Goal: Transaction & Acquisition: Book appointment/travel/reservation

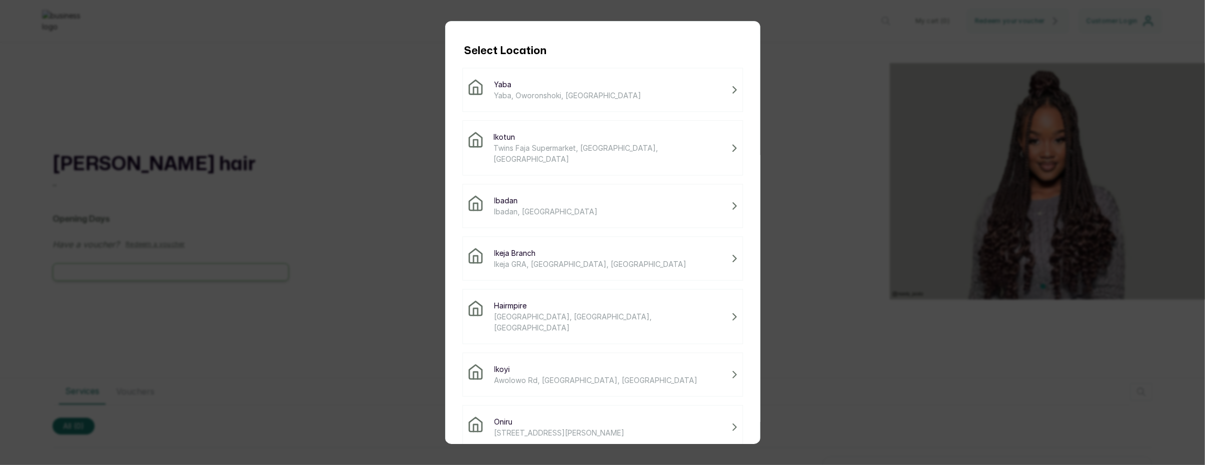
click at [540, 148] on span "Twins Faja Supermarket, [GEOGRAPHIC_DATA], [GEOGRAPHIC_DATA]" at bounding box center [610, 153] width 233 height 22
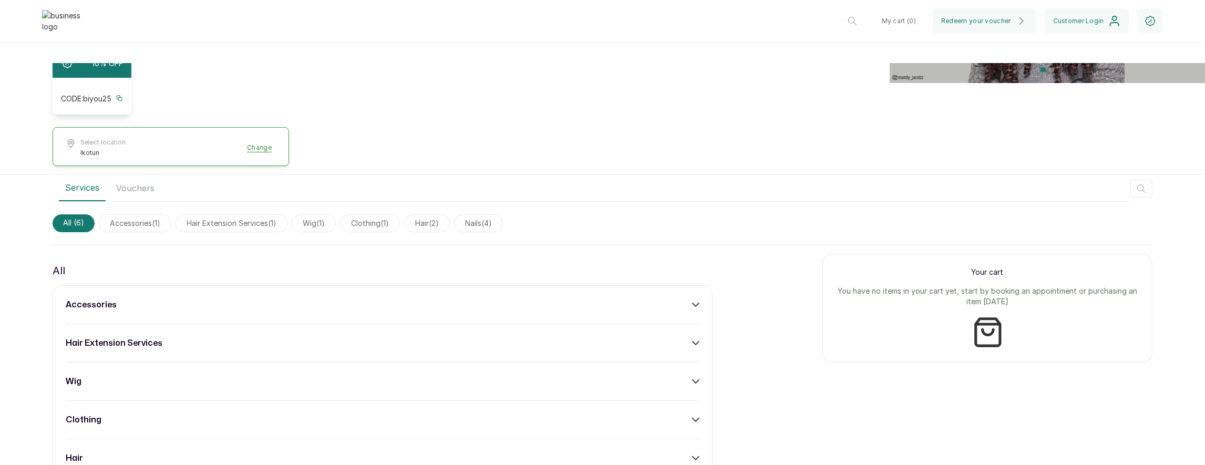
scroll to position [272, 0]
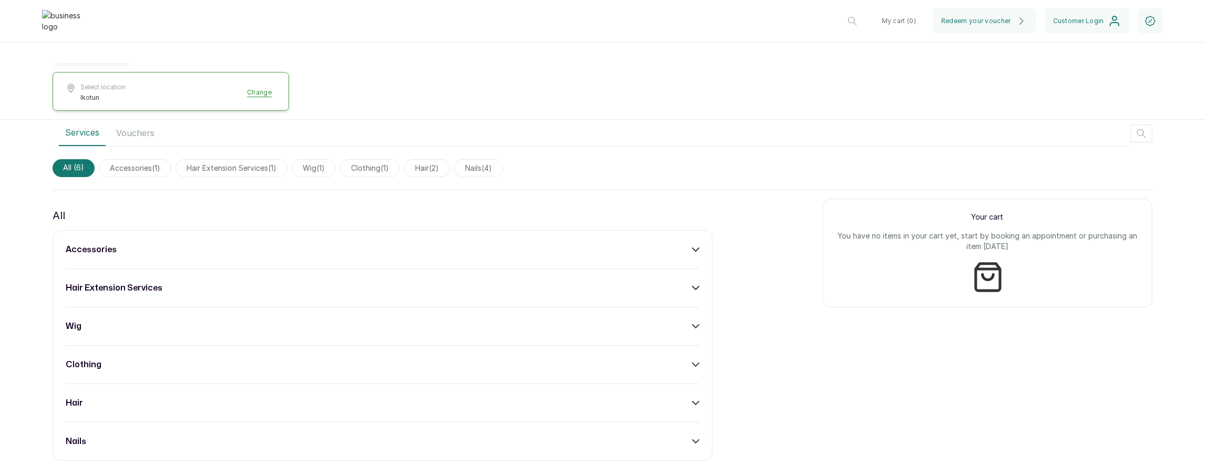
click at [581, 248] on div "accessories" at bounding box center [383, 249] width 634 height 13
click at [716, 274] on div "All accessories Acrylic Coloured ₦ 21,000 · 2 hour(s) Add hair extension servic…" at bounding box center [603, 345] width 1100 height 311
click at [696, 274] on button "Add" at bounding box center [684, 280] width 31 height 20
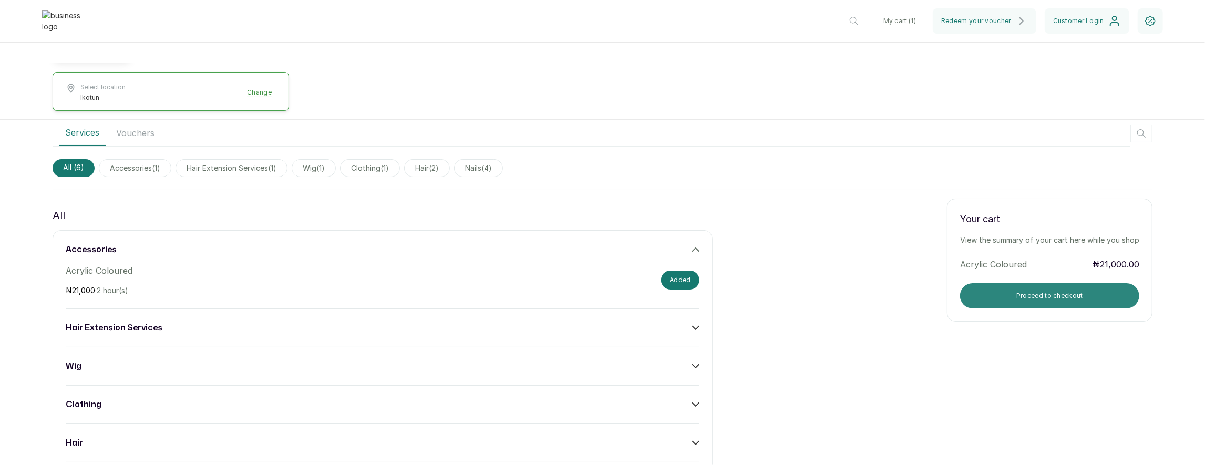
click at [1028, 289] on button "Proceed to checkout" at bounding box center [1049, 295] width 179 height 25
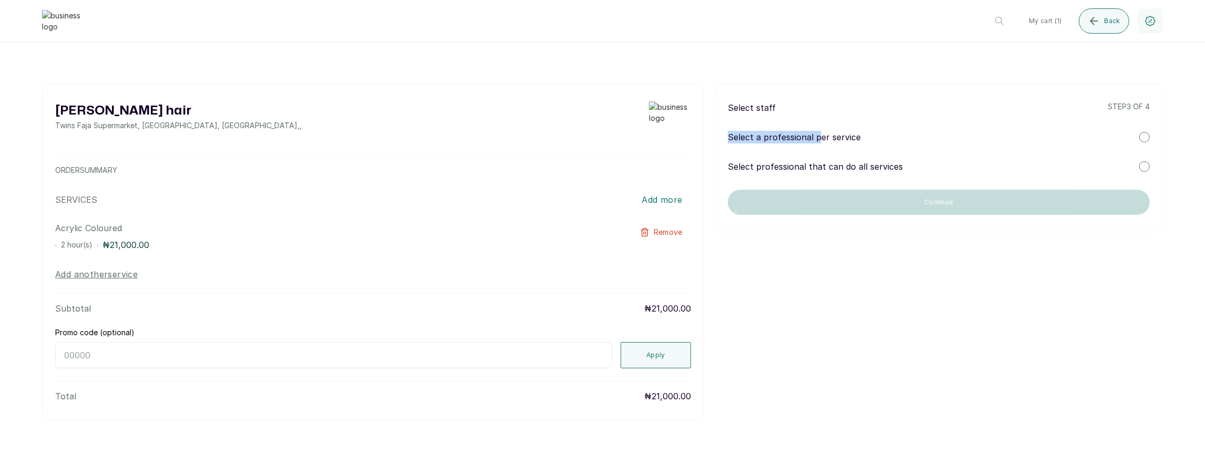
click at [818, 131] on p "Select a professional per service" at bounding box center [794, 137] width 133 height 13
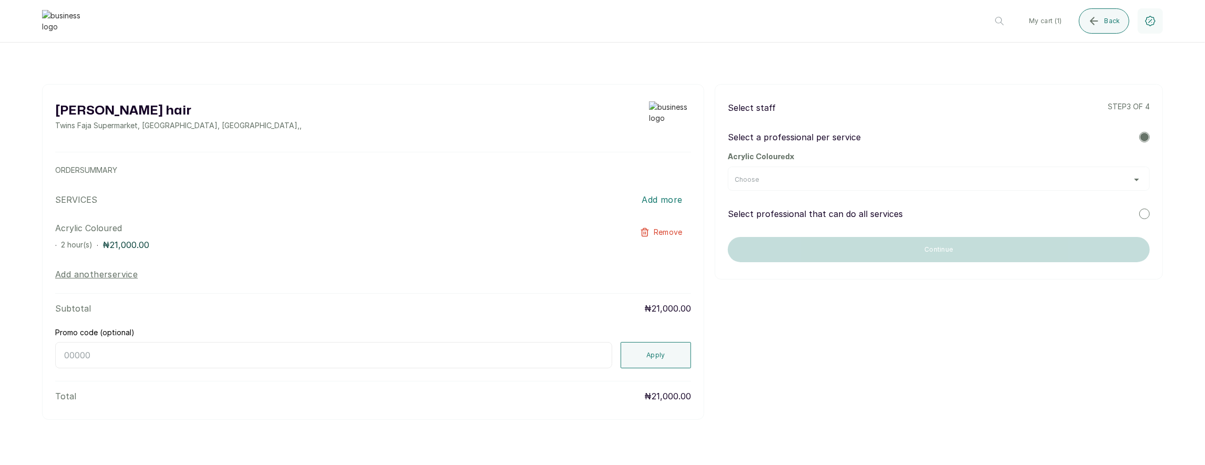
click at [891, 181] on div "Choose" at bounding box center [939, 180] width 408 height 8
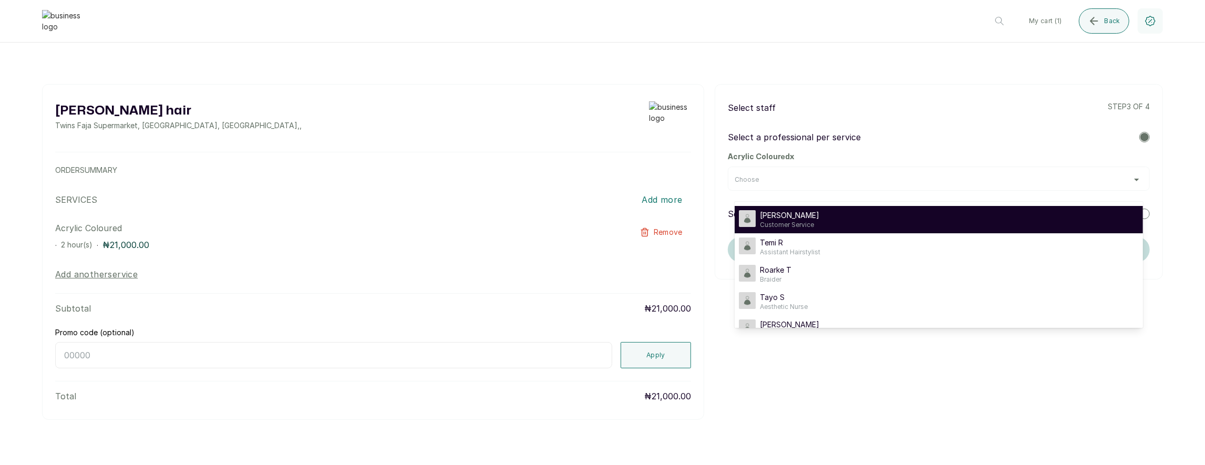
click at [830, 216] on div "[PERSON_NAME] Customer Service" at bounding box center [939, 219] width 400 height 19
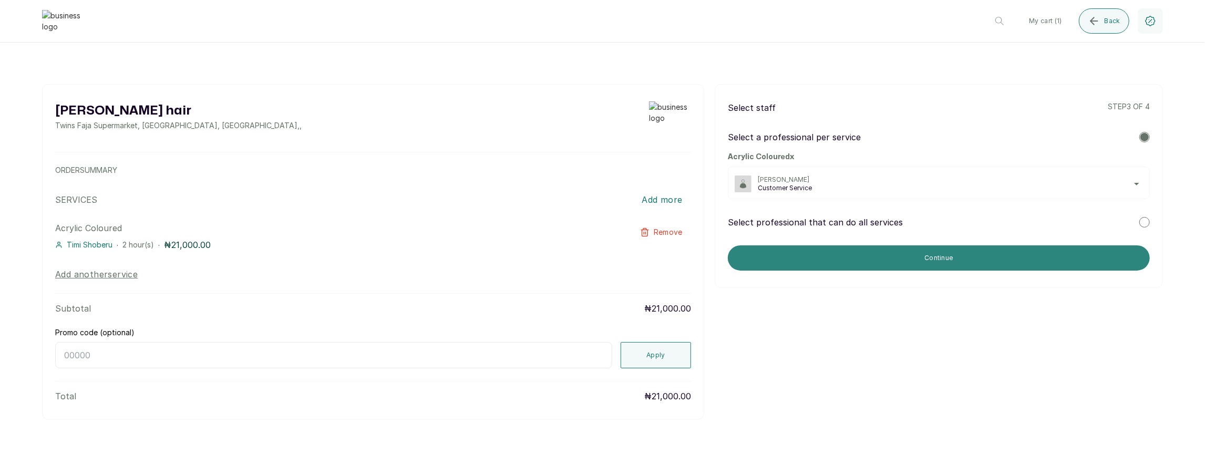
click at [789, 248] on button "Continue" at bounding box center [939, 258] width 422 height 25
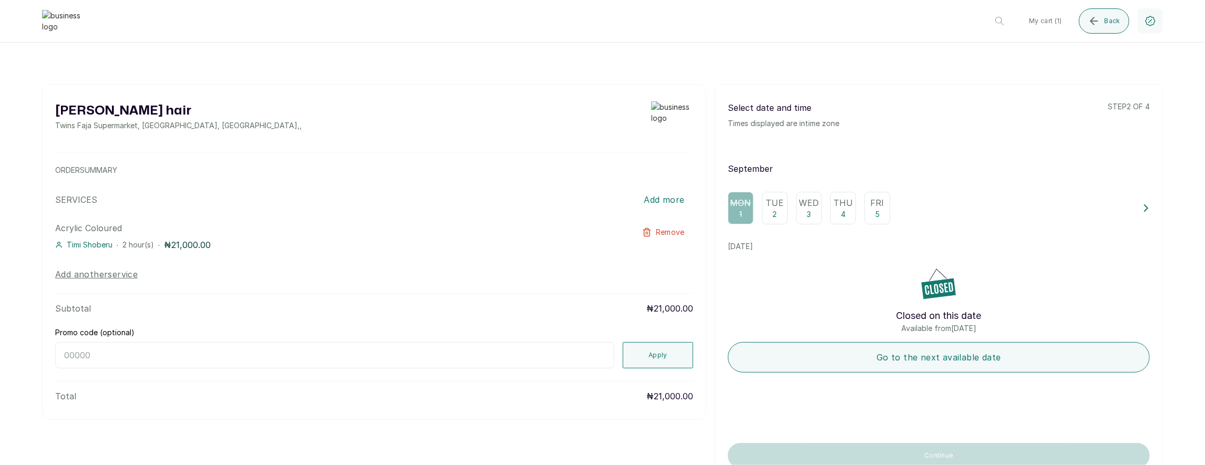
click at [779, 213] on div "Tue 2" at bounding box center [775, 208] width 26 height 33
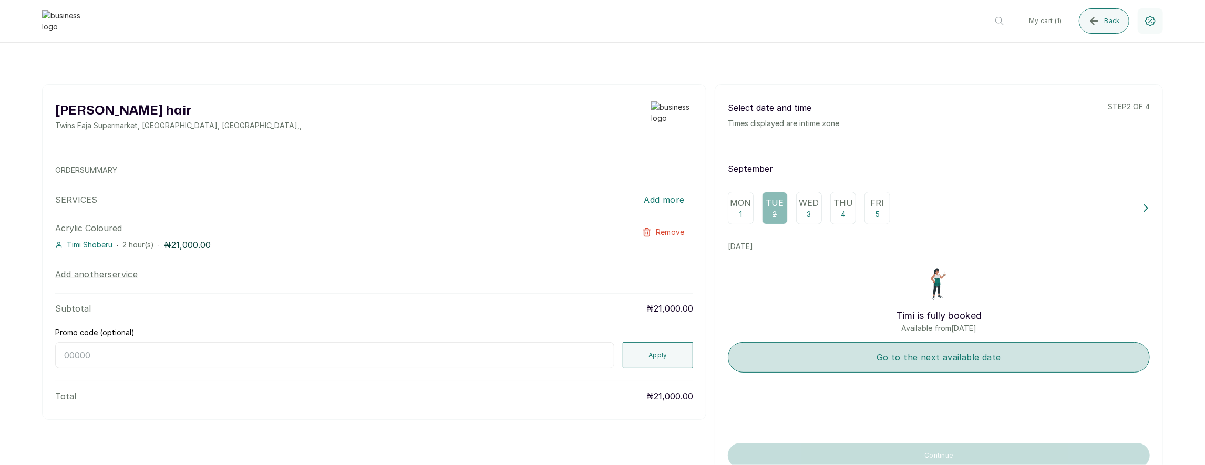
click at [823, 356] on button "Go to the next available date" at bounding box center [939, 357] width 422 height 30
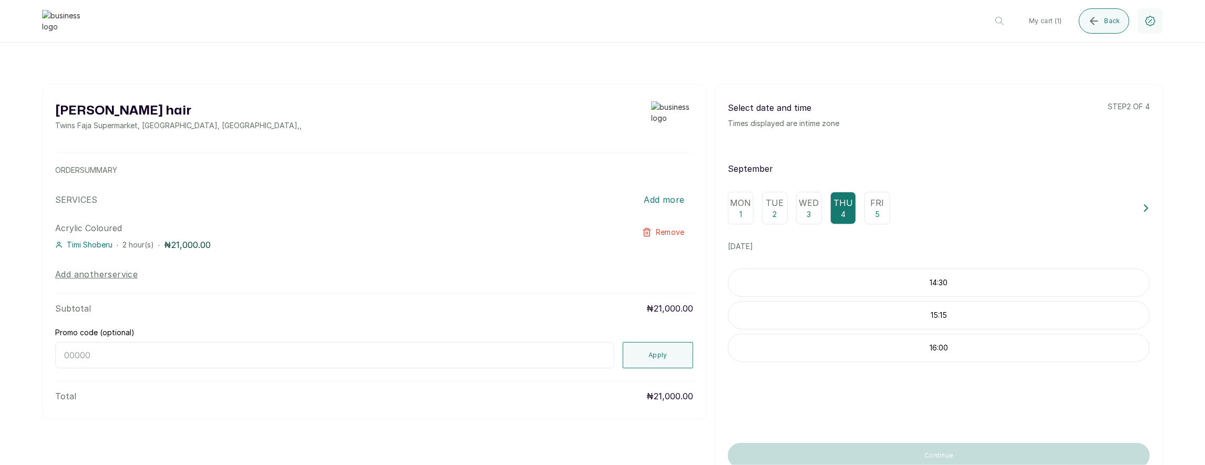
click at [840, 278] on p "14:30" at bounding box center [939, 283] width 421 height 11
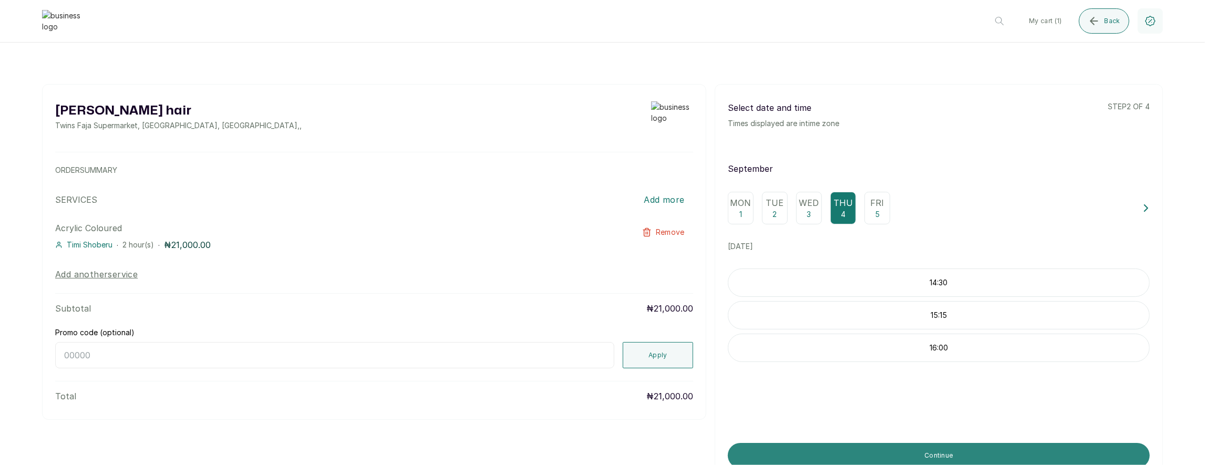
click at [875, 455] on button "Continue" at bounding box center [939, 455] width 422 height 25
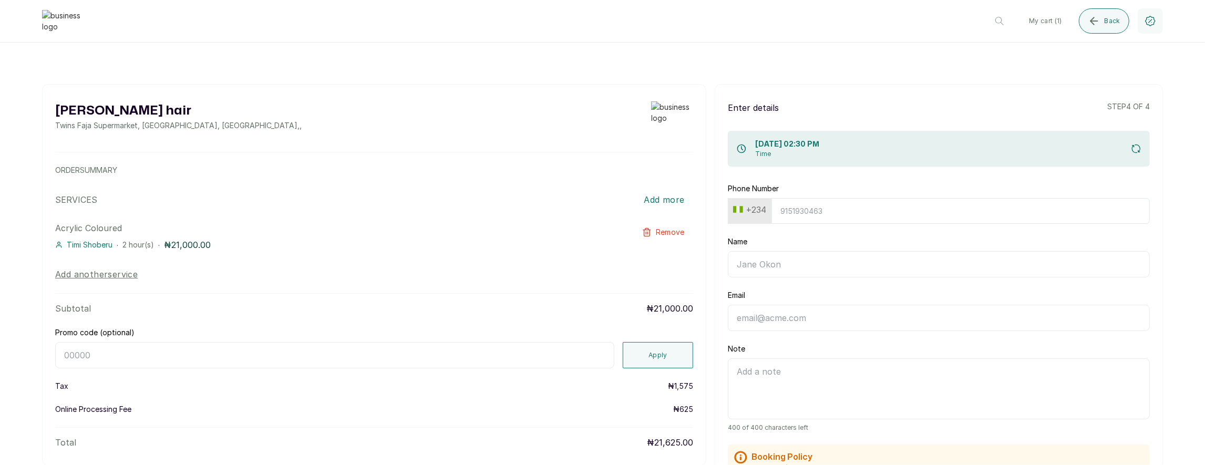
click at [749, 206] on button "+234" at bounding box center [750, 209] width 42 height 17
click at [781, 206] on input "Phone Number" at bounding box center [961, 211] width 379 height 26
paste input "7017036881"
type input "7017036881"
type input "Timi"
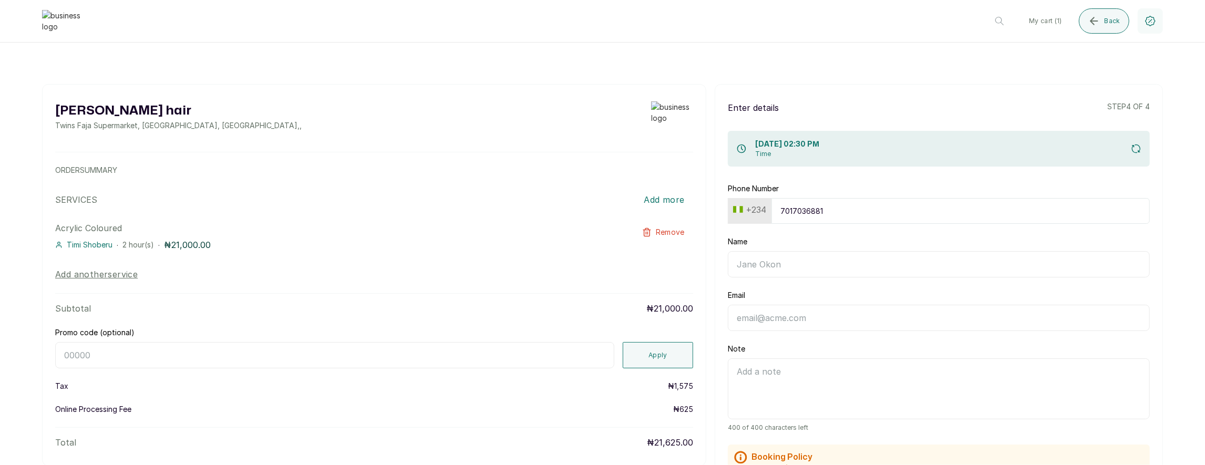
type input "[EMAIL_ADDRESS][DOMAIN_NAME]"
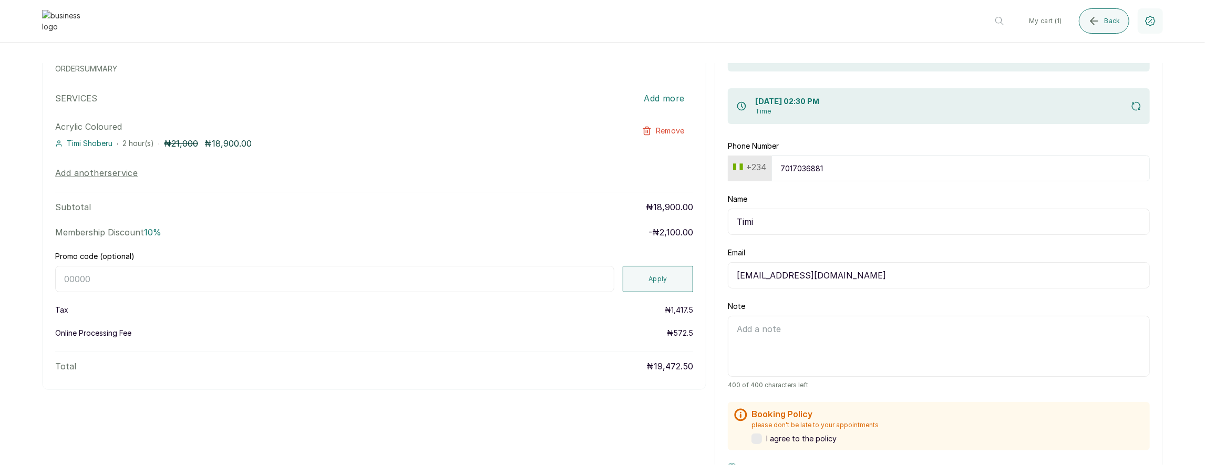
scroll to position [102, 0]
type input "7017036881"
drag, startPoint x: 205, startPoint y: 141, endPoint x: 267, endPoint y: 139, distance: 62.1
click at [267, 139] on div "Timi Shoberu · 2 hour(s) · ₦ 21,000 ₦18,900.00" at bounding box center [310, 143] width 510 height 13
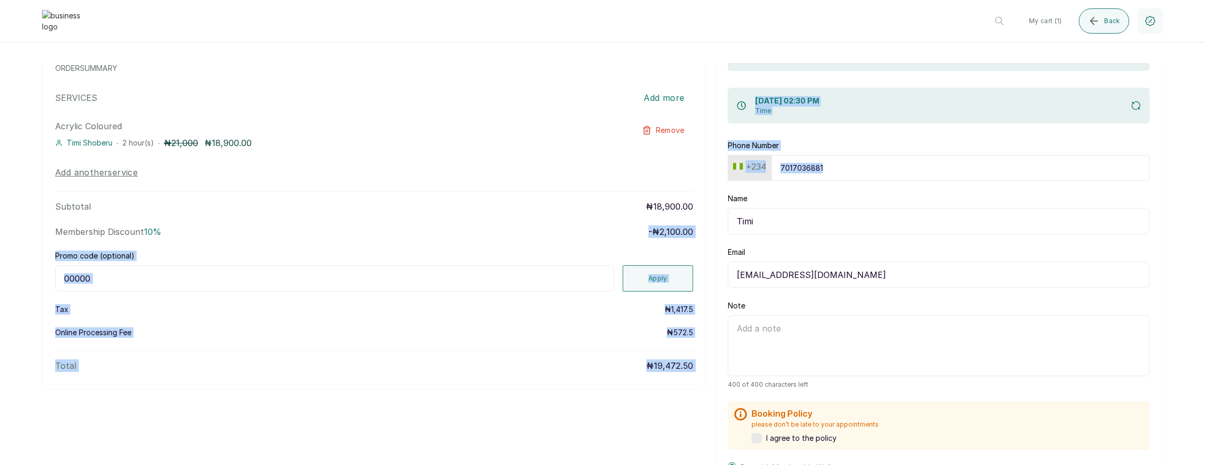
drag, startPoint x: 635, startPoint y: 233, endPoint x: 717, endPoint y: 228, distance: 81.7
click at [717, 228] on div "Layos hair Twins Faja Supermarket, Ikotun - Idimu Road, Lagos, Nigeria , , ORDE…" at bounding box center [602, 268] width 1121 height 572
click at [694, 237] on div "Layos hair Twins Faja Supermarket, Ikotun - Idimu Road, Lagos, Nigeria , , ORDE…" at bounding box center [374, 185] width 665 height 407
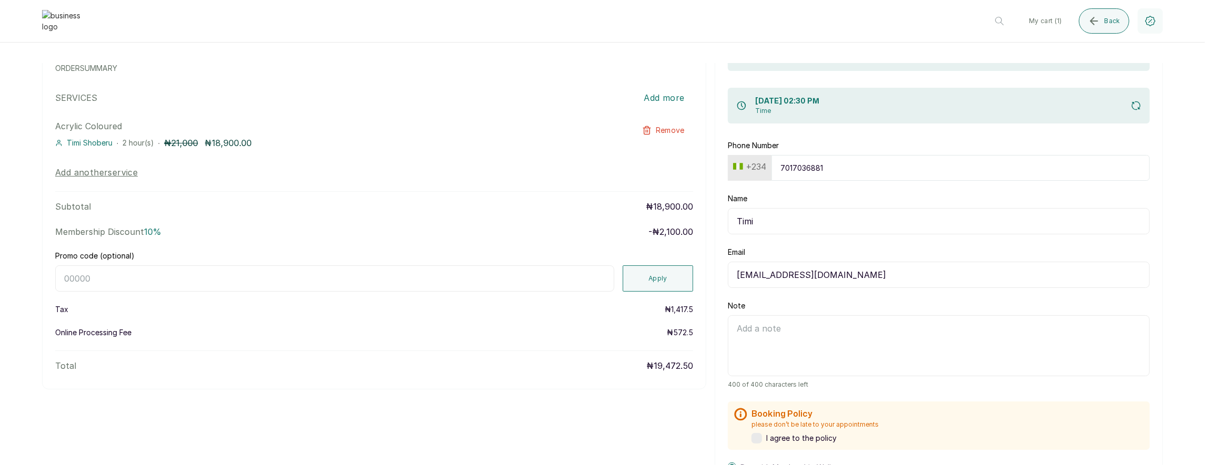
click at [498, 276] on input "Promo code (optional)" at bounding box center [334, 278] width 559 height 26
type input "BIRTHDAY"
click at [673, 271] on button "Apply" at bounding box center [658, 278] width 70 height 26
drag, startPoint x: 667, startPoint y: 258, endPoint x: 702, endPoint y: 255, distance: 35.9
click at [702, 255] on div "Layos hair Twins Faja Supermarket, Ikotun - Idimu Road, Lagos, Nigeria , , ORDE…" at bounding box center [374, 170] width 665 height 376
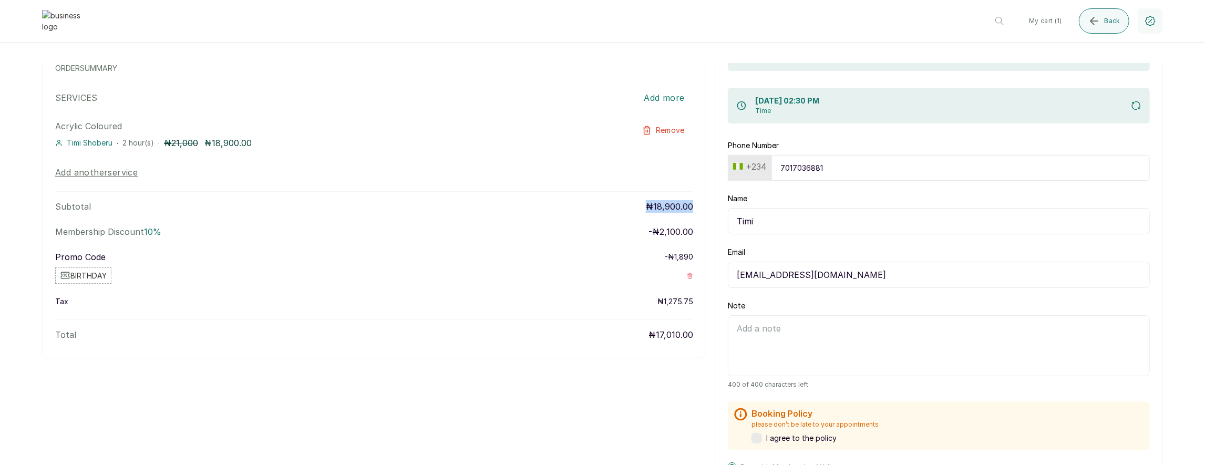
drag, startPoint x: 632, startPoint y: 202, endPoint x: 698, endPoint y: 205, distance: 65.8
click at [698, 205] on div "Layos hair Twins Faja Supermarket, Ikotun - Idimu Road, Lagos, Nigeria , , ORDE…" at bounding box center [374, 170] width 665 height 376
drag, startPoint x: 657, startPoint y: 302, endPoint x: 700, endPoint y: 299, distance: 43.7
click at [700, 299] on div "Layos hair Twins Faja Supermarket, Ikotun - Idimu Road, Lagos, Nigeria , , ORDE…" at bounding box center [374, 170] width 665 height 376
drag, startPoint x: 562, startPoint y: 317, endPoint x: 587, endPoint y: 339, distance: 33.2
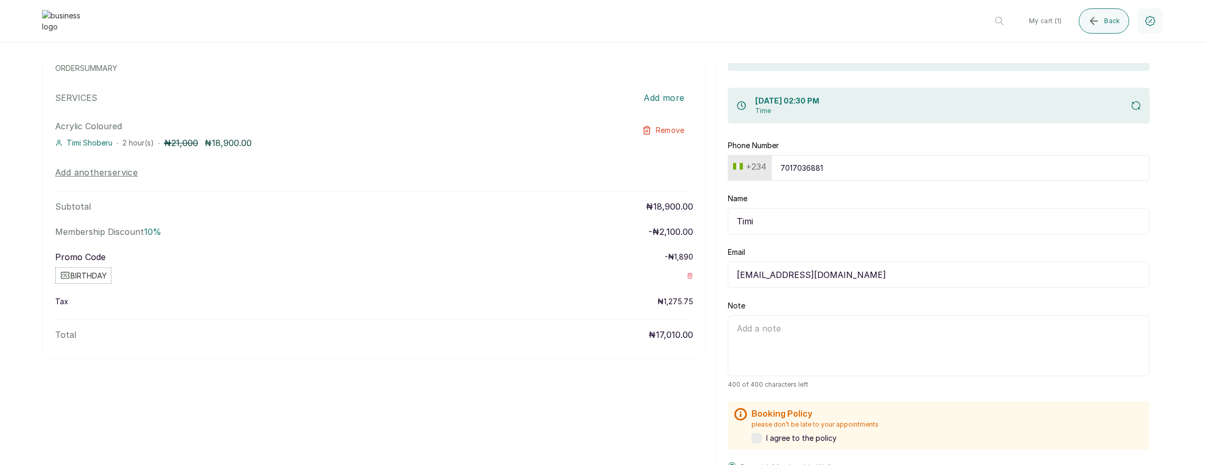
click at [562, 317] on div "Layos hair Twins Faja Supermarket, Ikotun - Idimu Road, Lagos, Nigeria , , ORDE…" at bounding box center [374, 170] width 665 height 376
drag, startPoint x: 649, startPoint y: 337, endPoint x: 692, endPoint y: 332, distance: 43.4
click at [692, 332] on div "Total ₦17,010.00" at bounding box center [374, 331] width 638 height 22
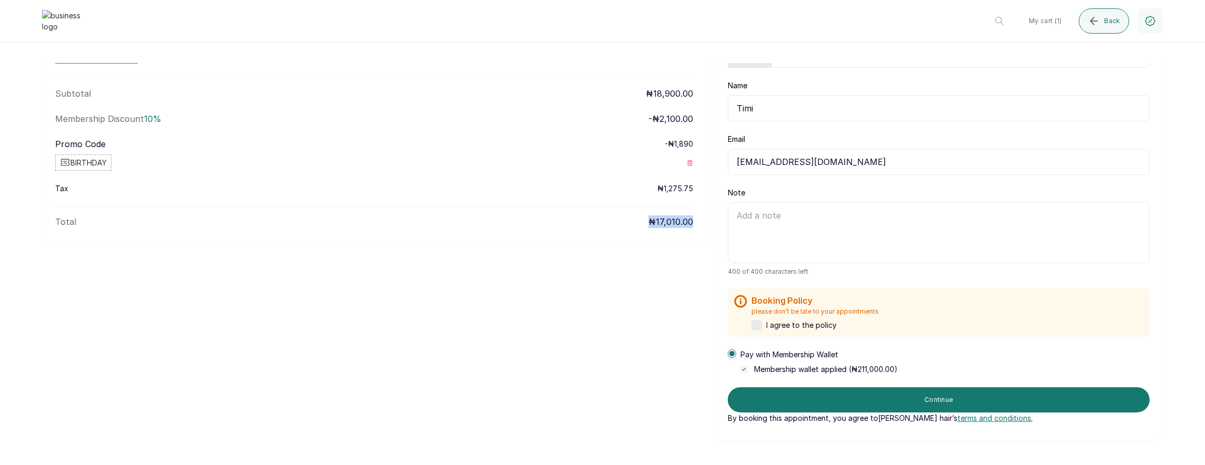
scroll to position [181, 0]
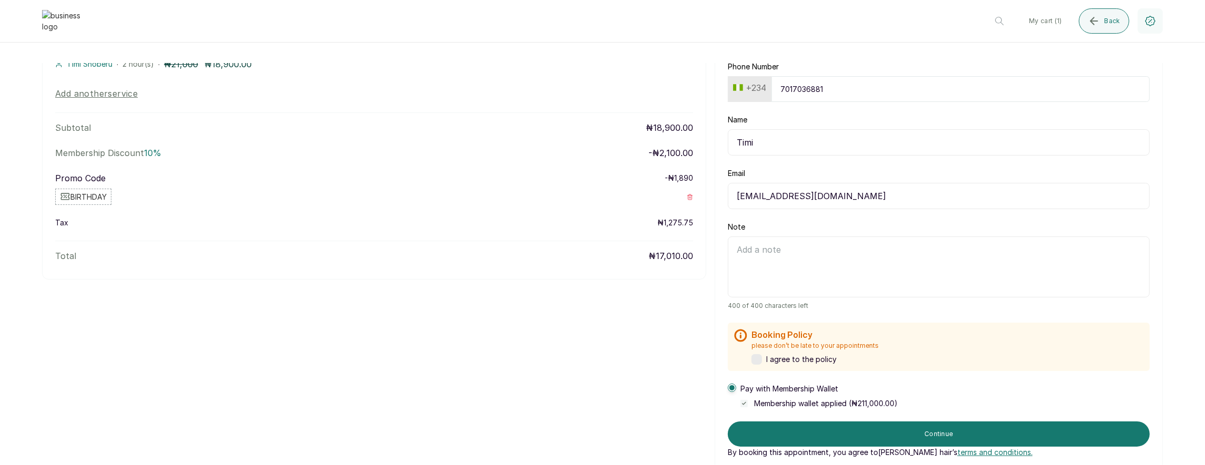
click at [759, 358] on label at bounding box center [757, 359] width 11 height 11
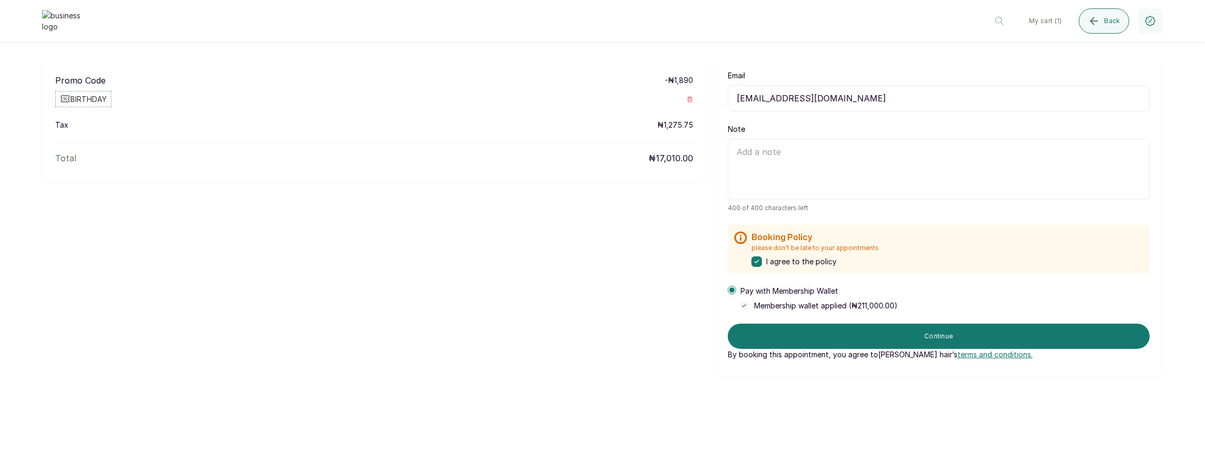
scroll to position [275, 0]
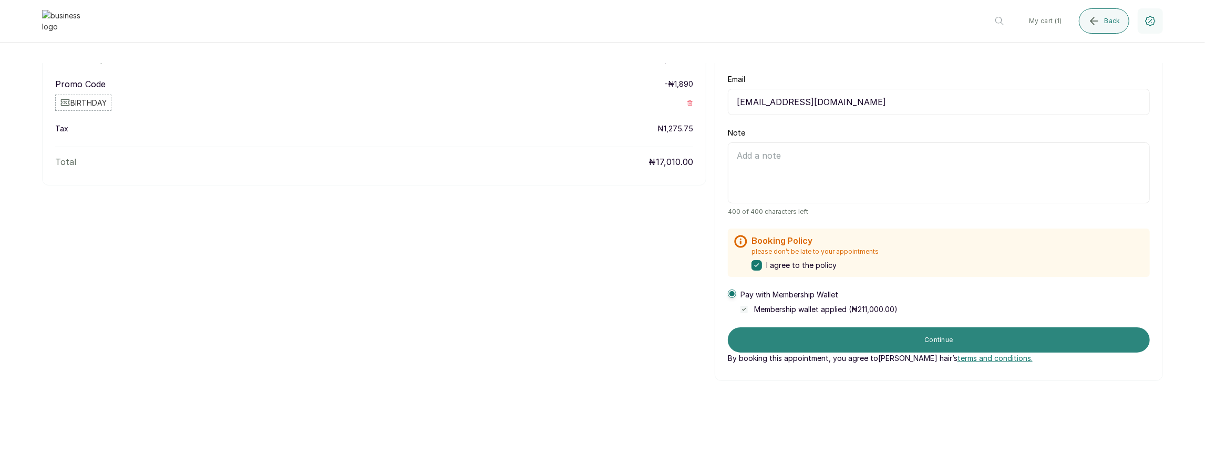
click at [900, 336] on button "Continue" at bounding box center [939, 340] width 422 height 25
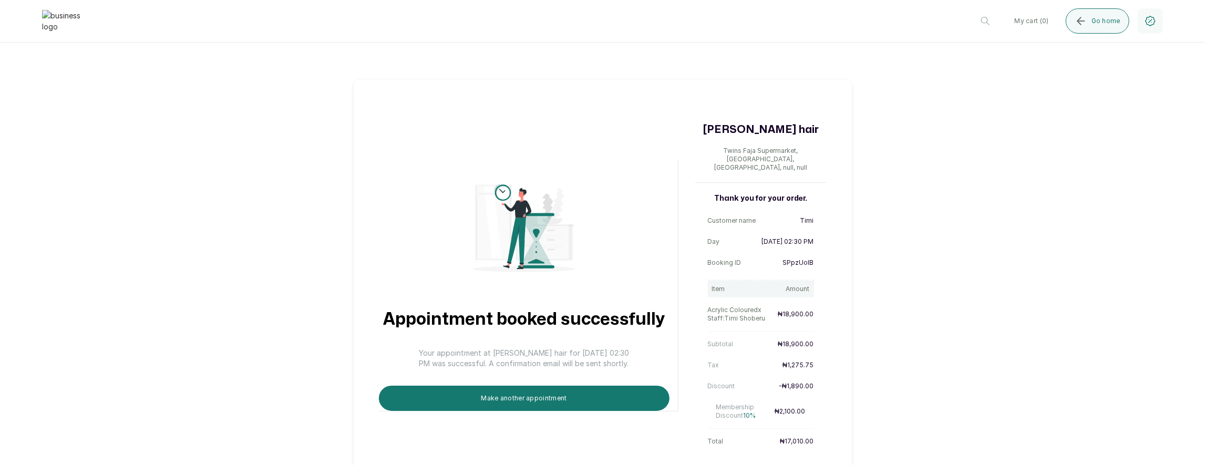
scroll to position [18, 0]
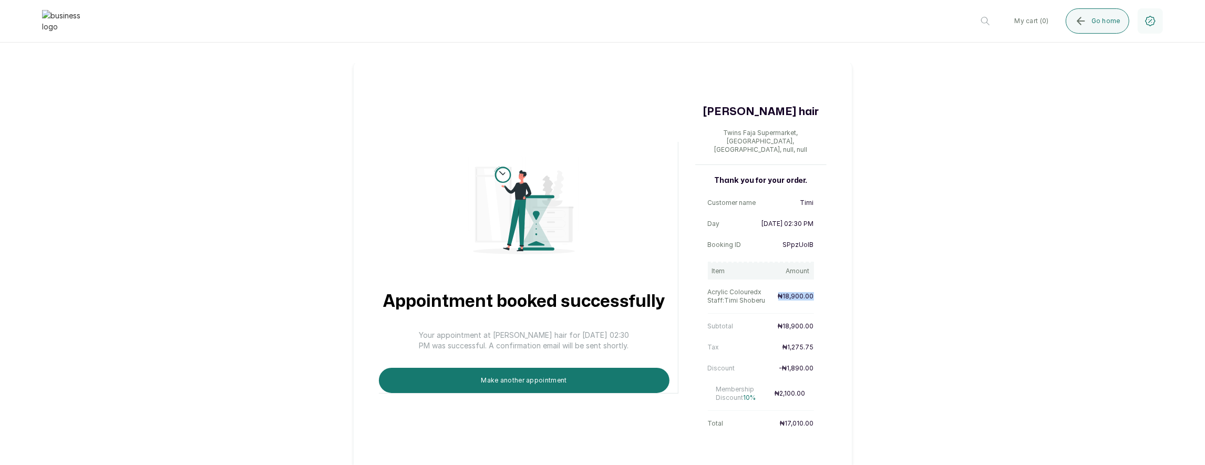
drag, startPoint x: 780, startPoint y: 290, endPoint x: 820, endPoint y: 289, distance: 40.0
click at [821, 289] on div "Thank you for your order. Customer name Timi Day 4 Sep 2025, 02:30 PM Booking I…" at bounding box center [761, 304] width 131 height 257
drag, startPoint x: 783, startPoint y: 333, endPoint x: 827, endPoint y: 339, distance: 45.0
click at [827, 339] on div "Appointment booked successfully Your appointment at Layos hair for 4 Sep 2025, …" at bounding box center [602, 268] width 499 height 414
drag, startPoint x: 778, startPoint y: 361, endPoint x: 830, endPoint y: 366, distance: 52.8
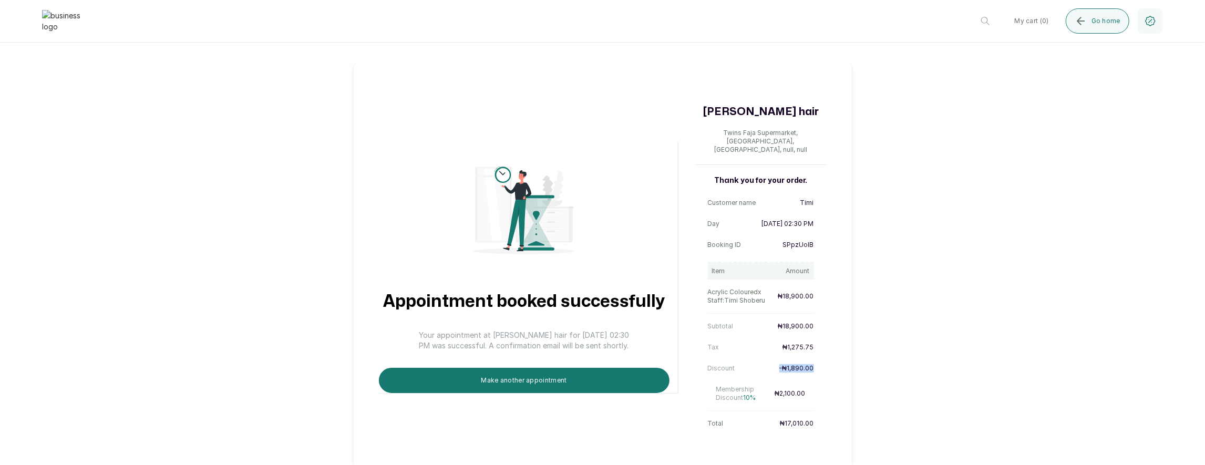
click at [830, 366] on div "Appointment booked successfully Your appointment at Layos hair for 4 Sep 2025, …" at bounding box center [602, 268] width 499 height 414
drag, startPoint x: 777, startPoint y: 387, endPoint x: 822, endPoint y: 385, distance: 44.7
click at [822, 385] on div "Thank you for your order. Customer name Timi Day 4 Sep 2025, 02:30 PM Booking I…" at bounding box center [761, 304] width 131 height 257
drag, startPoint x: 784, startPoint y: 414, endPoint x: 841, endPoint y: 417, distance: 56.9
click at [841, 417] on div "Appointment booked successfully Your appointment at Layos hair for 4 Sep 2025, …" at bounding box center [602, 268] width 499 height 414
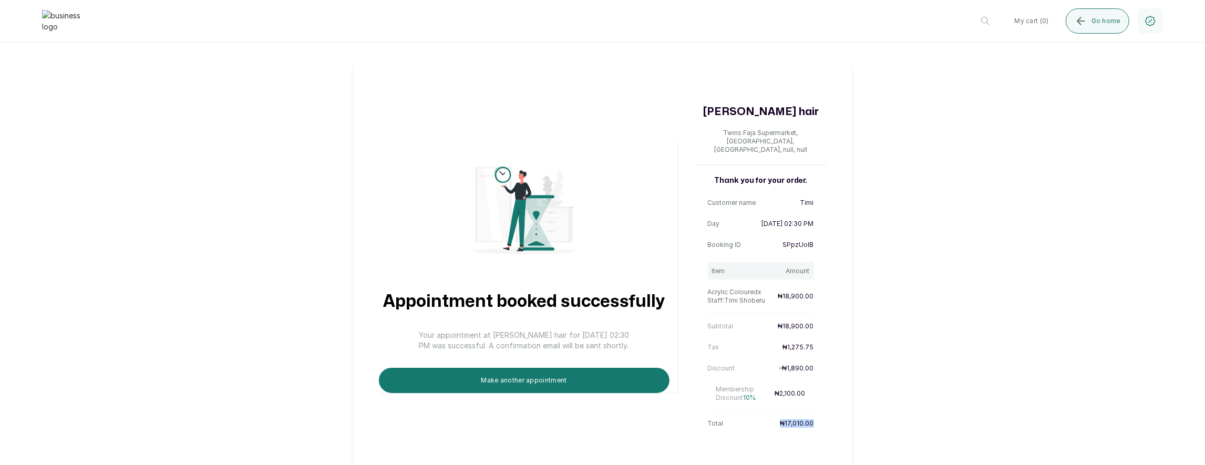
drag, startPoint x: 744, startPoint y: 216, endPoint x: 832, endPoint y: 213, distance: 88.4
click at [832, 213] on div "Appointment booked successfully Your appointment at Layos hair for 4 Sep 2025, …" at bounding box center [602, 268] width 499 height 414
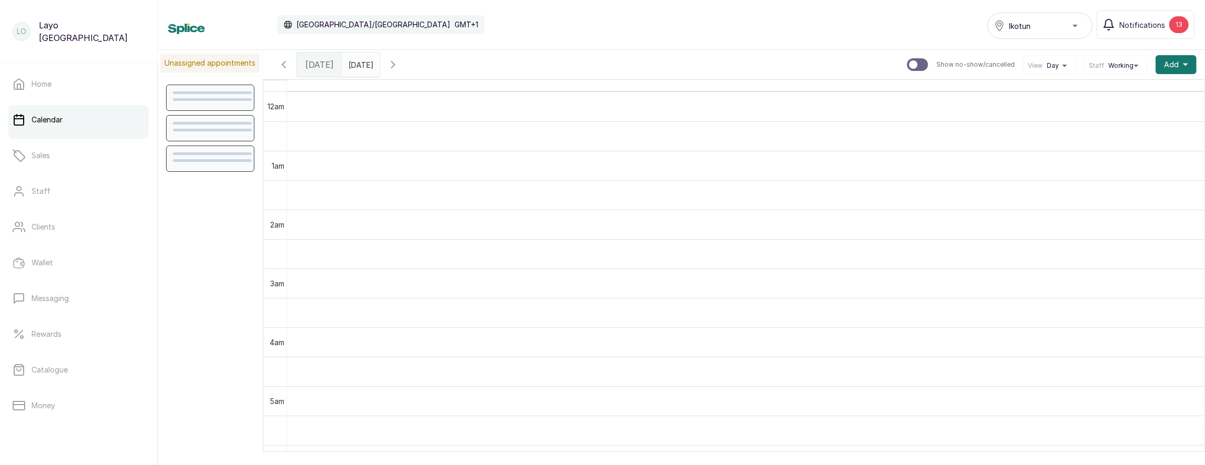
scroll to position [354, 0]
type input "dd/MM/yyyy"
click at [360, 66] on input "dd/MM/yyyy" at bounding box center [351, 62] width 17 height 18
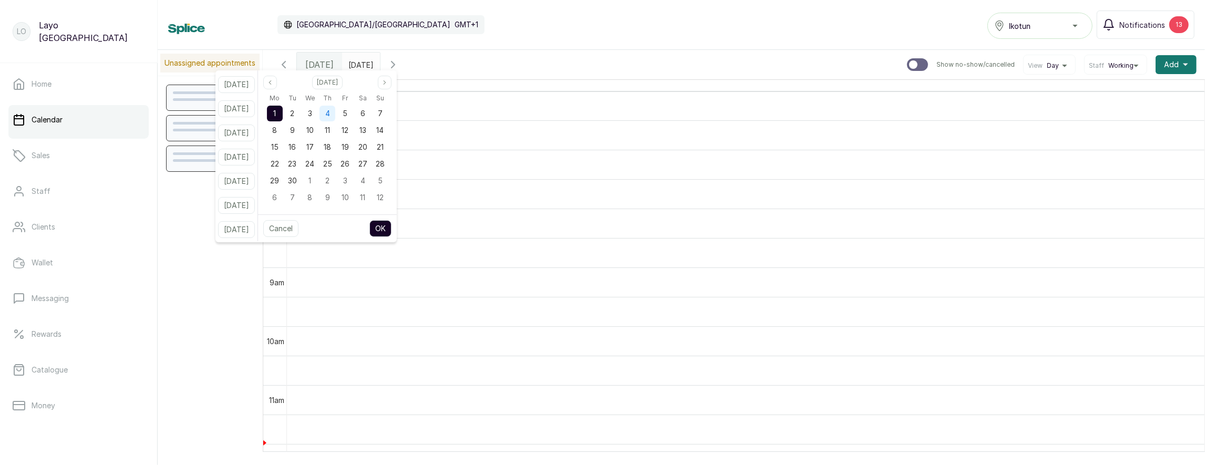
click at [335, 111] on div "4" at bounding box center [328, 114] width 16 height 16
click at [392, 227] on button "OK" at bounding box center [381, 228] width 22 height 17
type input "04/09/2025"
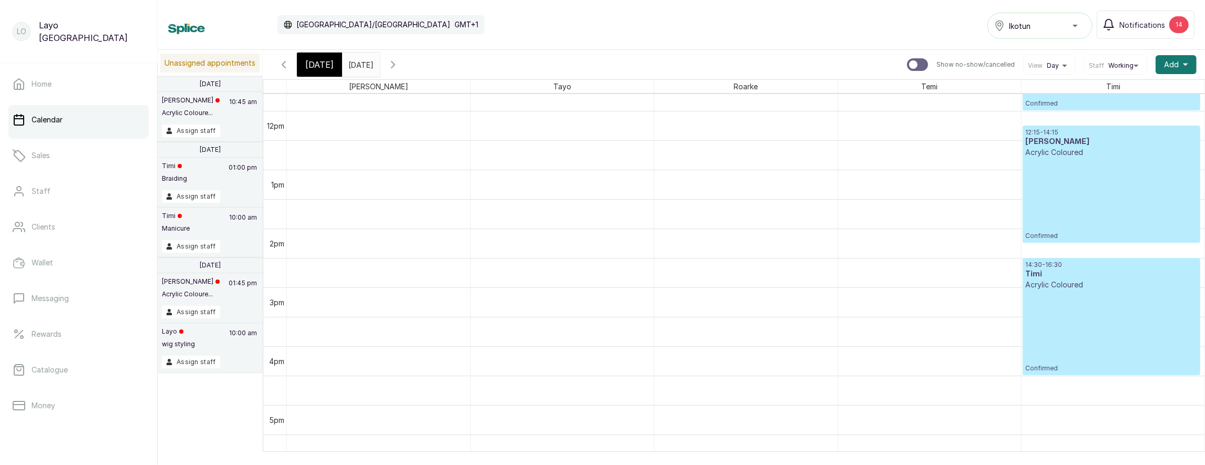
scroll to position [0, 0]
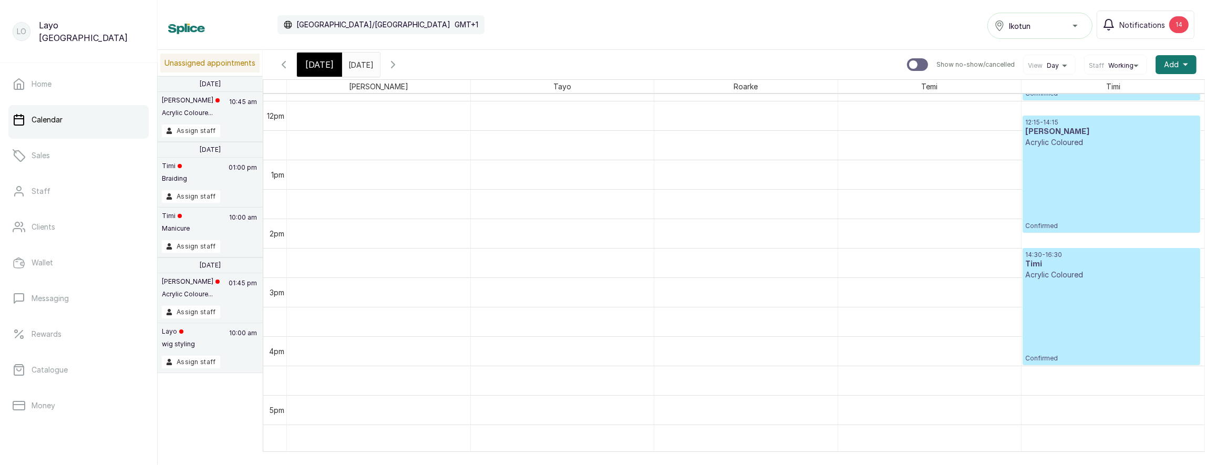
click at [1074, 303] on div "14:30 - 16:30 Timi Acrylic Coloured Confirmed" at bounding box center [1112, 307] width 172 height 112
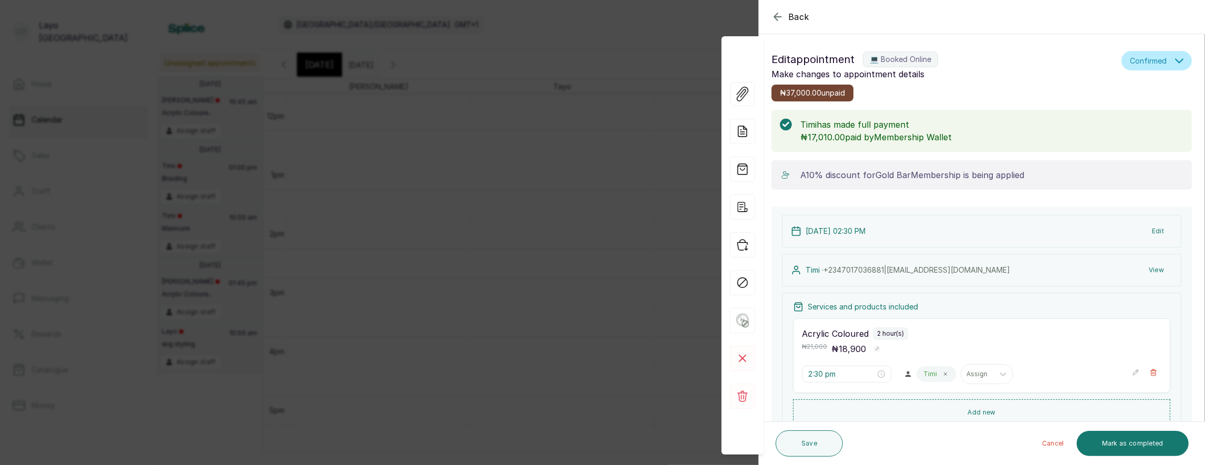
drag, startPoint x: 822, startPoint y: 138, endPoint x: 877, endPoint y: 139, distance: 55.2
click at [877, 139] on p "₦17,010.00 paid by Membership Wallet" at bounding box center [992, 137] width 383 height 13
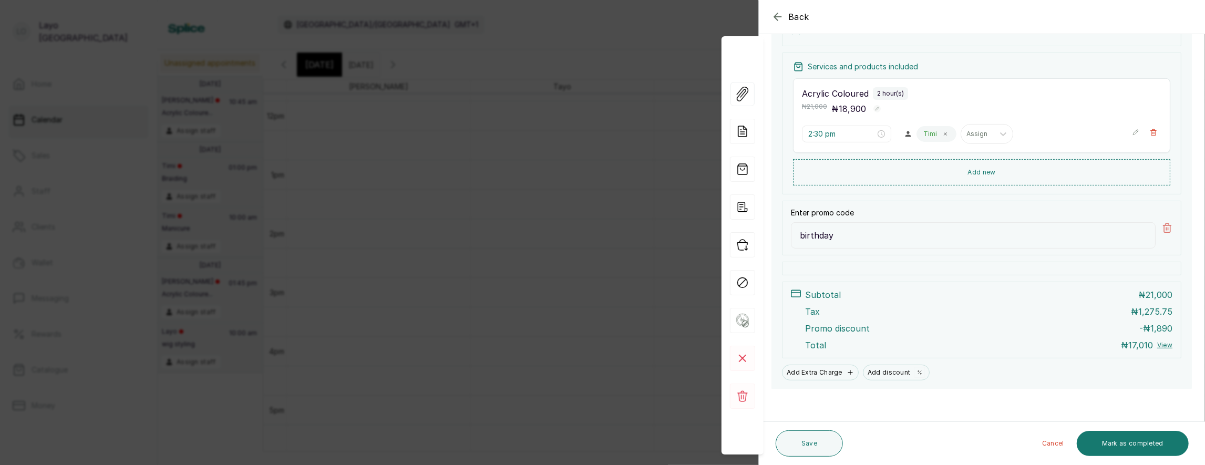
scroll to position [193, 0]
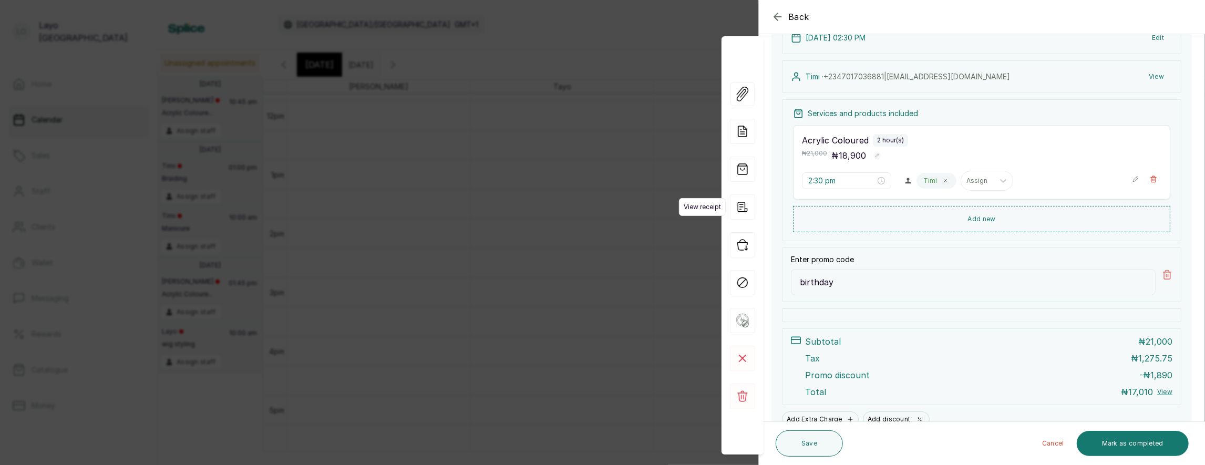
click at [744, 208] on icon "button" at bounding box center [742, 207] width 25 height 25
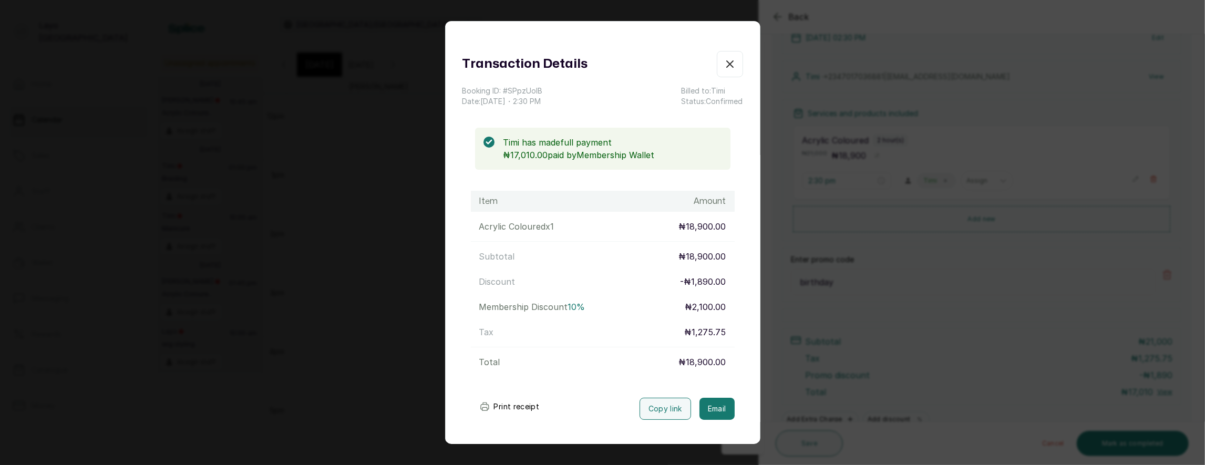
scroll to position [39, 0]
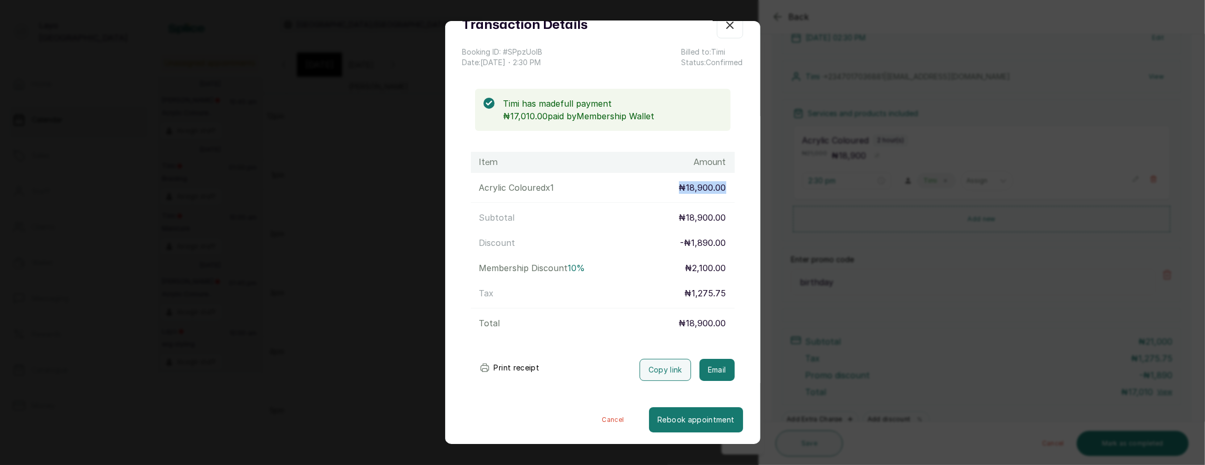
drag, startPoint x: 677, startPoint y: 186, endPoint x: 747, endPoint y: 192, distance: 70.2
click at [747, 192] on div "Transaction Details Booking ID: # SPpzUolB Date: 4 Sep, 2025 ・ 2:30 PM Billed t…" at bounding box center [603, 222] width 314 height 421
drag, startPoint x: 683, startPoint y: 324, endPoint x: 770, endPoint y: 323, distance: 87.3
click at [770, 323] on div "Transaction Details Booking ID: # SPpzUolB Date: 4 Sep, 2025 ・ 2:30 PM Billed t…" at bounding box center [602, 232] width 1205 height 465
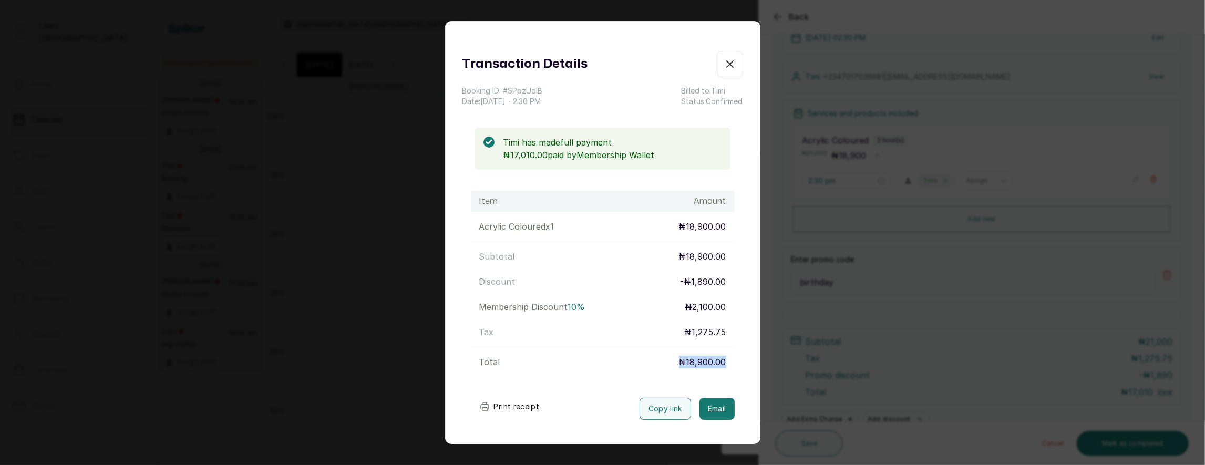
click at [730, 62] on icon "button" at bounding box center [730, 64] width 13 height 13
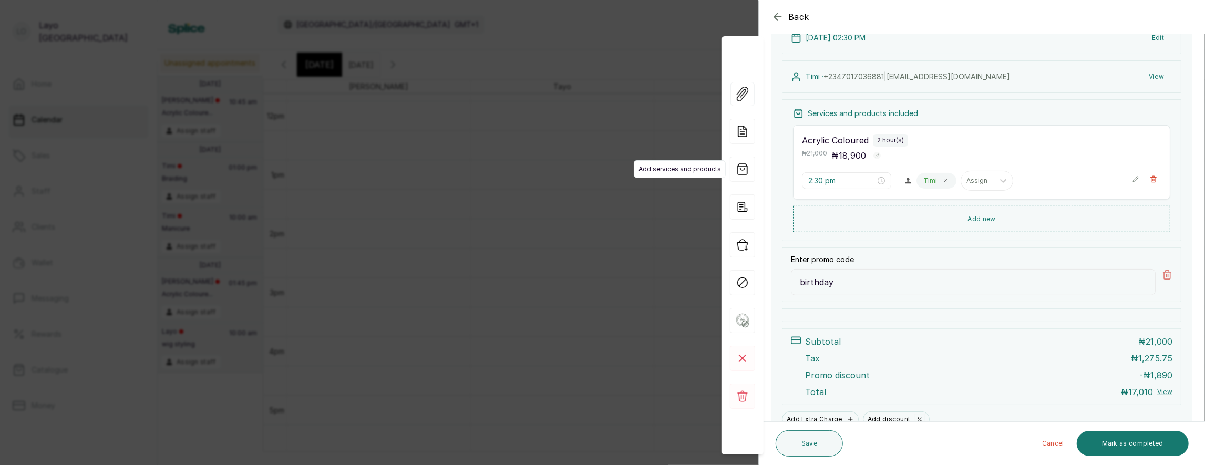
click at [651, 165] on span "Add services and products" at bounding box center [680, 169] width 92 height 18
click at [684, 62] on div "Back Appointment Details Edit appointment 💻 Booked Online Make changes to appoi…" at bounding box center [602, 232] width 1205 height 465
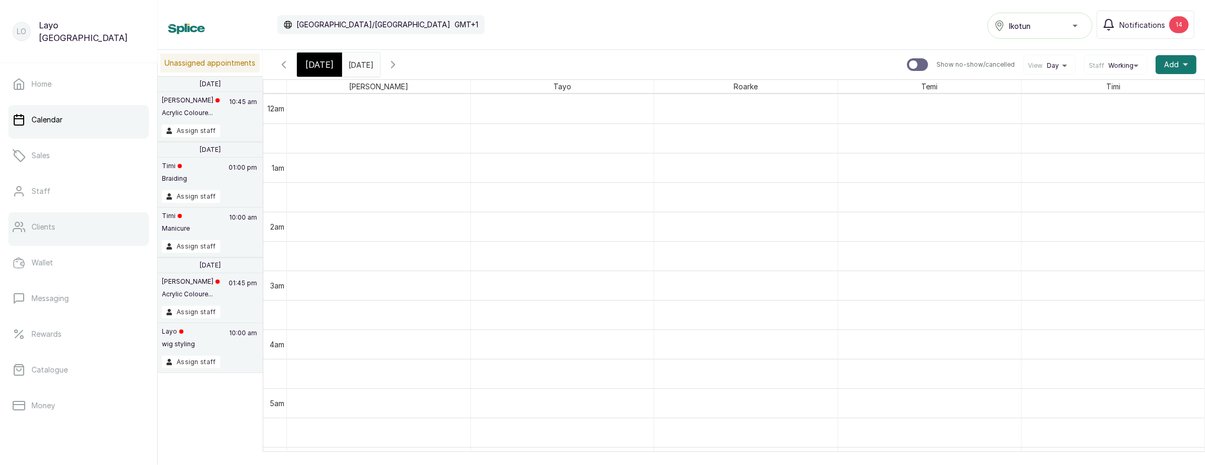
click at [51, 219] on link "Clients" at bounding box center [78, 226] width 140 height 29
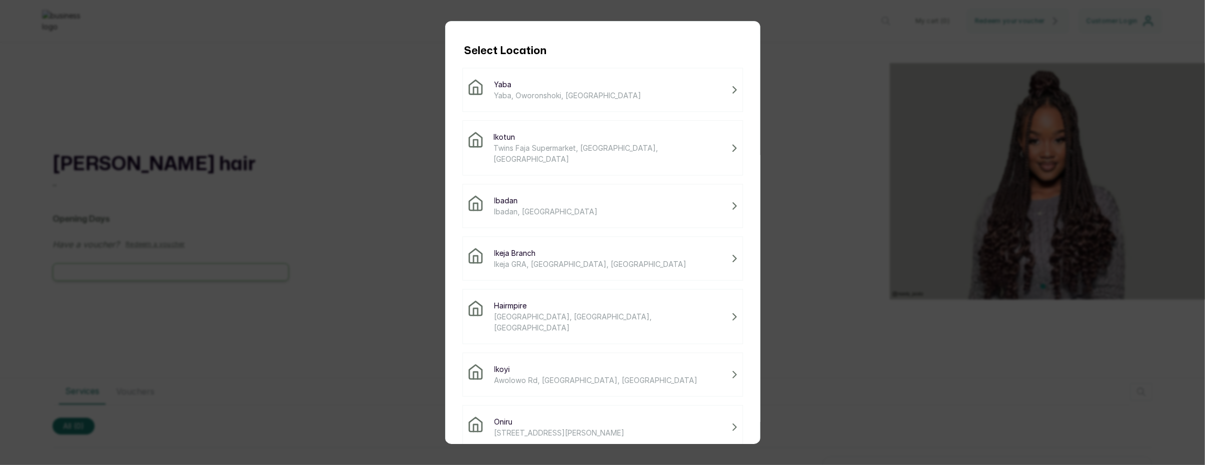
click at [539, 145] on span "Twins Faja Supermarket, [GEOGRAPHIC_DATA], [GEOGRAPHIC_DATA]" at bounding box center [610, 153] width 233 height 22
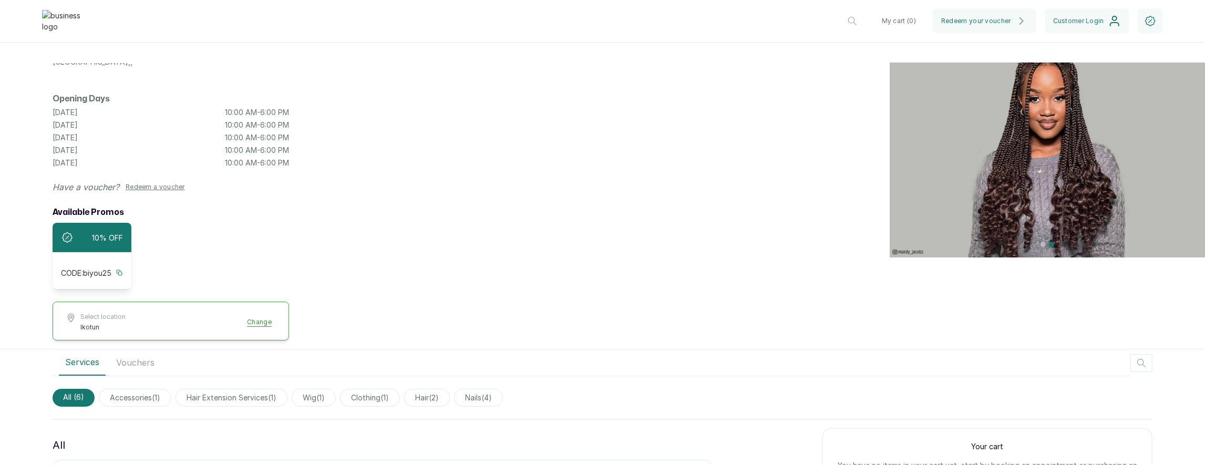
scroll to position [170, 0]
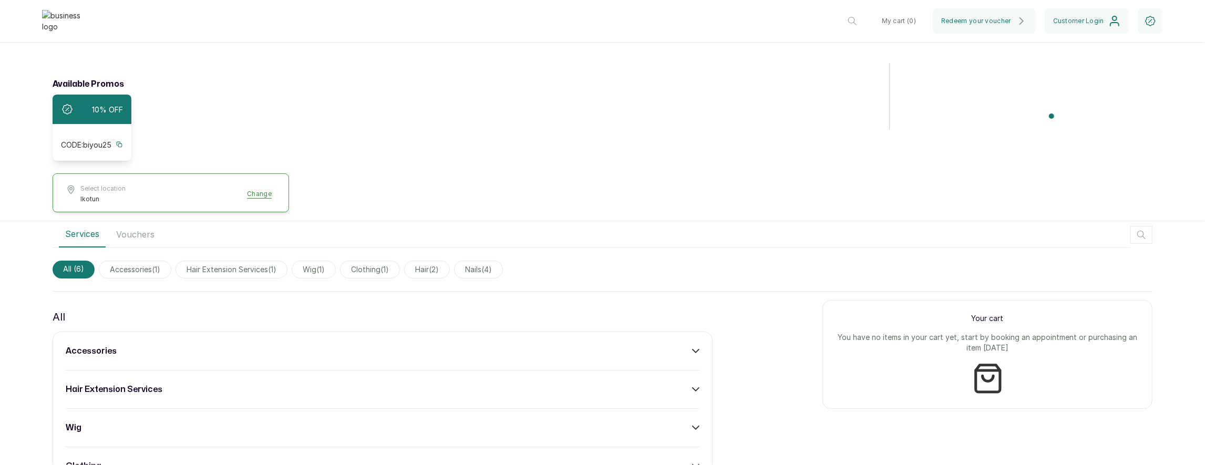
click at [603, 345] on div "accessories" at bounding box center [383, 351] width 634 height 13
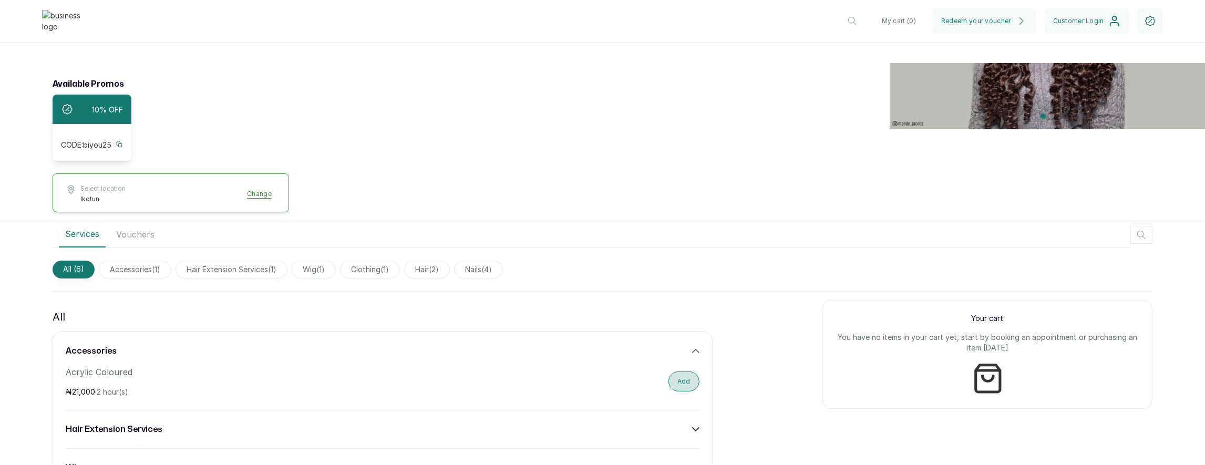
click at [673, 374] on button "Add" at bounding box center [684, 382] width 31 height 20
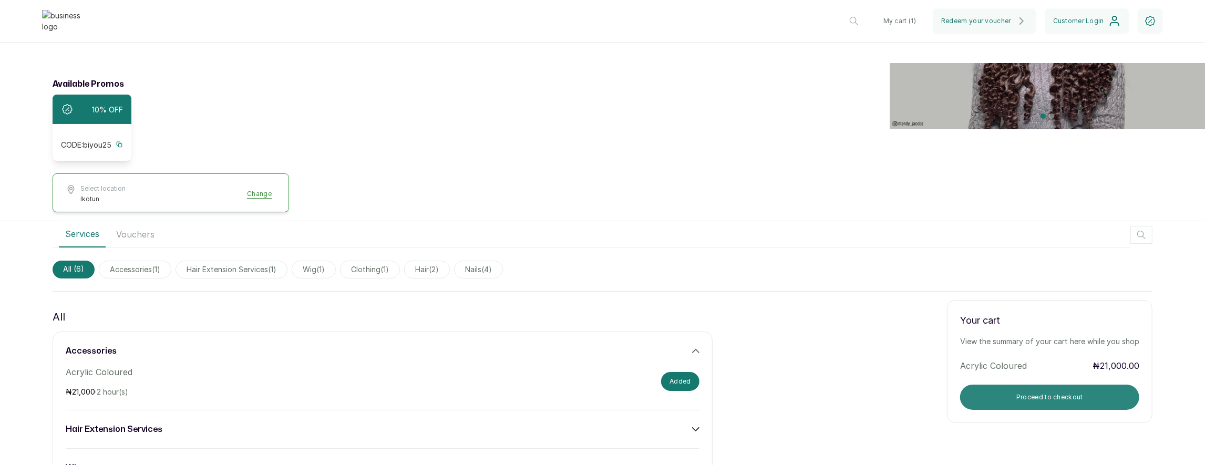
click at [983, 391] on button "Proceed to checkout" at bounding box center [1049, 397] width 179 height 25
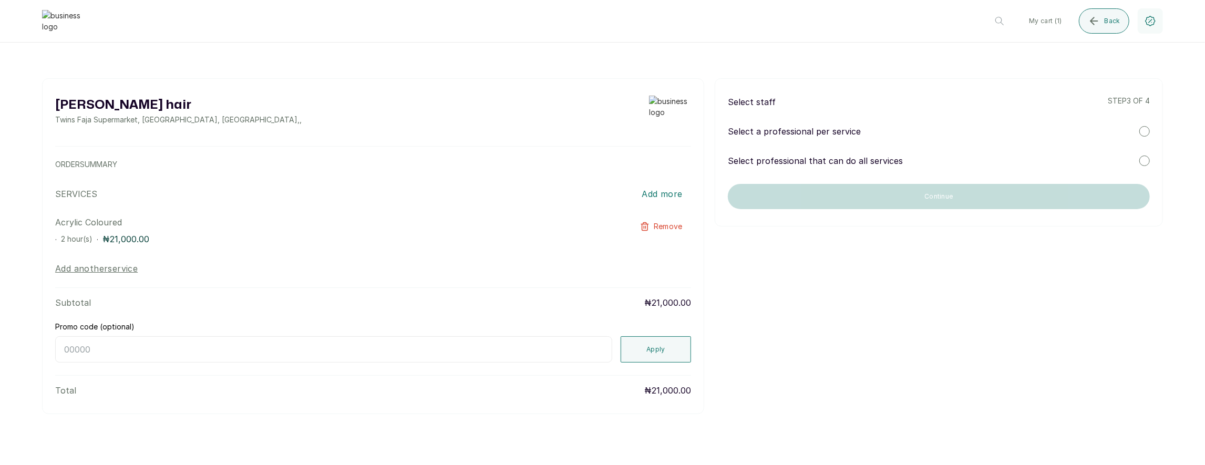
scroll to position [0, 0]
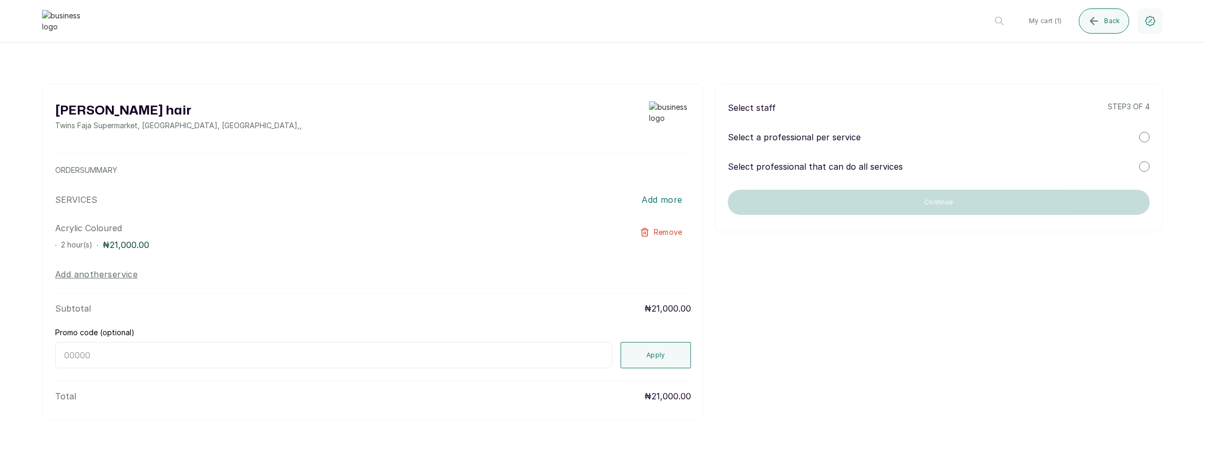
drag, startPoint x: 819, startPoint y: 172, endPoint x: 835, endPoint y: 166, distance: 17.8
click at [820, 171] on p "Select professional that can do all services" at bounding box center [815, 166] width 175 height 13
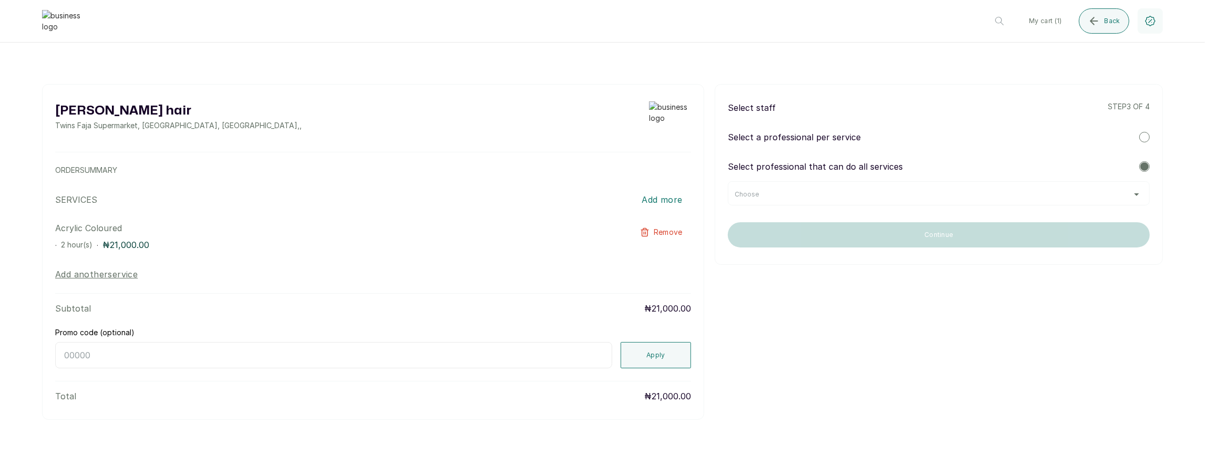
click at [825, 207] on div "Select staff step 3 of 4 Select a professional per service Select professional …" at bounding box center [939, 174] width 448 height 181
click at [829, 201] on div "Choose" at bounding box center [939, 193] width 422 height 24
click at [814, 198] on div "Choose" at bounding box center [939, 193] width 422 height 24
click at [817, 194] on div "Choose" at bounding box center [939, 194] width 408 height 8
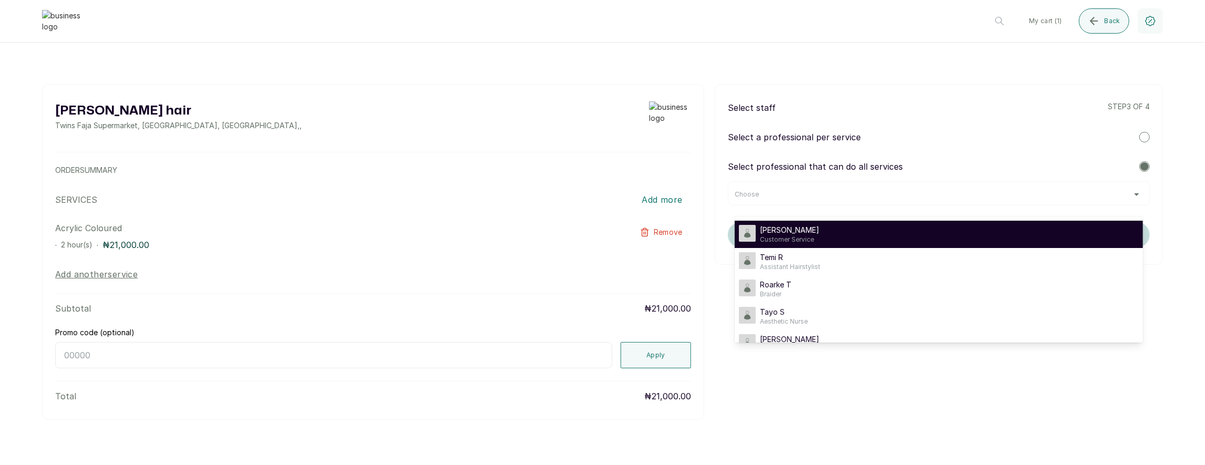
click at [793, 228] on span "[PERSON_NAME]" at bounding box center [789, 230] width 59 height 11
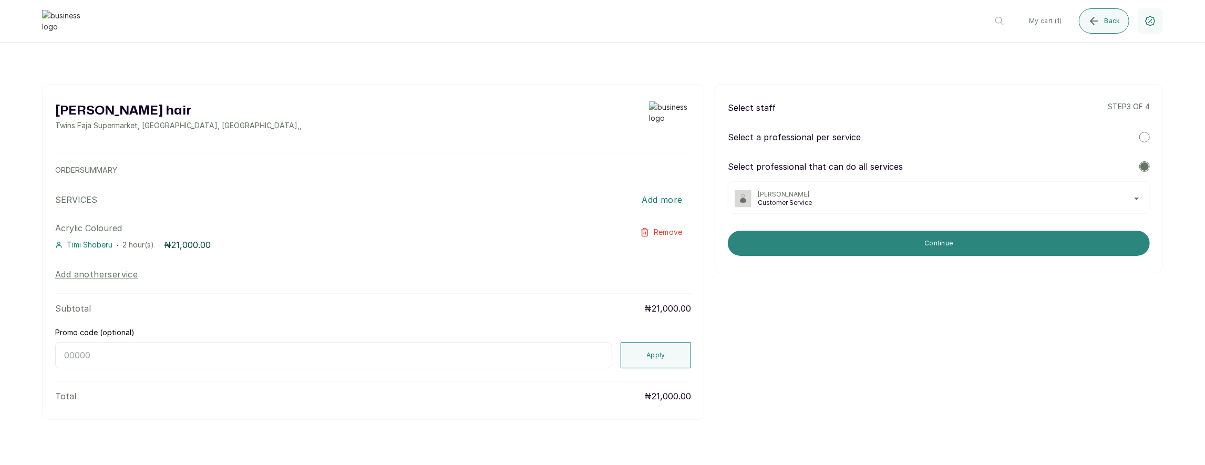
click at [827, 234] on button "Continue" at bounding box center [939, 243] width 422 height 25
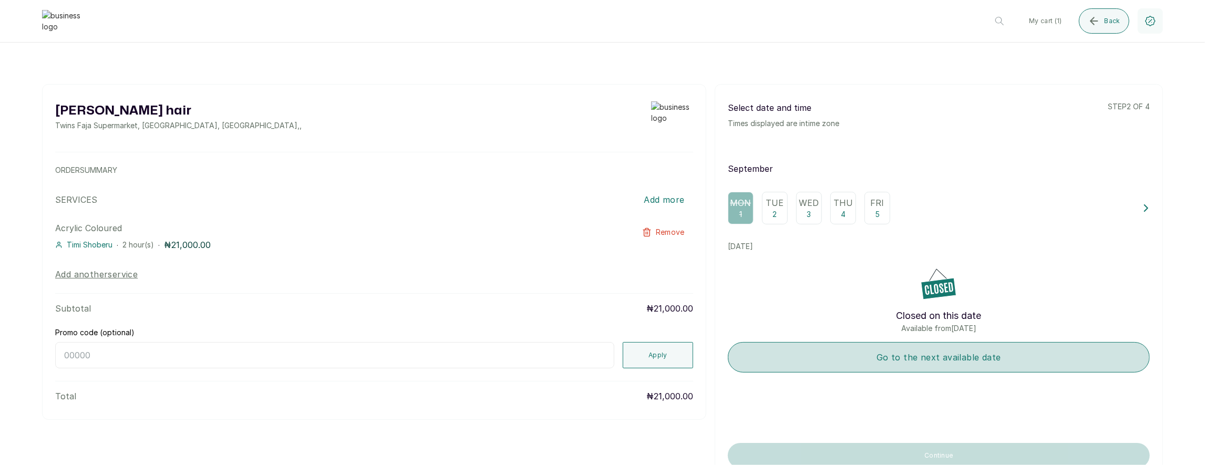
click at [842, 363] on button "Go to the next available date" at bounding box center [939, 357] width 422 height 30
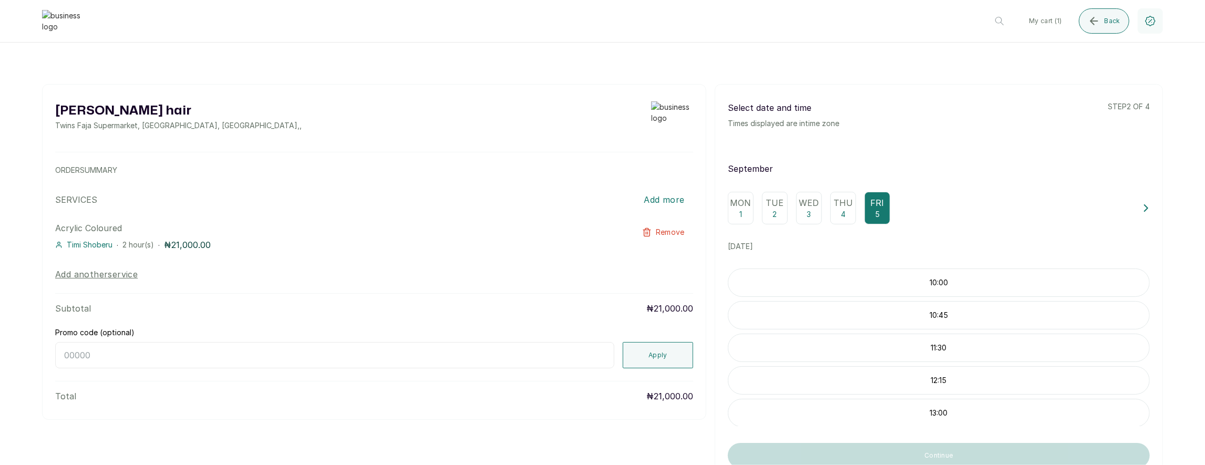
click at [850, 288] on div "10:00" at bounding box center [939, 283] width 422 height 28
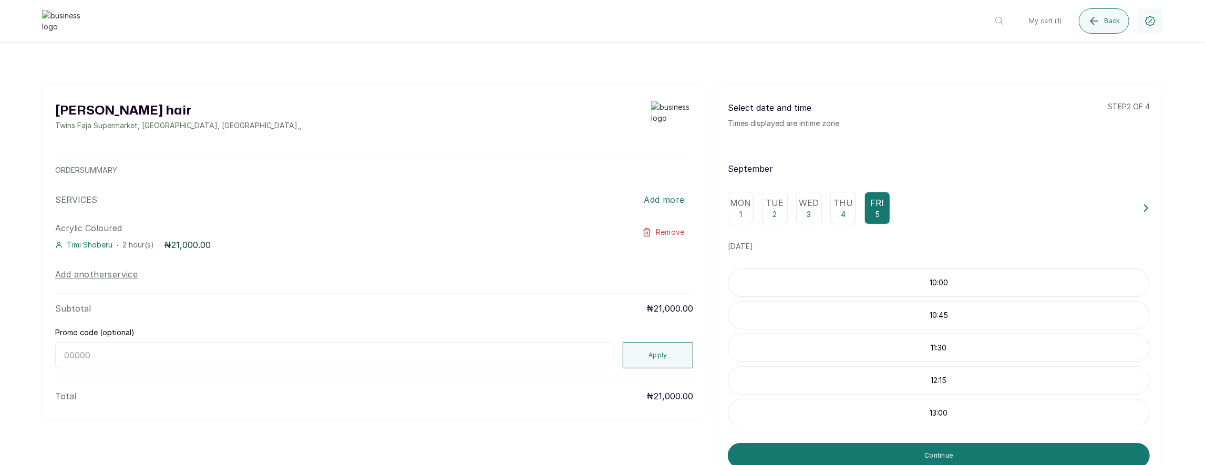
scroll to position [128, 0]
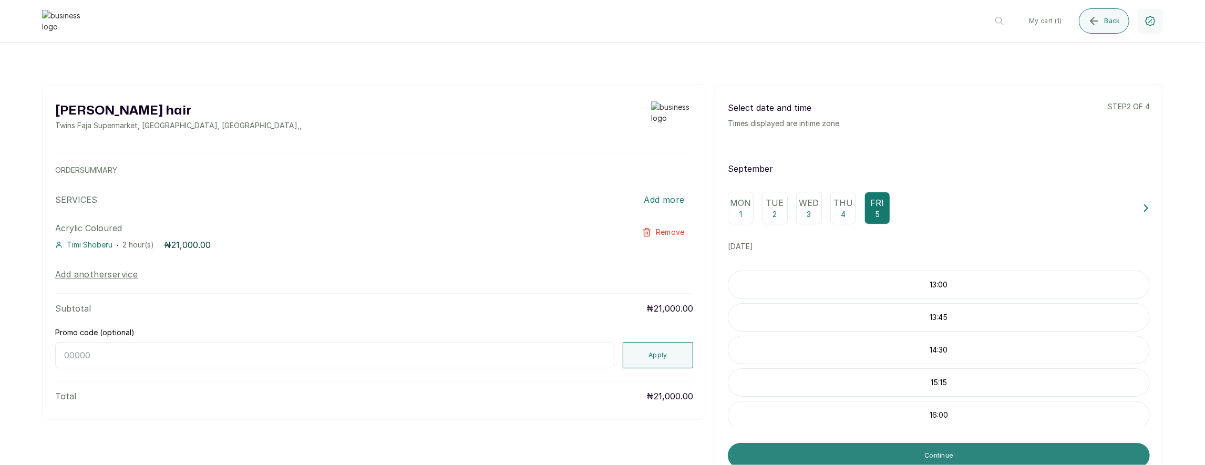
click at [835, 447] on button "Continue" at bounding box center [939, 455] width 422 height 25
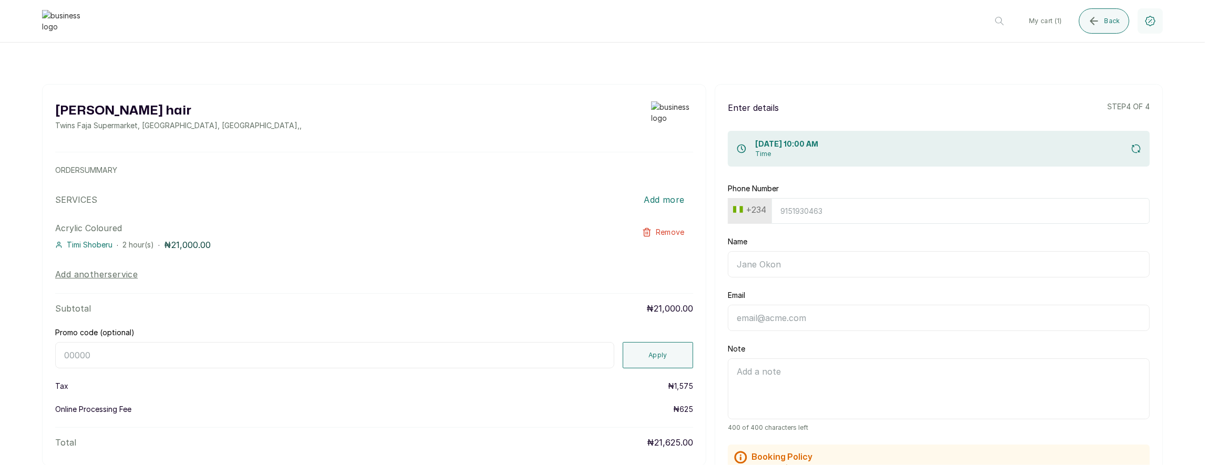
click at [814, 215] on input "Phone Number" at bounding box center [961, 211] width 379 height 26
paste input "7017036881"
type input "7017036881"
type input "Timi"
type input "[EMAIL_ADDRESS][DOMAIN_NAME]"
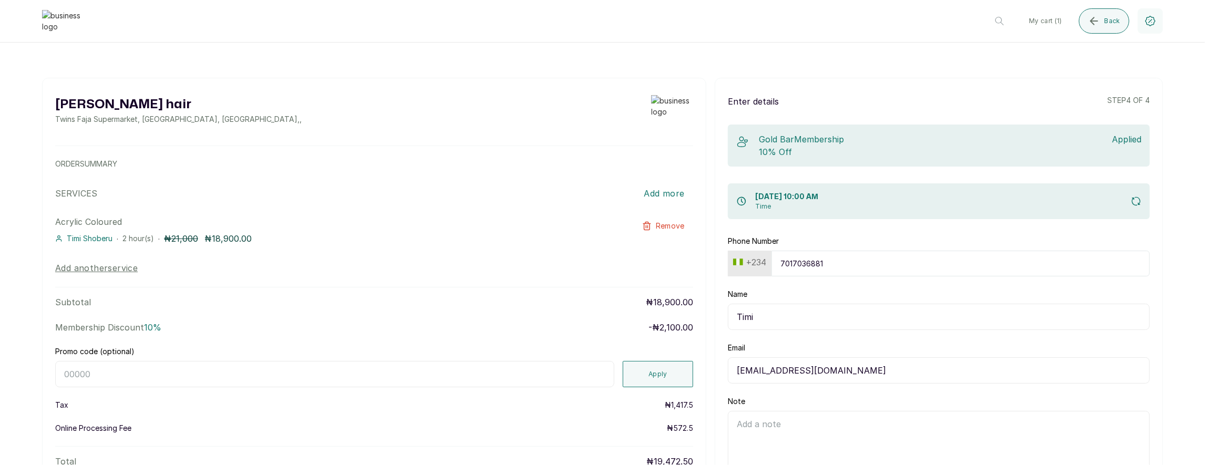
scroll to position [9, 0]
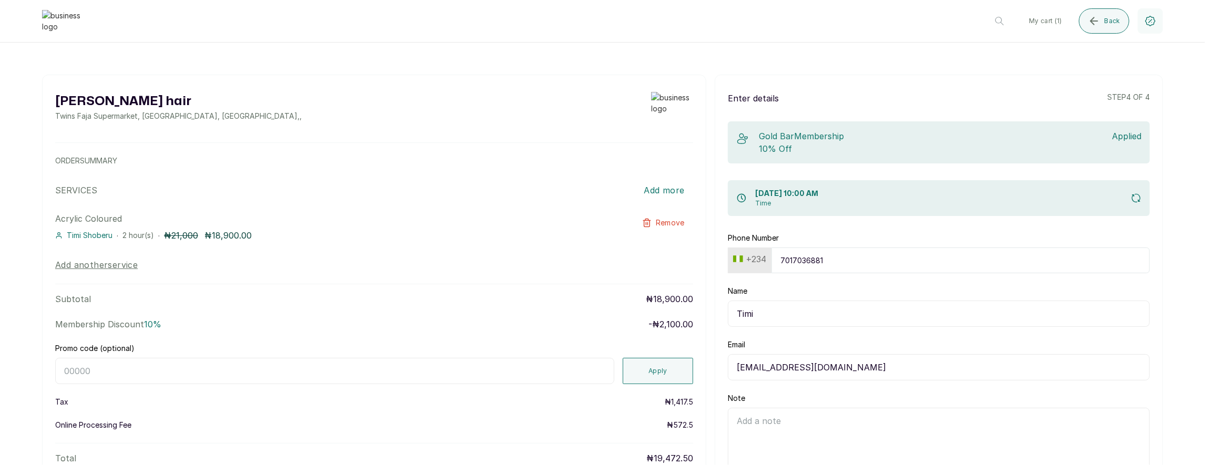
type input "7017036881"
drag, startPoint x: 205, startPoint y: 234, endPoint x: 284, endPoint y: 230, distance: 79.5
click at [284, 230] on div "Timi Shoberu · 2 hour(s) · ₦ 21,000 ₦18,900.00" at bounding box center [310, 235] width 510 height 13
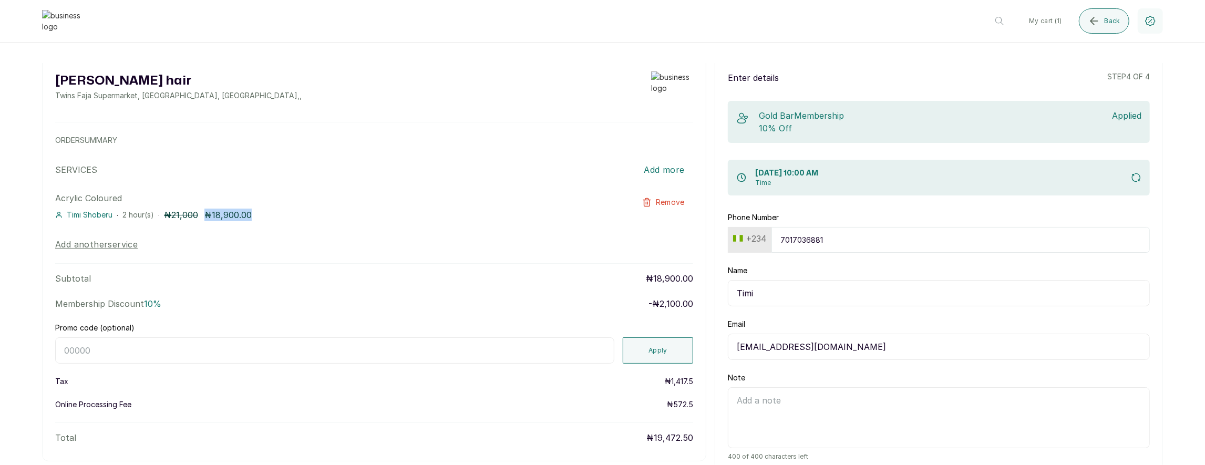
scroll to position [82, 0]
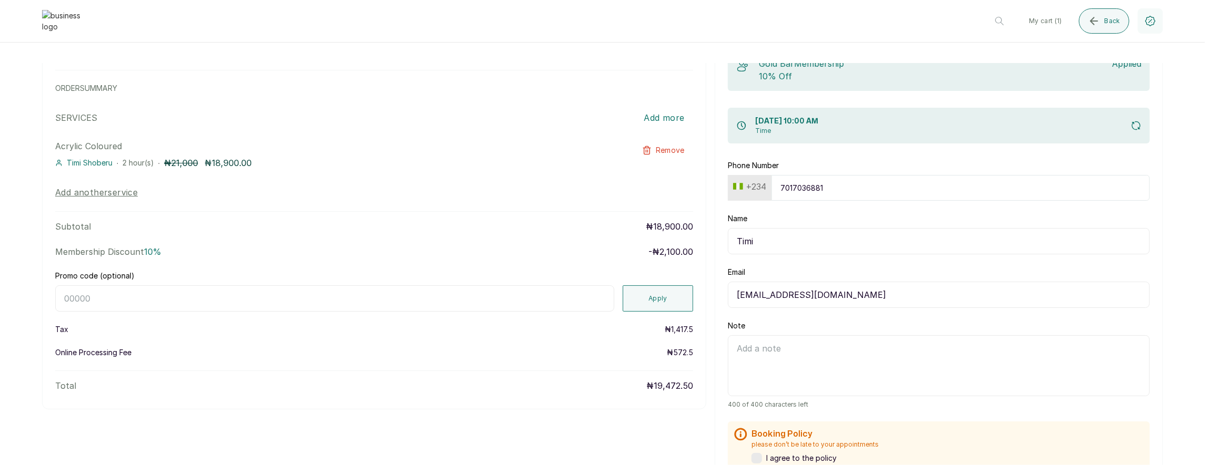
click at [466, 297] on input "Promo code (optional)" at bounding box center [334, 298] width 559 height 26
type input "BIRTHDAY"
click at [655, 288] on button "Apply" at bounding box center [658, 298] width 70 height 26
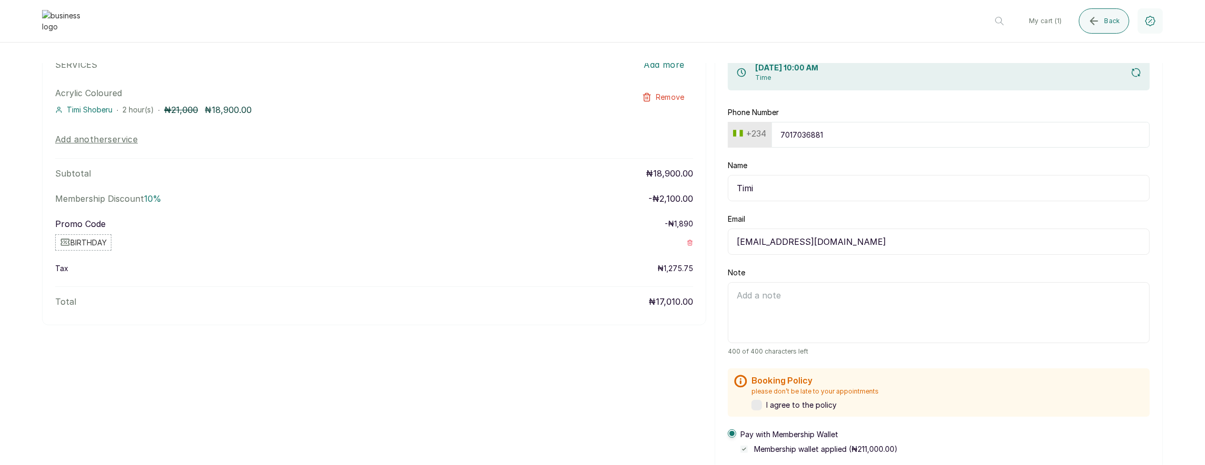
scroll to position [144, 0]
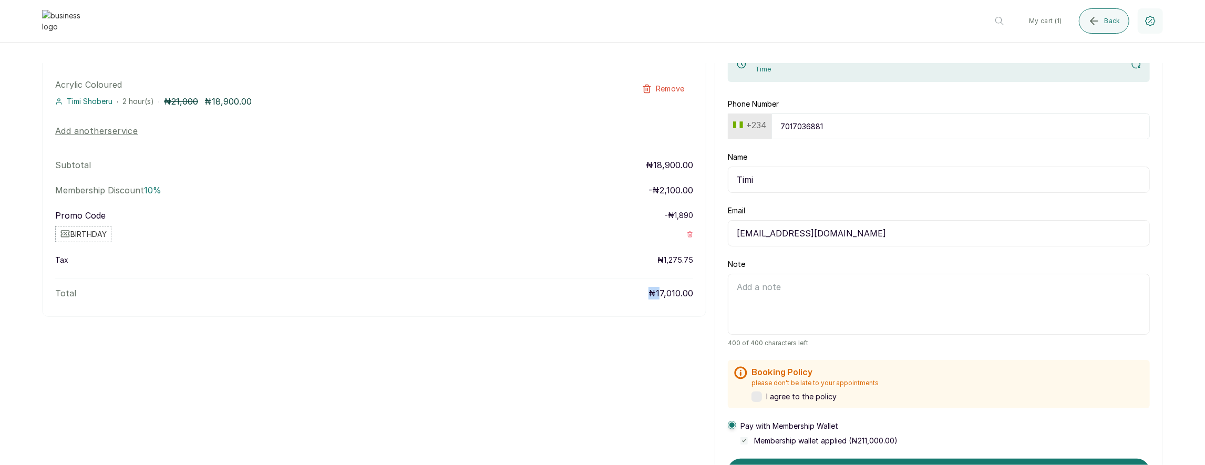
drag, startPoint x: 651, startPoint y: 292, endPoint x: 665, endPoint y: 291, distance: 13.8
click at [665, 291] on p "₦17,010.00" at bounding box center [671, 293] width 45 height 13
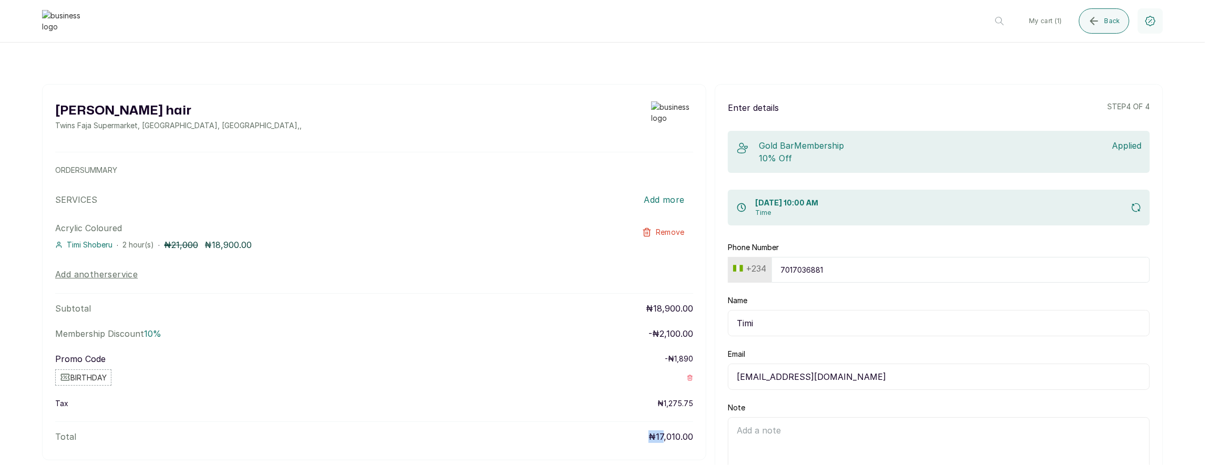
scroll to position [279, 0]
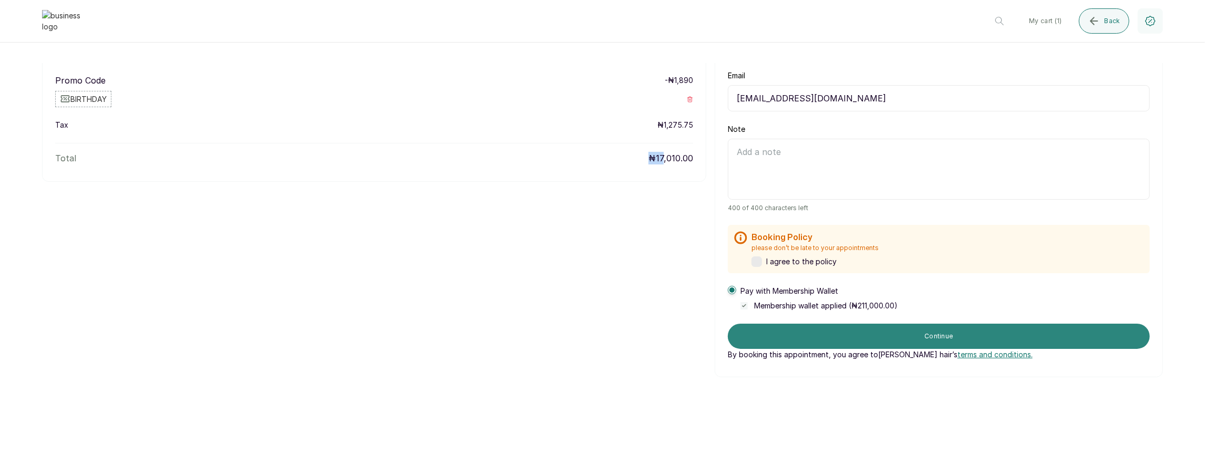
click at [857, 333] on button "Continue" at bounding box center [939, 336] width 422 height 25
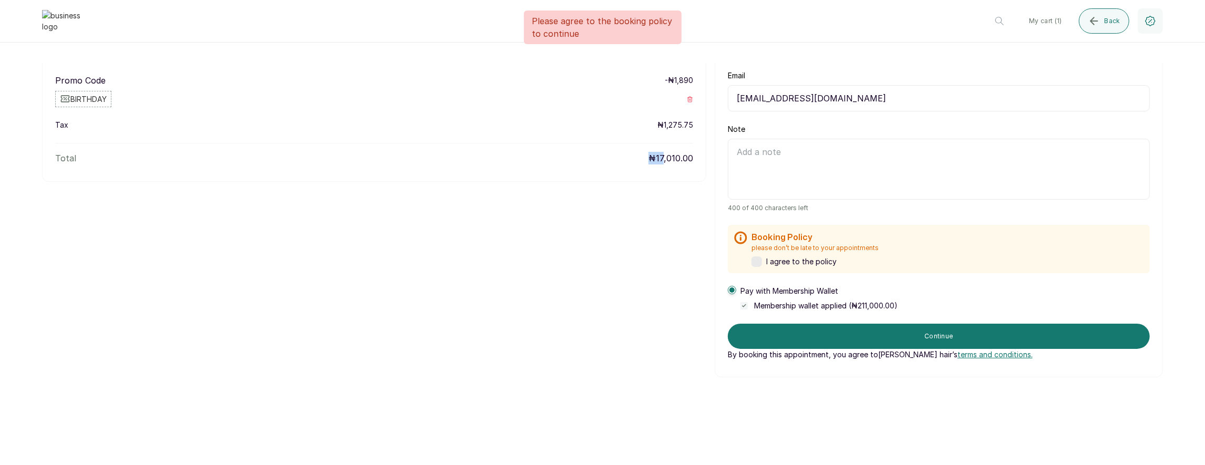
click at [758, 268] on div "Booking Policy please don’t be late to your appointments I agree to the policy" at bounding box center [939, 249] width 422 height 48
click at [758, 263] on label at bounding box center [757, 262] width 11 height 11
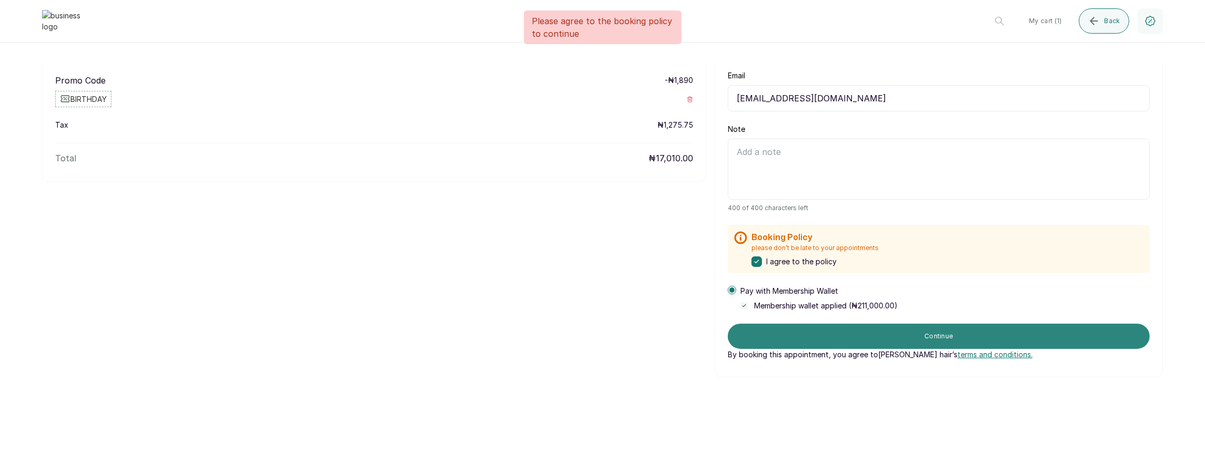
click at [842, 335] on button "Continue" at bounding box center [939, 336] width 422 height 25
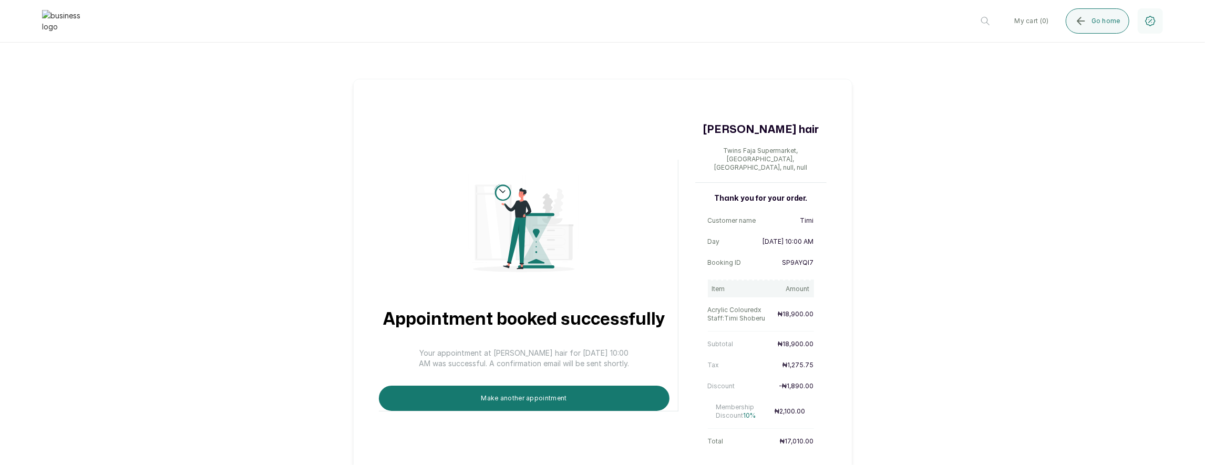
scroll to position [18, 0]
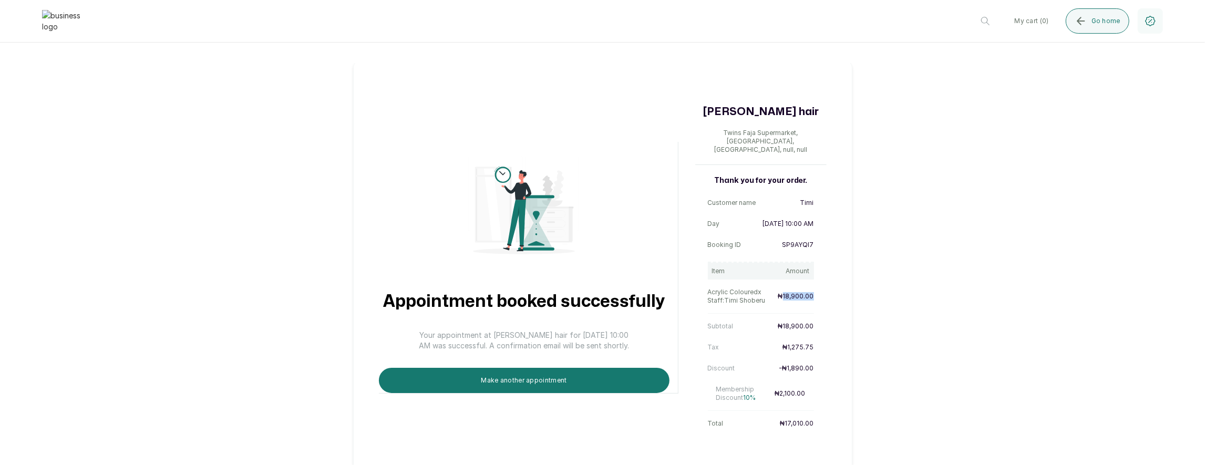
drag, startPoint x: 783, startPoint y: 288, endPoint x: 820, endPoint y: 287, distance: 37.4
click at [820, 287] on div "Thank you for your order. Customer name Timi Day 5 Sep 2025, 10:00 AM Booking I…" at bounding box center [761, 304] width 131 height 257
drag, startPoint x: 773, startPoint y: 357, endPoint x: 818, endPoint y: 356, distance: 45.2
click at [818, 356] on div "Thank you for your order. Customer name Timi Day 5 Sep 2025, 10:00 AM Booking I…" at bounding box center [761, 304] width 131 height 257
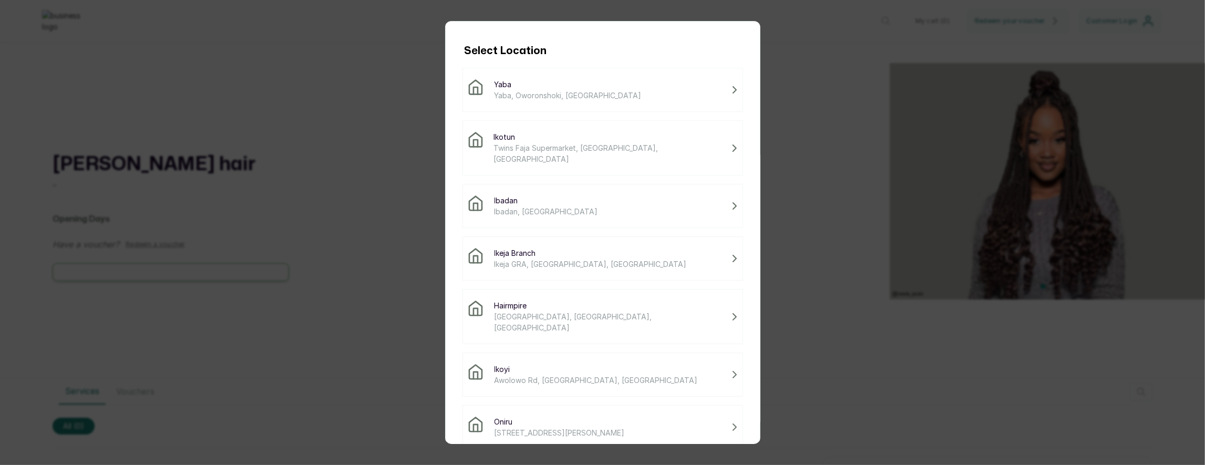
click at [556, 139] on span "Ikotun" at bounding box center [610, 136] width 233 height 11
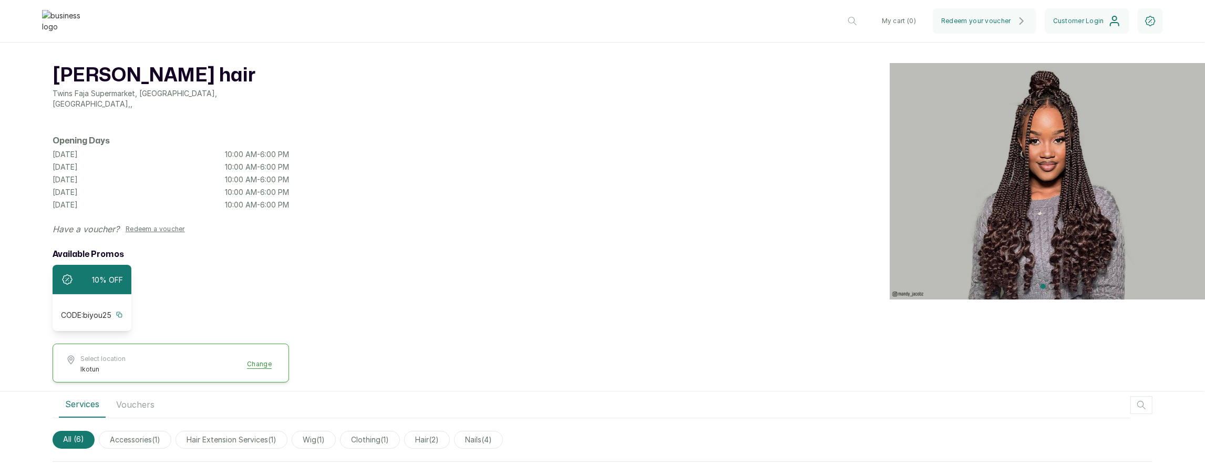
scroll to position [169, 0]
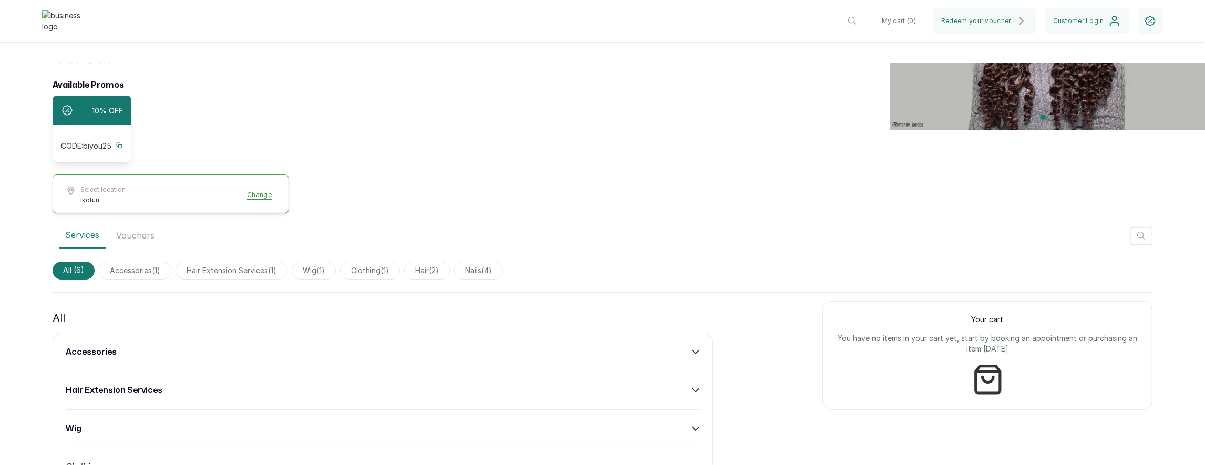
click at [529, 350] on div "accessories" at bounding box center [383, 352] width 634 height 13
click at [675, 373] on button "Add" at bounding box center [684, 383] width 31 height 20
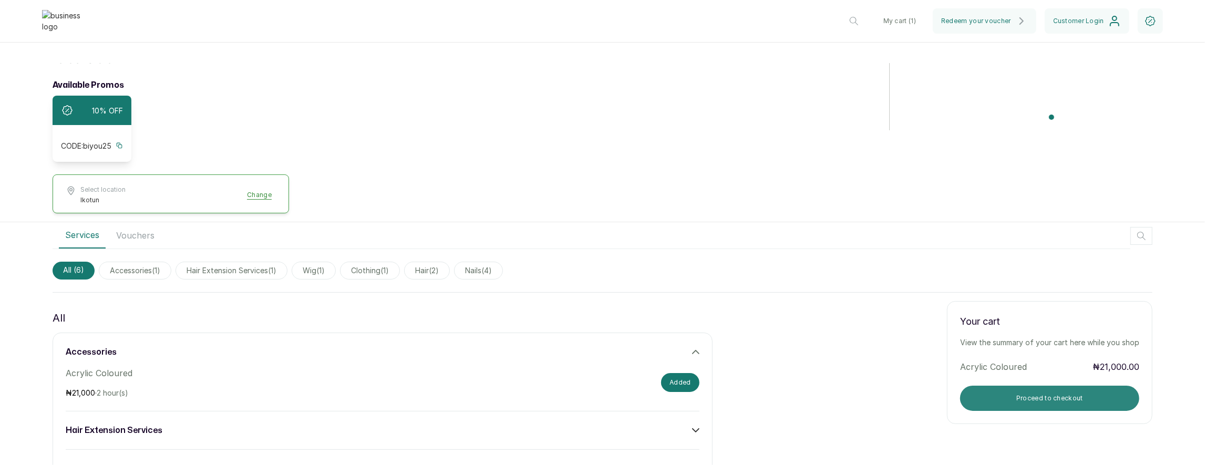
click at [1011, 397] on button "Proceed to checkout" at bounding box center [1049, 398] width 179 height 25
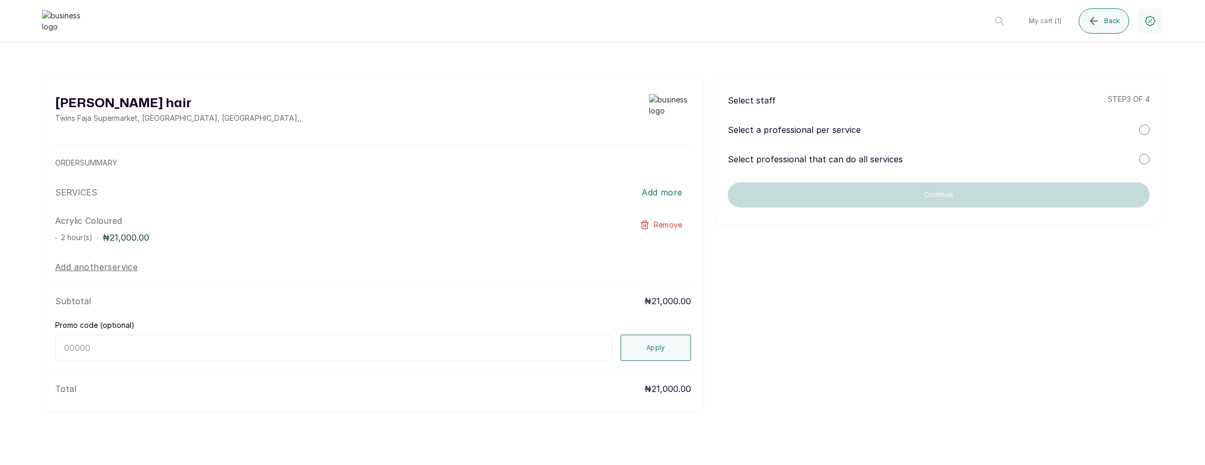
scroll to position [0, 0]
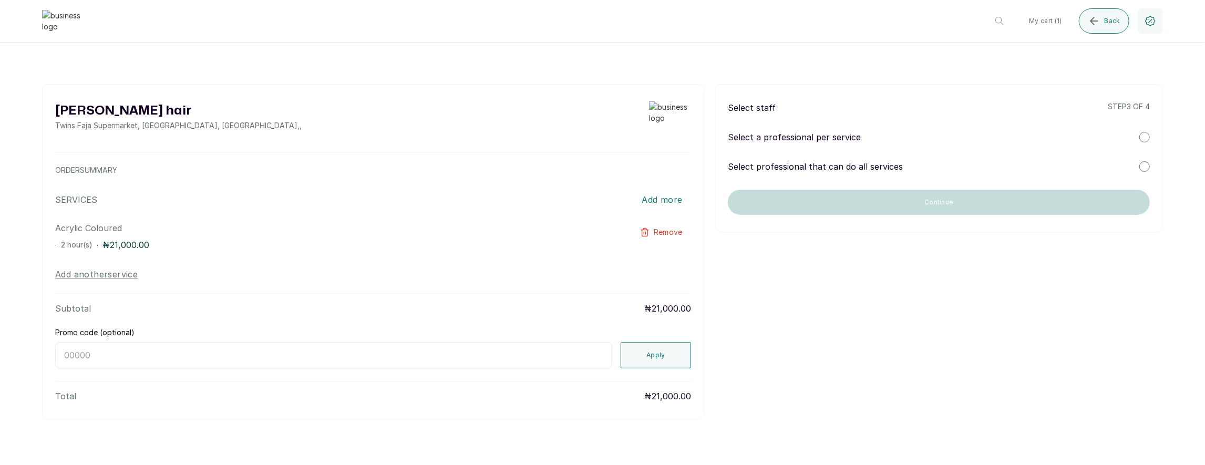
click at [863, 167] on p "Select professional that can do all services" at bounding box center [815, 166] width 175 height 13
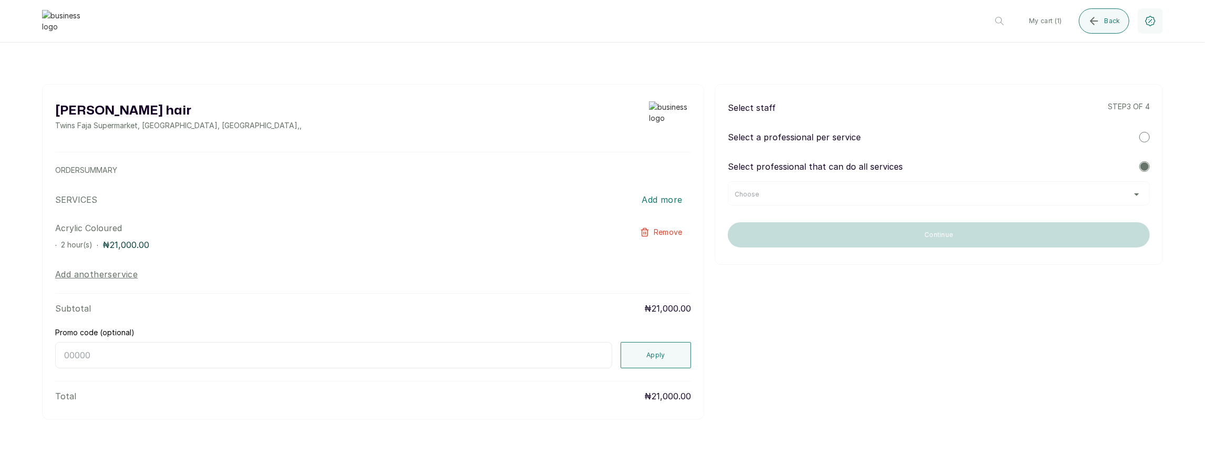
click at [852, 190] on div "Choose" at bounding box center [939, 194] width 408 height 8
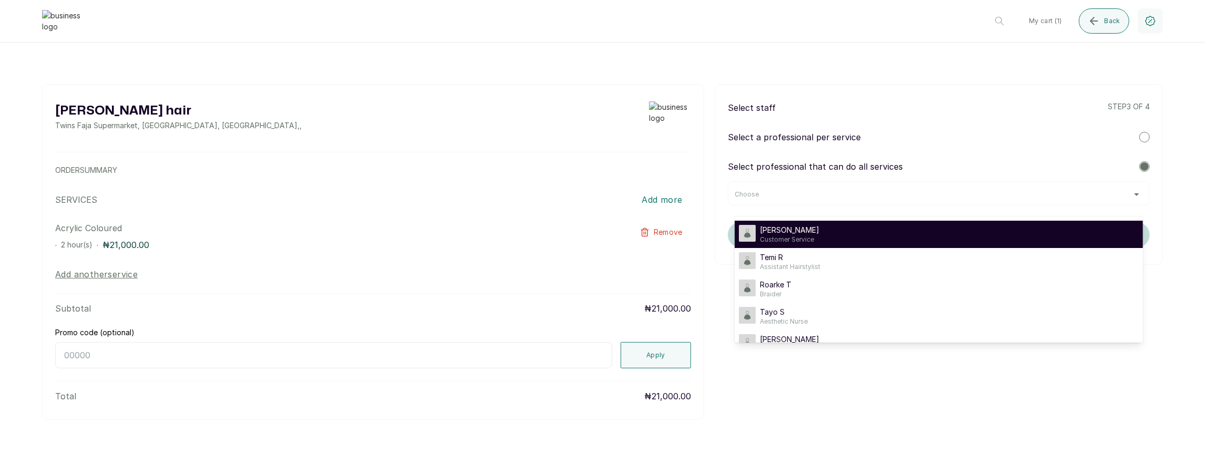
click at [811, 236] on span "Customer Service" at bounding box center [789, 240] width 59 height 8
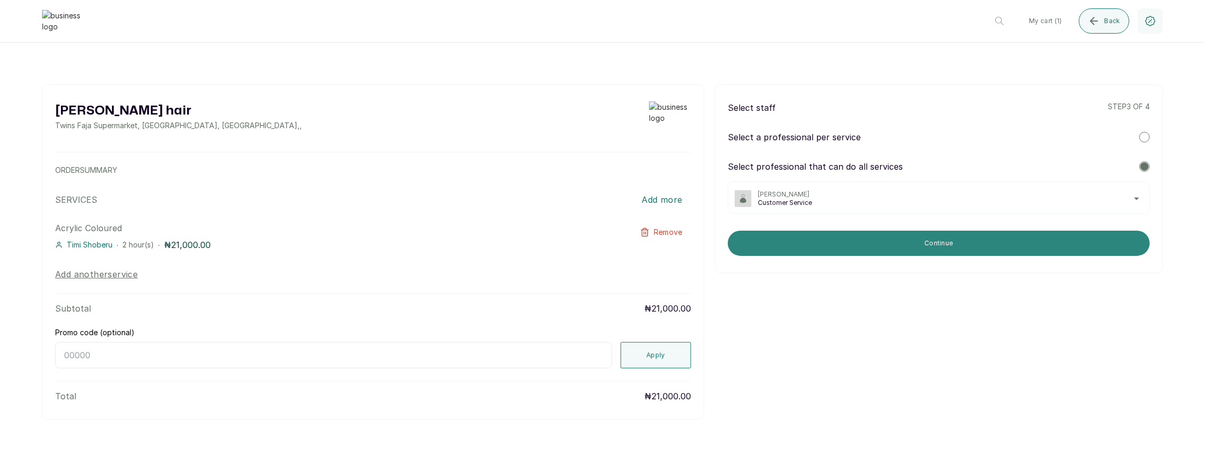
click at [852, 235] on button "Continue" at bounding box center [939, 243] width 422 height 25
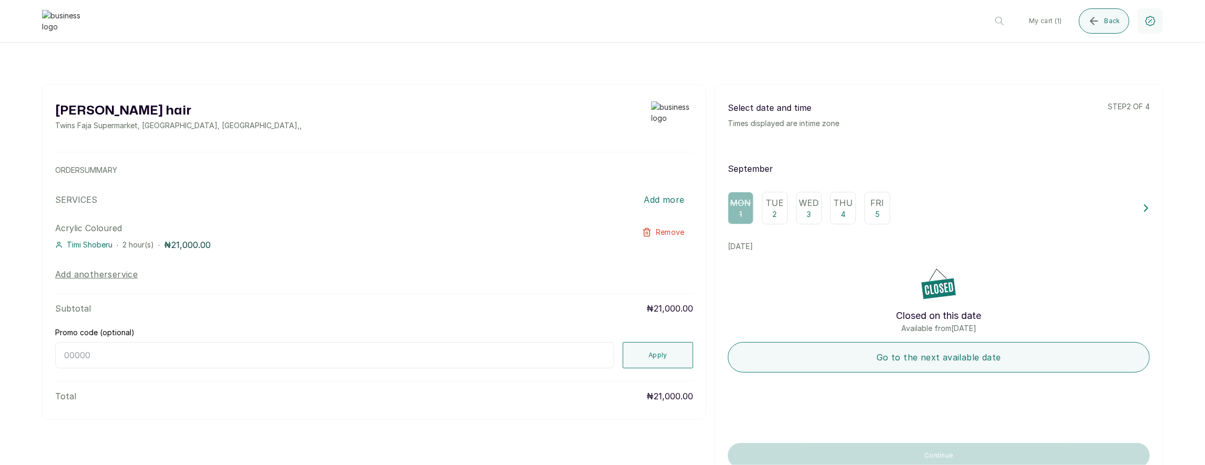
click at [776, 209] on p "2" at bounding box center [775, 214] width 4 height 11
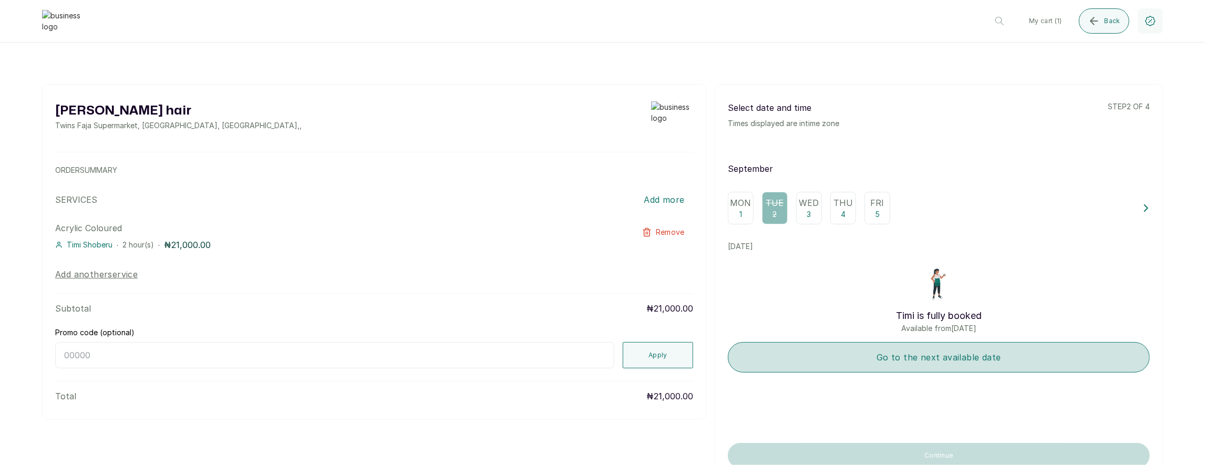
click at [851, 354] on button "Go to the next available date" at bounding box center [939, 357] width 422 height 30
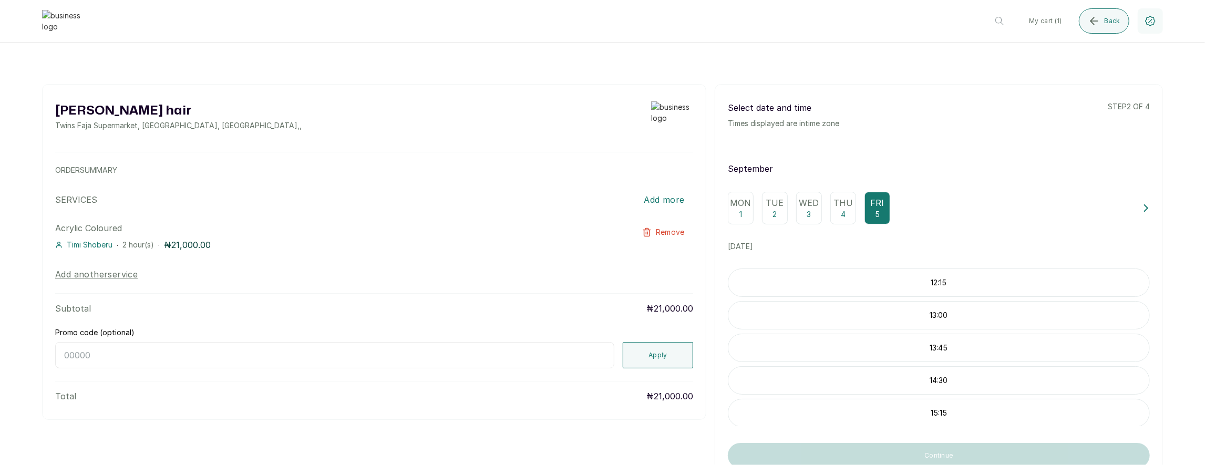
click at [851, 284] on p "12:15" at bounding box center [939, 283] width 421 height 11
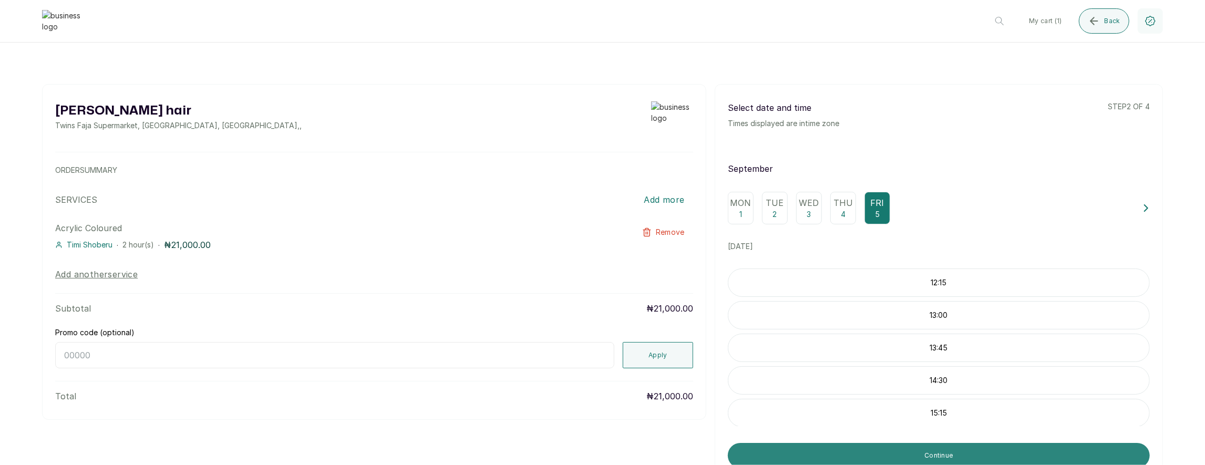
click at [801, 454] on button "Continue" at bounding box center [939, 455] width 422 height 25
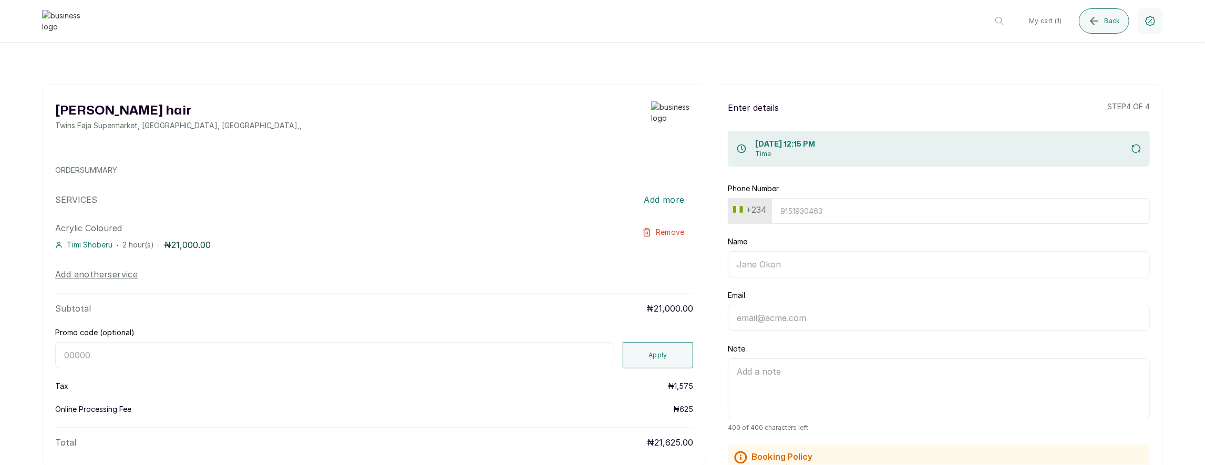
click at [815, 213] on input "Phone Number" at bounding box center [961, 211] width 379 height 26
paste input "7017036881"
type input "7017036881"
type input "Timi"
type input "[EMAIL_ADDRESS][DOMAIN_NAME]"
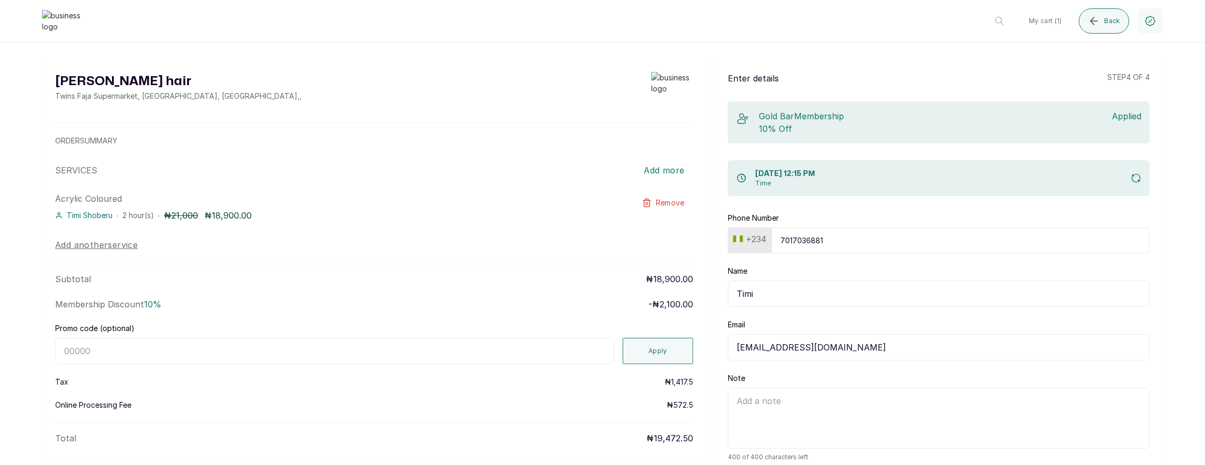
scroll to position [102, 0]
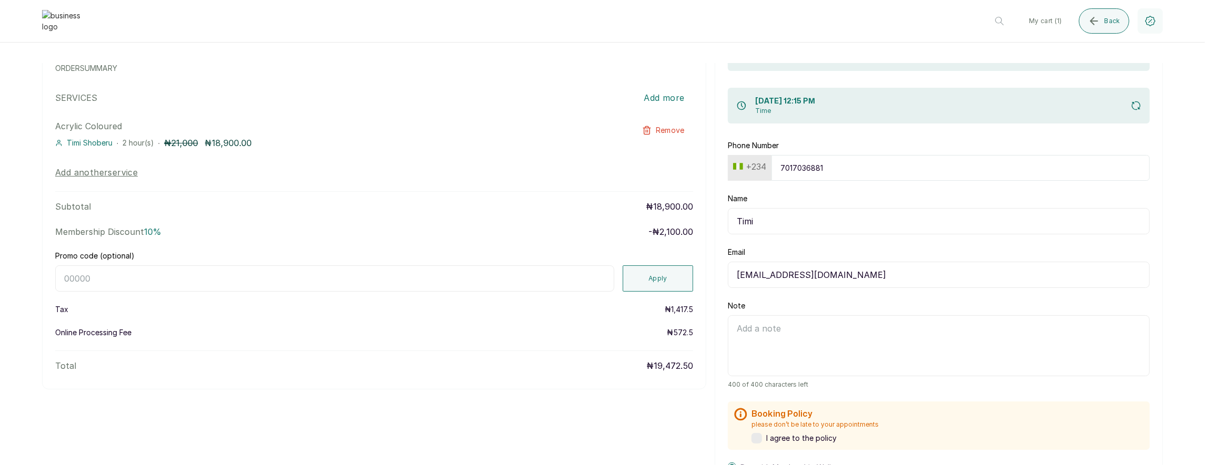
type input "7017036881"
click at [307, 283] on input "Promo code (optional)" at bounding box center [334, 278] width 559 height 26
type input "BIRTHDAY"
click at [677, 276] on button "Apply" at bounding box center [658, 278] width 70 height 26
drag, startPoint x: 669, startPoint y: 257, endPoint x: 700, endPoint y: 259, distance: 31.1
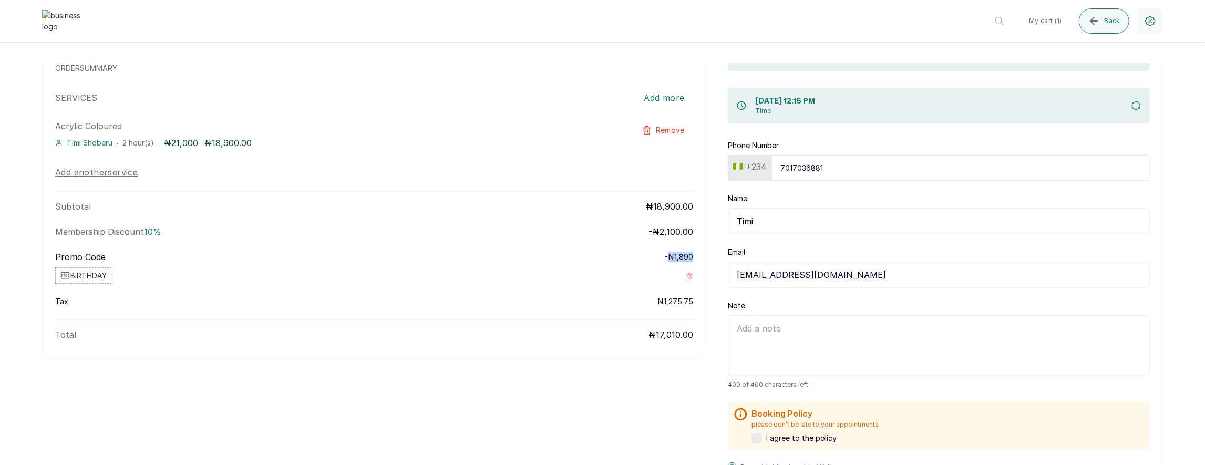
click at [700, 259] on div "[PERSON_NAME] hair Twins Faja Supermarket, Ikotun - [GEOGRAPHIC_DATA], [GEOGRAP…" at bounding box center [374, 170] width 665 height 376
drag, startPoint x: 652, startPoint y: 335, endPoint x: 707, endPoint y: 332, distance: 55.3
click at [707, 332] on div "[PERSON_NAME] hair Twins Faja Supermarket, Ikotun - [GEOGRAPHIC_DATA], [GEOGRAP…" at bounding box center [602, 268] width 1121 height 572
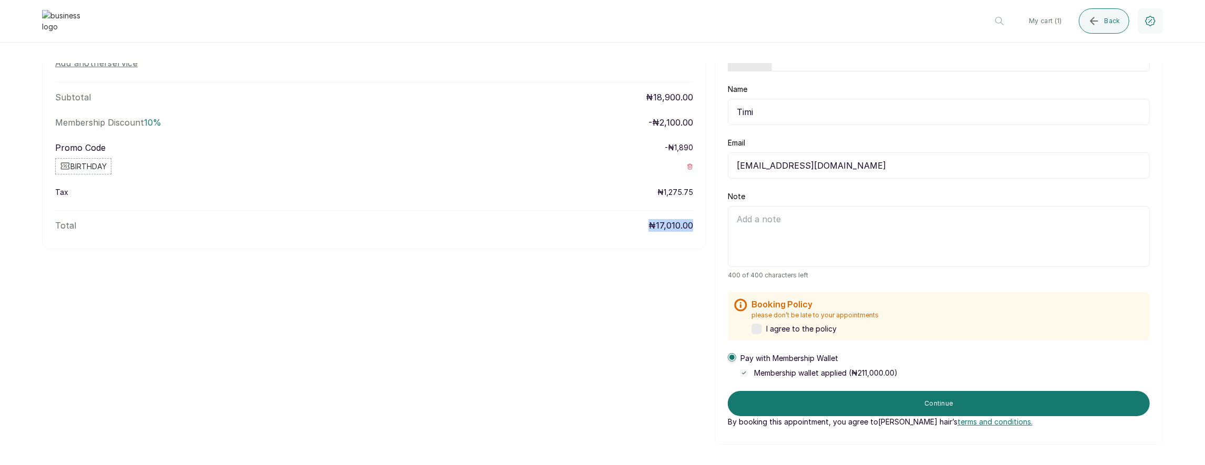
scroll to position [254, 0]
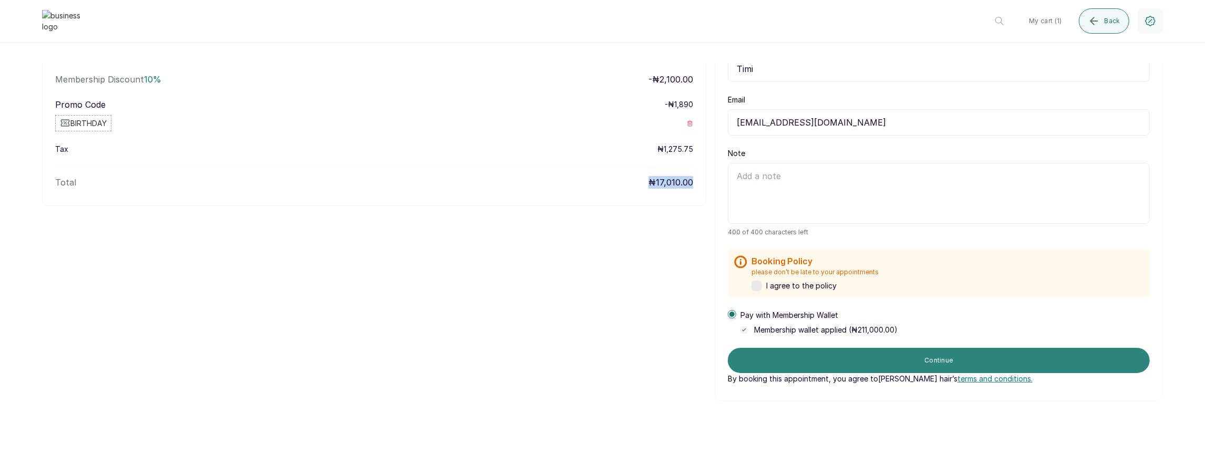
click at [816, 356] on button "Continue" at bounding box center [939, 360] width 422 height 25
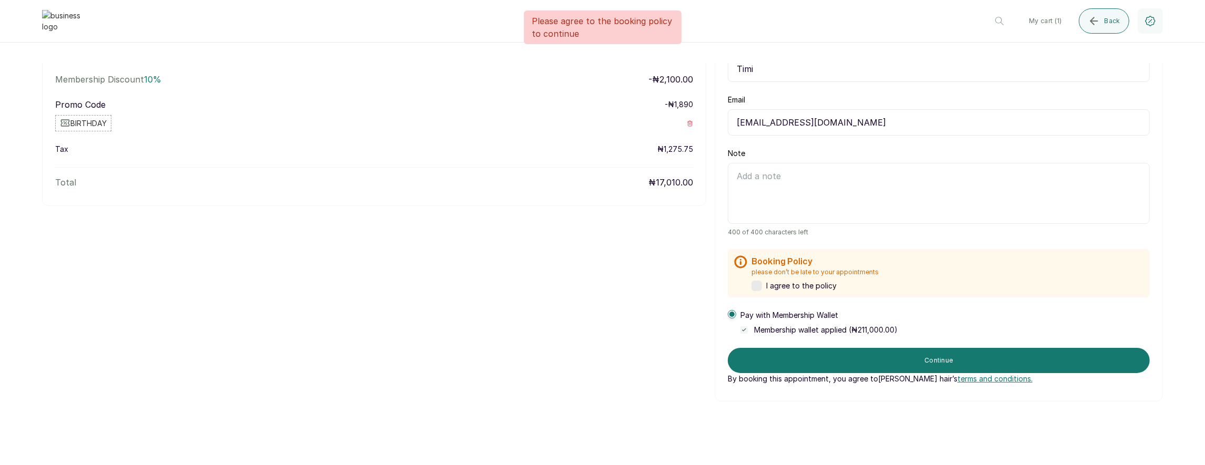
click at [769, 288] on span "I agree to the policy" at bounding box center [802, 286] width 70 height 11
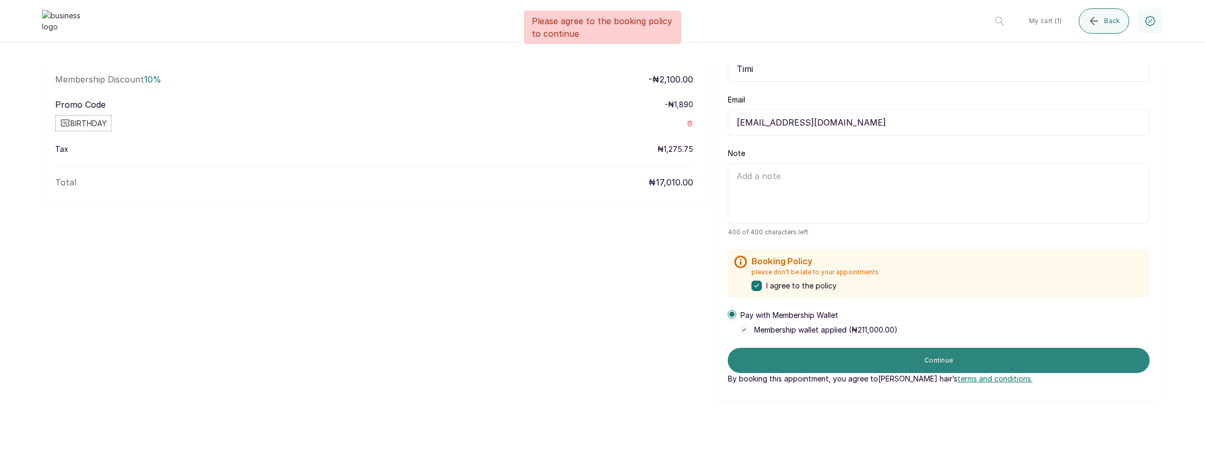
click at [824, 356] on button "Continue" at bounding box center [939, 360] width 422 height 25
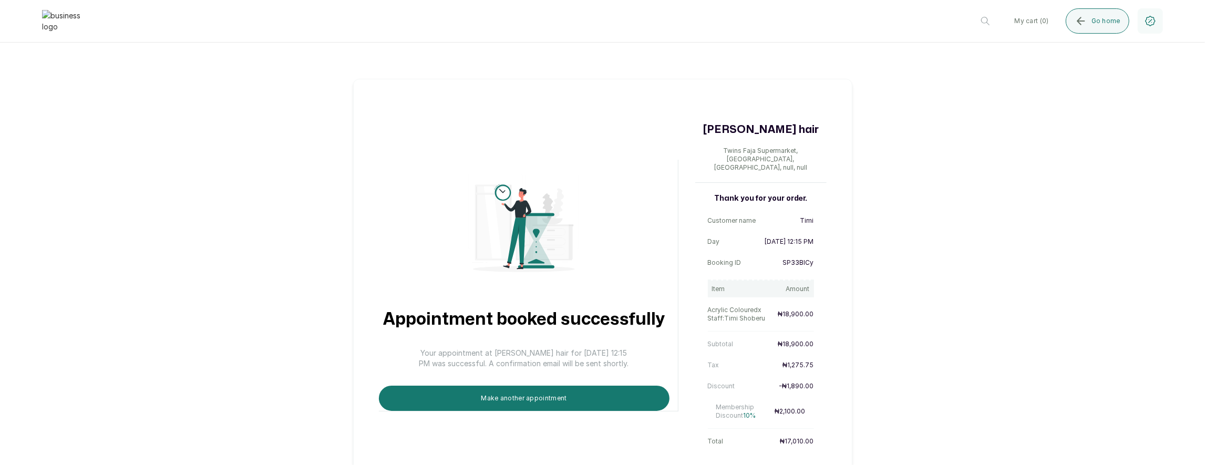
scroll to position [18, 0]
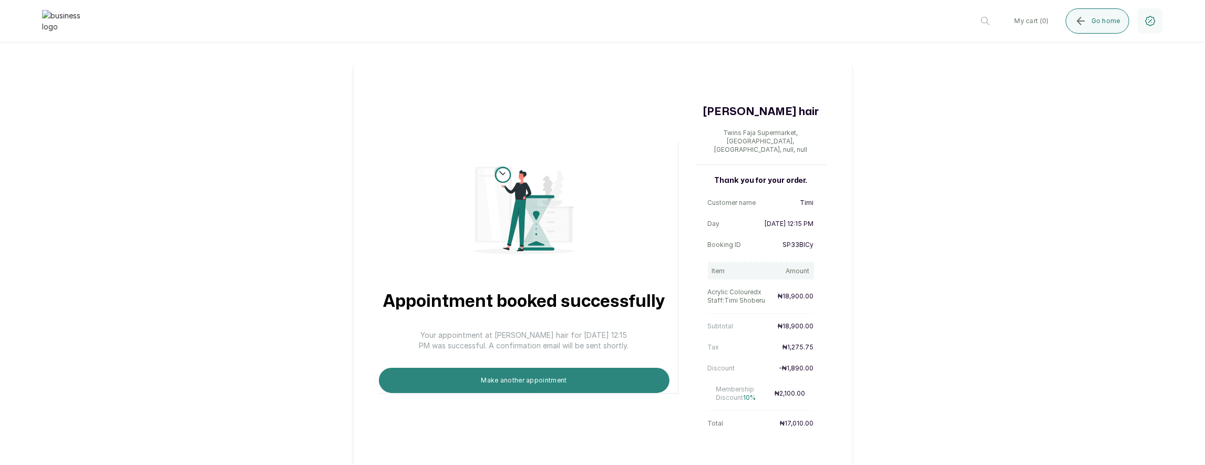
click at [480, 368] on button "Make another appointment" at bounding box center [524, 380] width 291 height 25
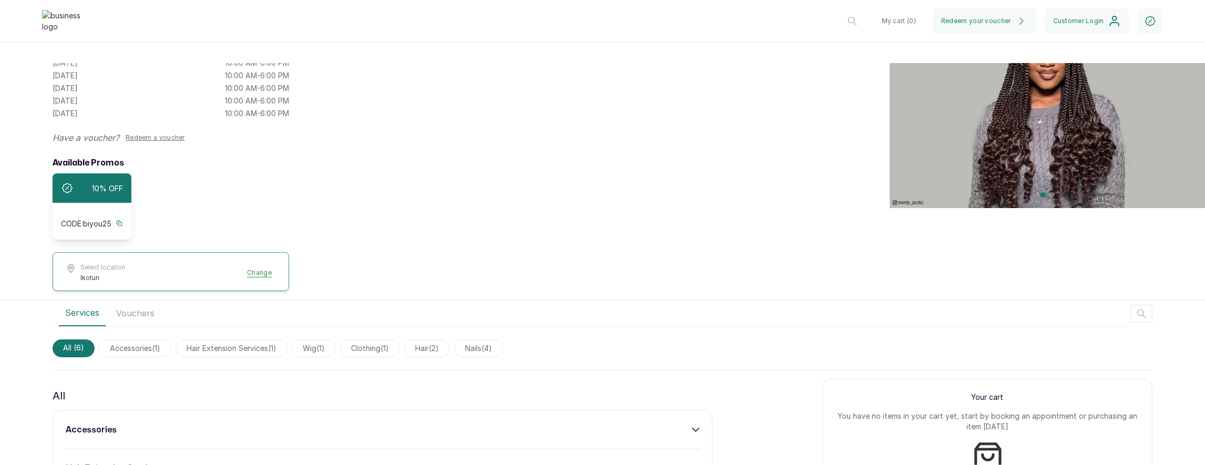
scroll to position [7, 0]
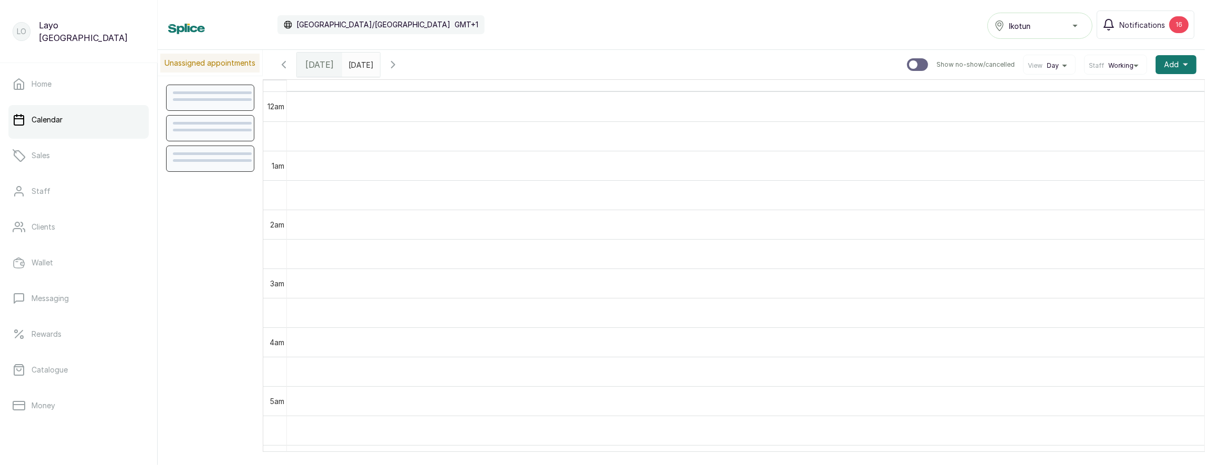
scroll to position [354, 0]
type input "dd/MM/yyyy"
click at [360, 59] on input "dd/MM/yyyy" at bounding box center [351, 62] width 17 height 18
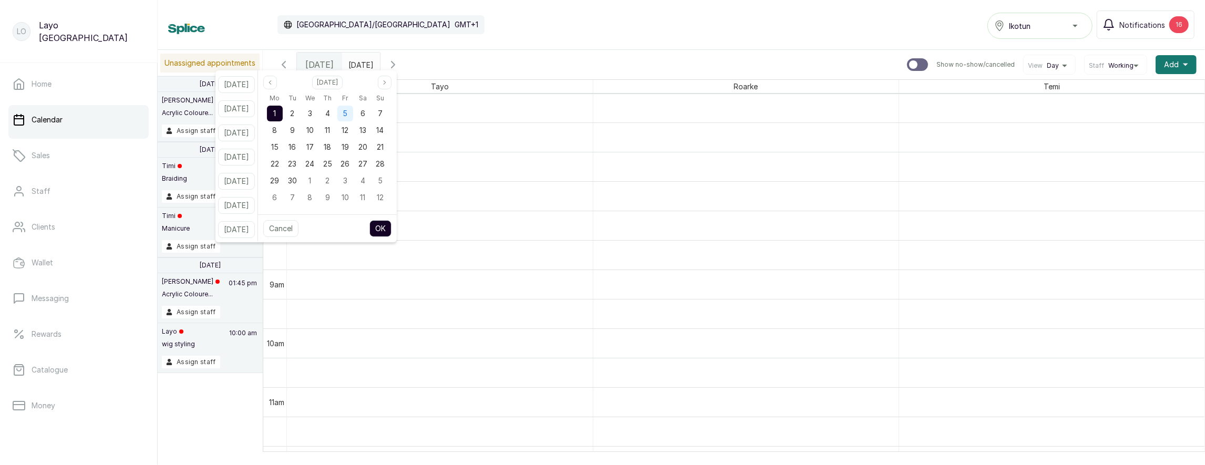
click at [353, 116] on div "5" at bounding box center [346, 114] width 16 height 16
click at [391, 228] on button "OK" at bounding box center [381, 228] width 22 height 17
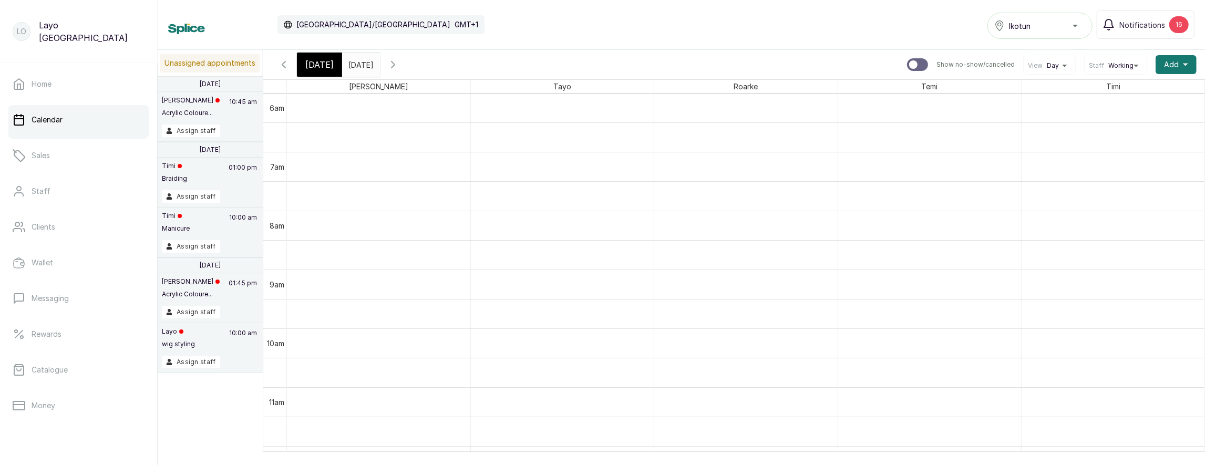
type input "05/09/2025"
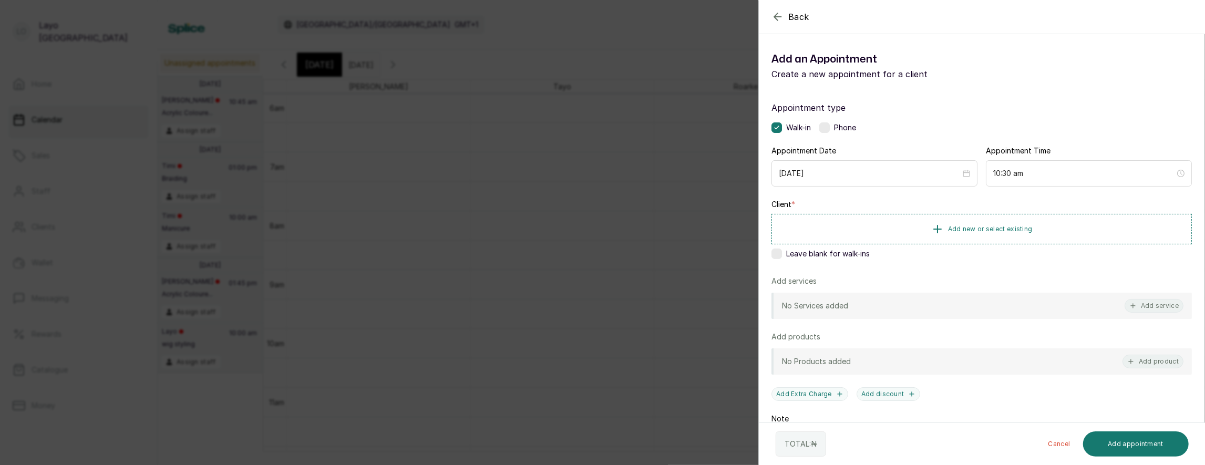
scroll to position [0, 2]
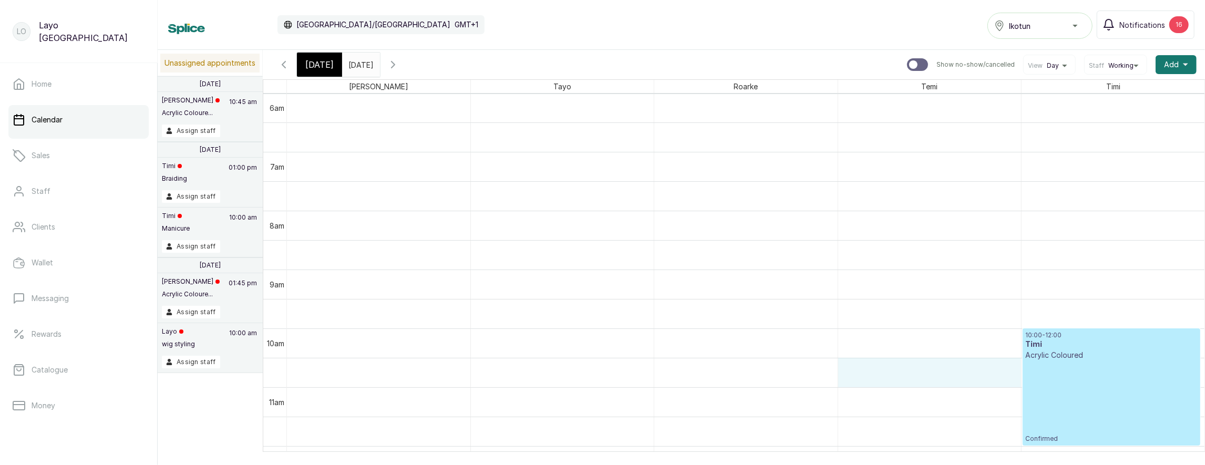
click at [1058, 355] on p "Acrylic Coloured" at bounding box center [1112, 355] width 172 height 11
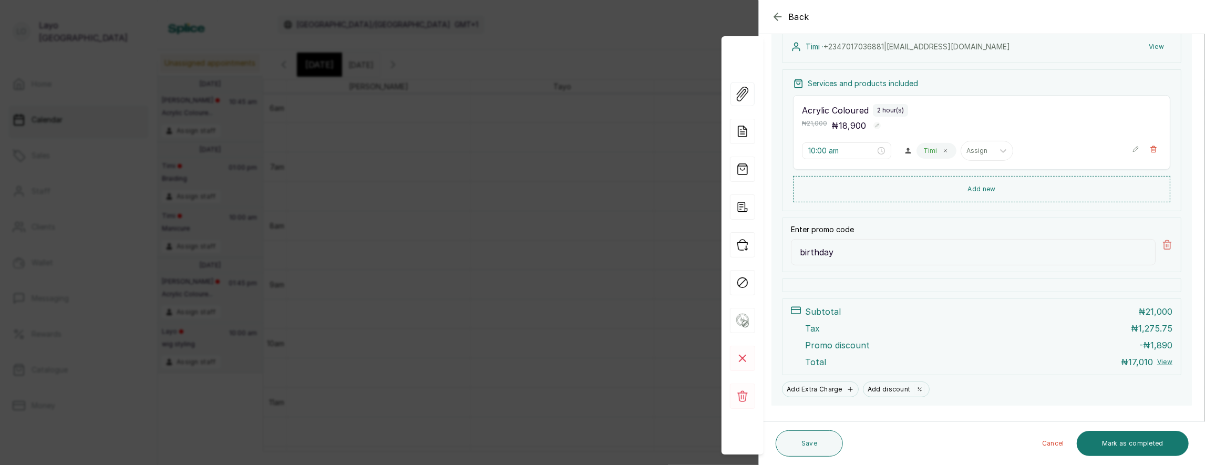
scroll to position [240, 0]
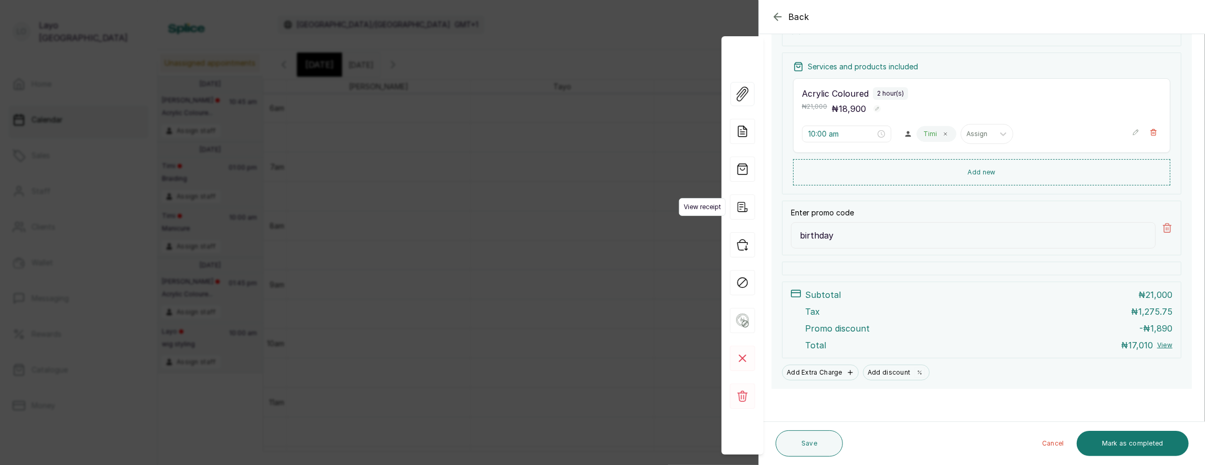
click at [750, 209] on icon "button" at bounding box center [742, 207] width 25 height 25
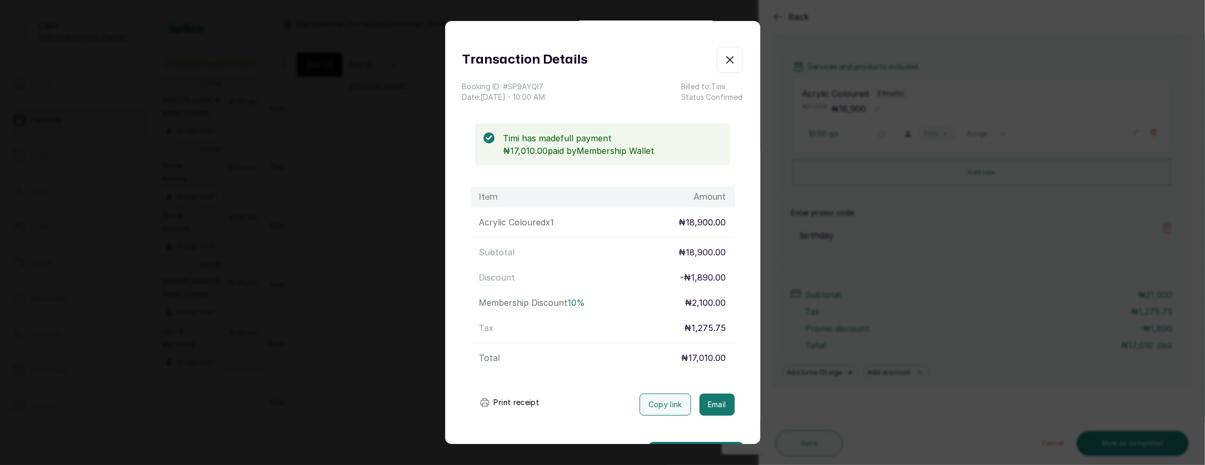
scroll to position [0, 0]
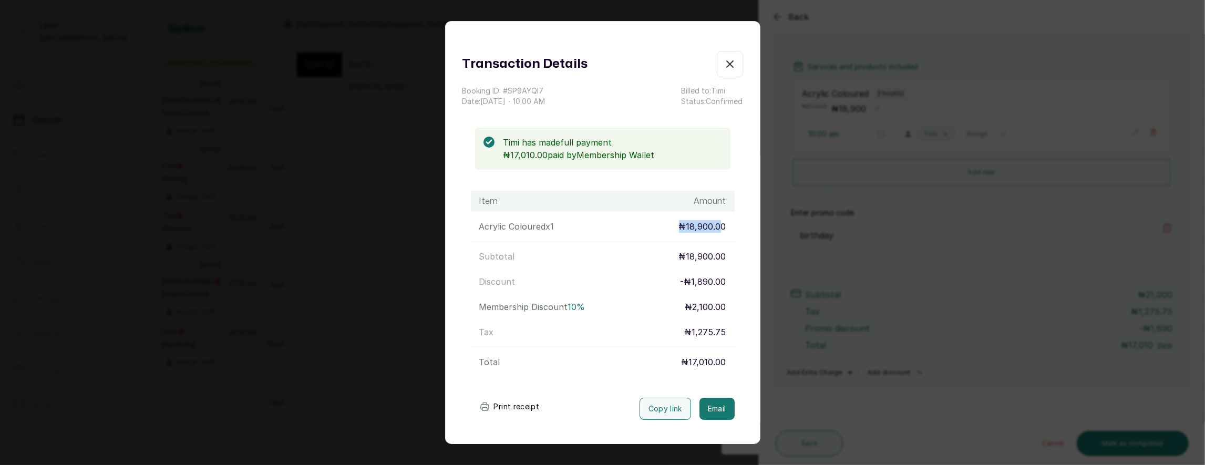
drag, startPoint x: 677, startPoint y: 230, endPoint x: 724, endPoint y: 231, distance: 47.3
click at [724, 231] on div "Acrylic Coloured x 1 ₦18,900.00" at bounding box center [603, 226] width 264 height 21
drag, startPoint x: 683, startPoint y: 311, endPoint x: 731, endPoint y: 310, distance: 48.4
click at [731, 310] on div "Membership Discount 10 % ₦2,100.00" at bounding box center [603, 307] width 264 height 21
drag, startPoint x: 680, startPoint y: 281, endPoint x: 755, endPoint y: 283, distance: 75.2
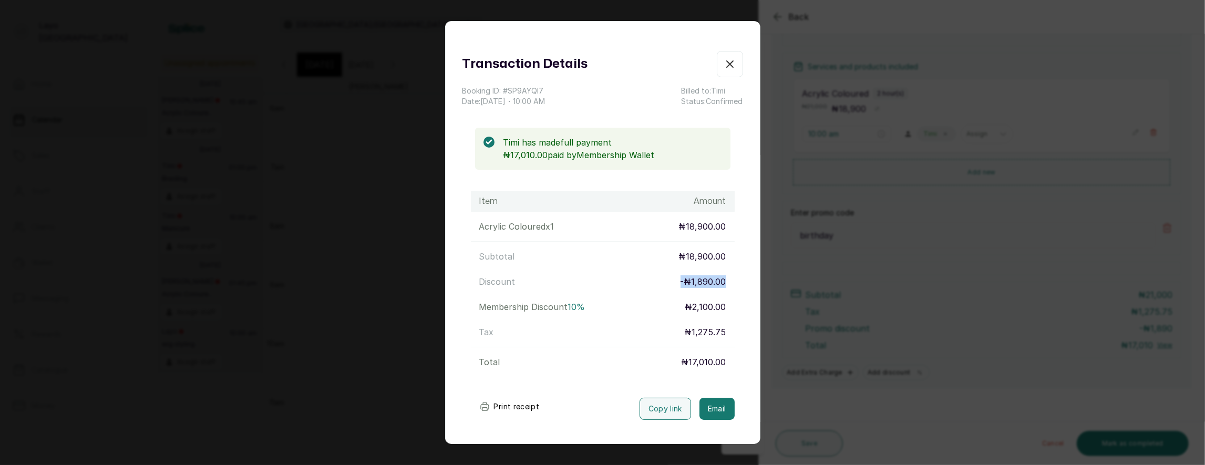
click at [755, 283] on div "Transaction Details Booking ID: # SP9AYQI7 Date: 5 Sep, 2025 ・ 10:00 AM Billed …" at bounding box center [603, 261] width 314 height 421
click at [731, 62] on icon "button" at bounding box center [730, 64] width 6 height 6
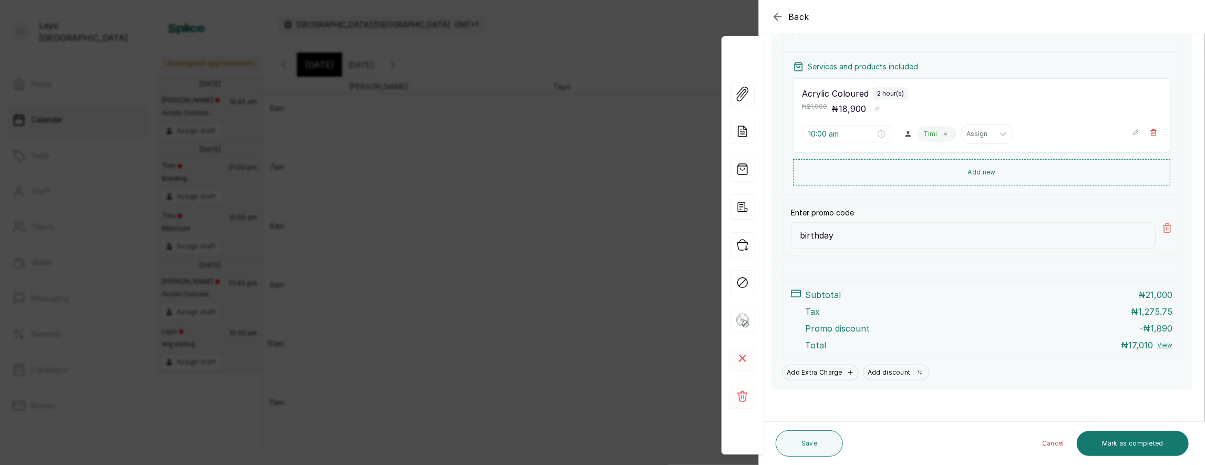
click at [610, 152] on div "Back Appointment Details Edit appointment 💻 Booked Online Make changes to appoi…" at bounding box center [602, 232] width 1205 height 465
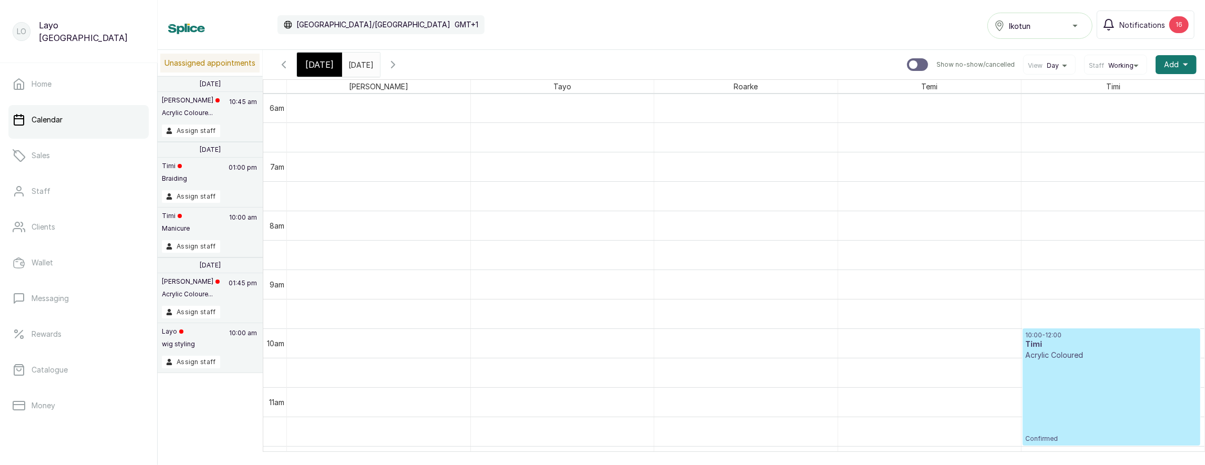
scroll to position [0, 2]
click at [1092, 399] on div "10:00 - 12:00 Timi Acrylic Coloured Confirmed" at bounding box center [1112, 387] width 172 height 112
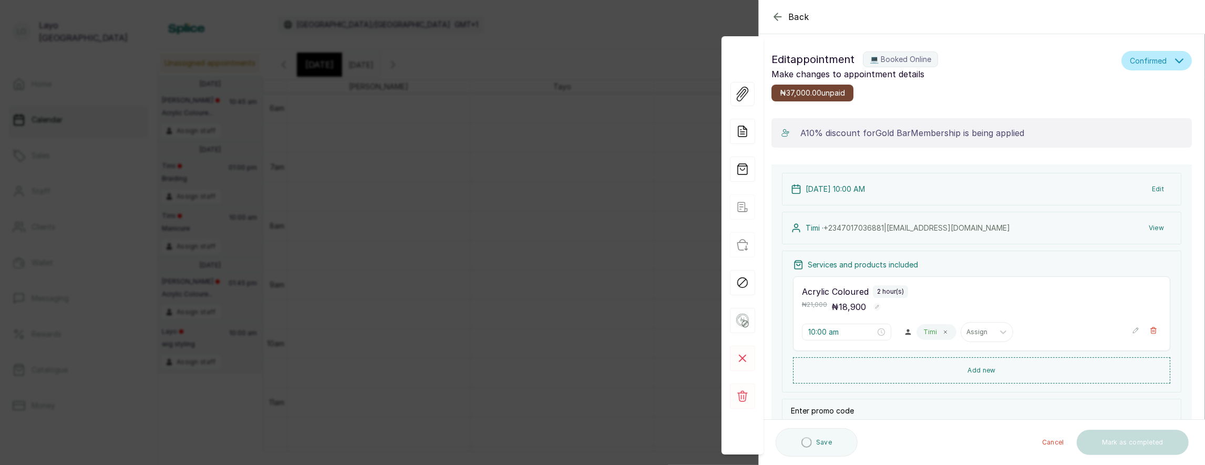
click at [1152, 190] on button "Edit" at bounding box center [1158, 189] width 29 height 19
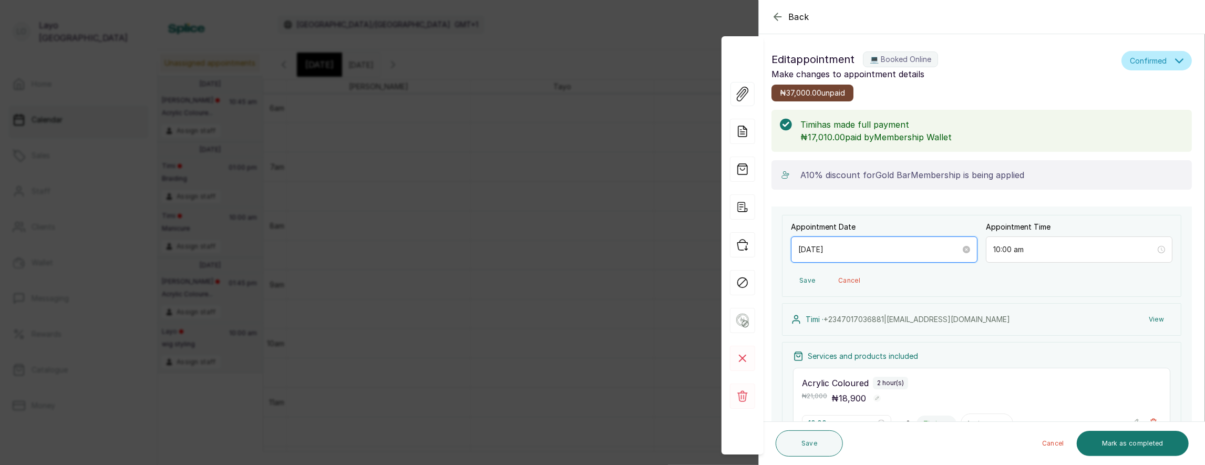
click at [909, 246] on input "[DATE]" at bounding box center [880, 250] width 162 height 12
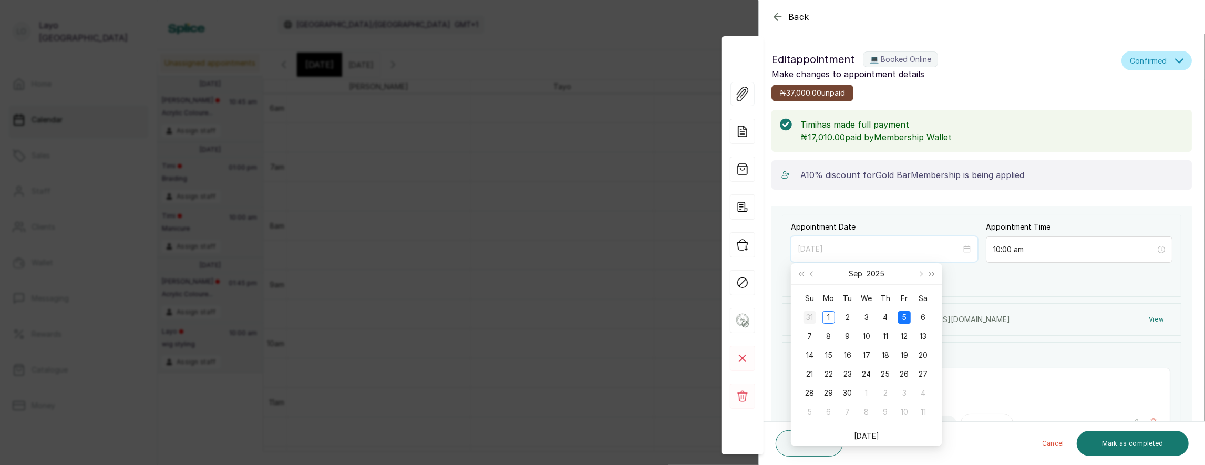
type input "2025/08/31"
click at [806, 317] on div "31" at bounding box center [810, 317] width 13 height 13
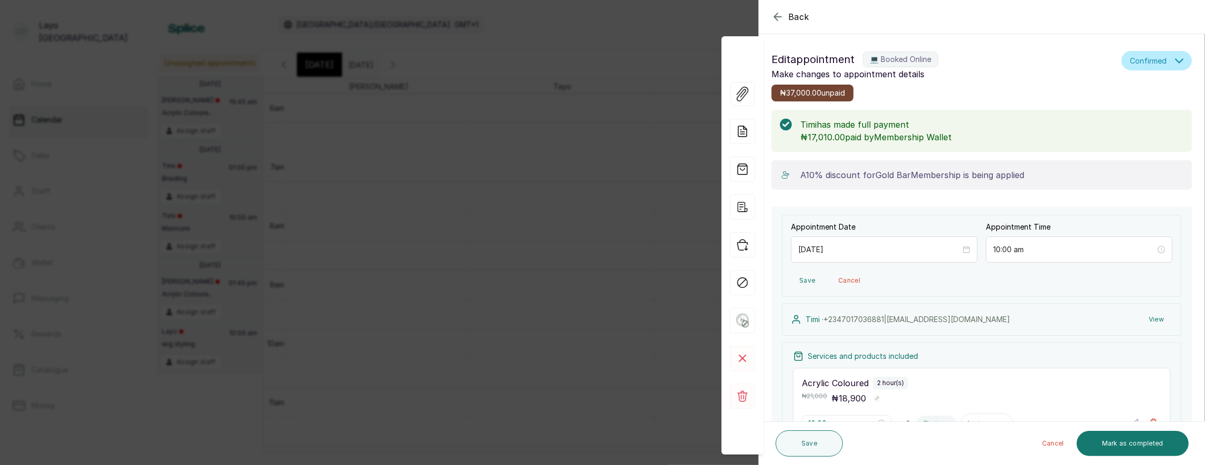
click at [805, 274] on button "Save" at bounding box center [807, 280] width 33 height 19
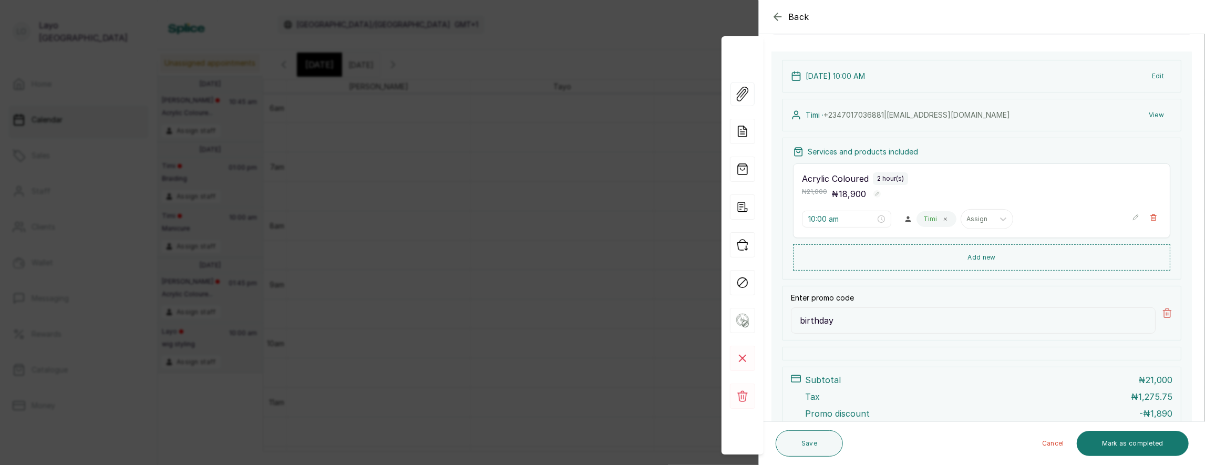
scroll to position [240, 0]
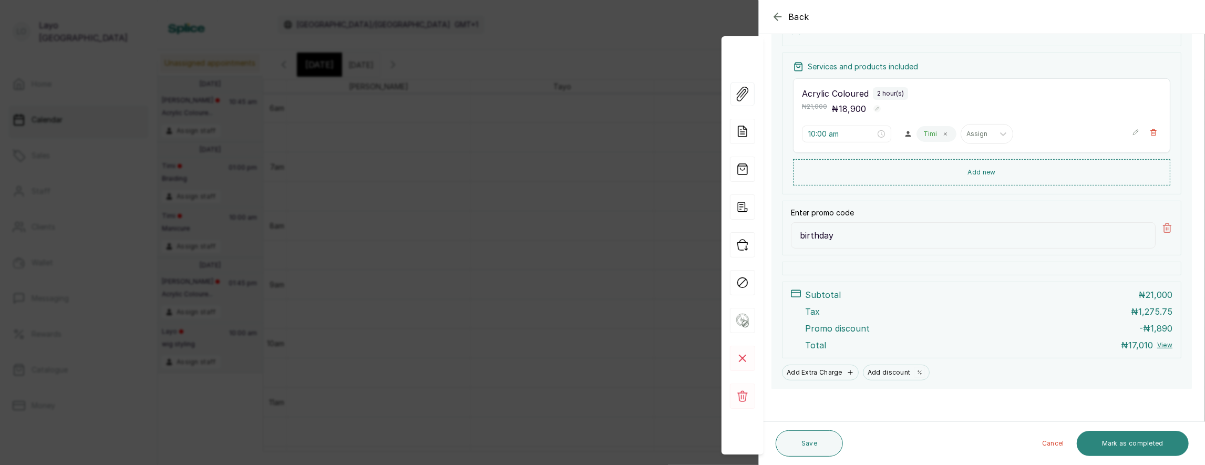
click at [1151, 436] on button "Mark as completed" at bounding box center [1133, 443] width 112 height 25
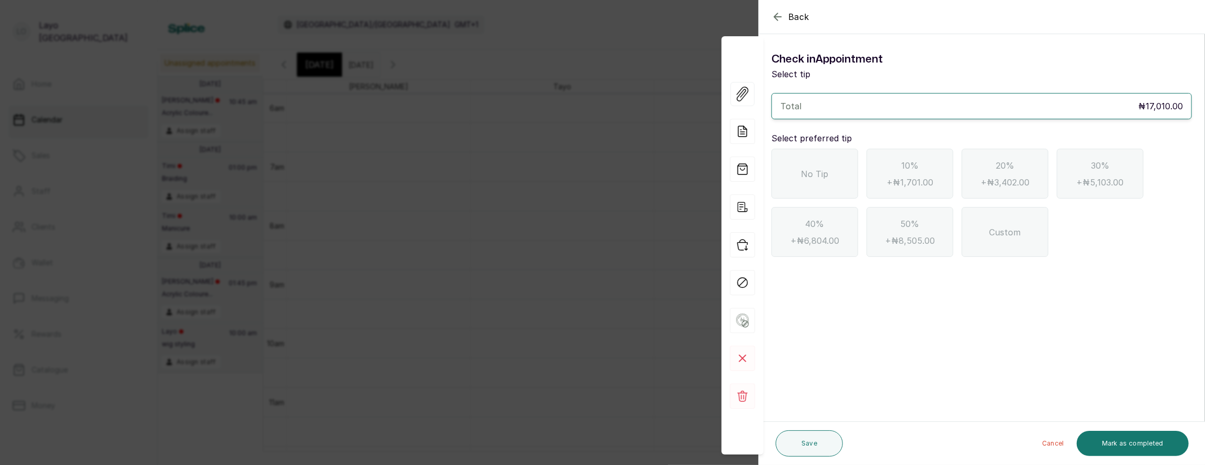
click at [849, 190] on div "No Tip" at bounding box center [815, 174] width 87 height 50
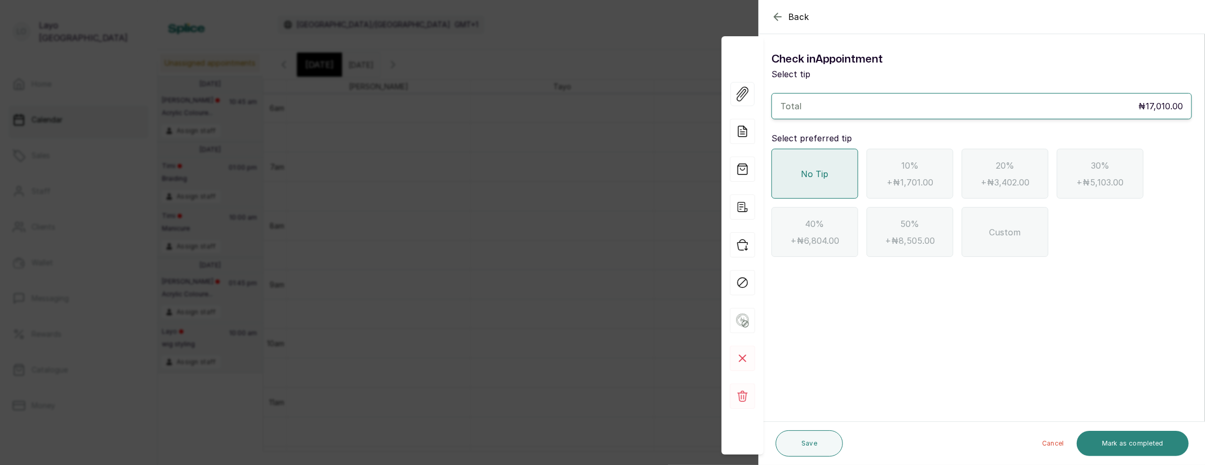
click at [1132, 445] on button "Mark as completed" at bounding box center [1133, 443] width 112 height 25
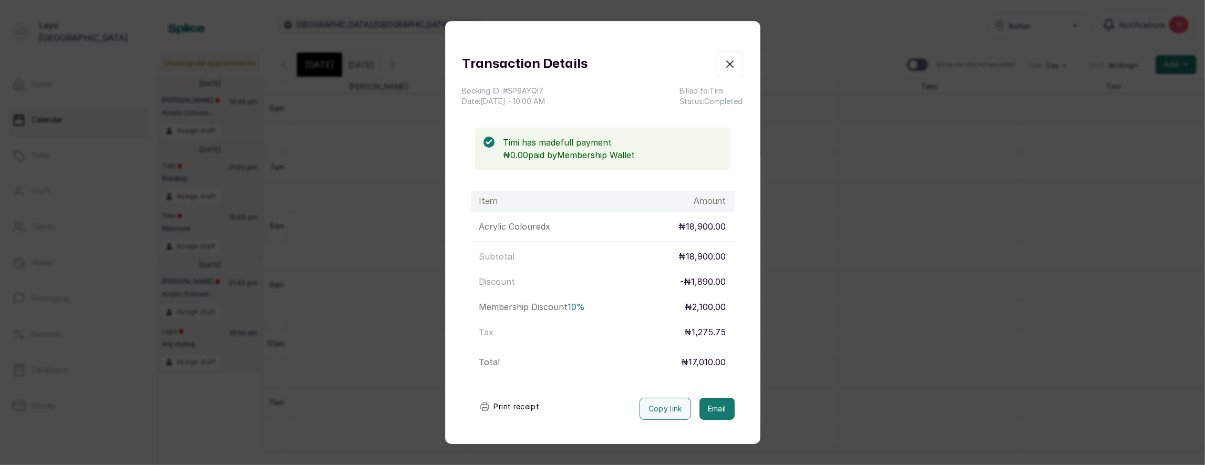
click at [727, 64] on icon "button" at bounding box center [730, 64] width 13 height 13
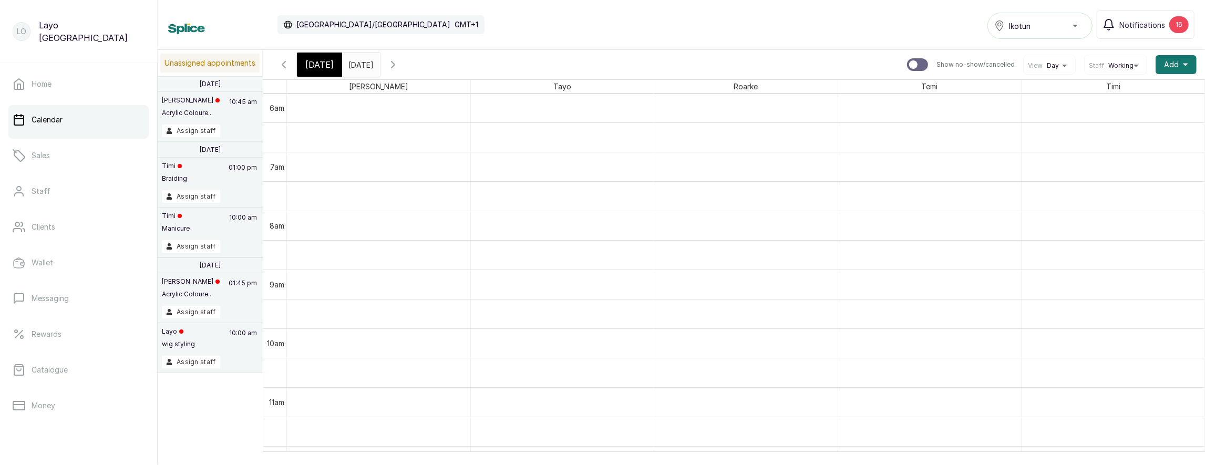
scroll to position [0, 2]
click at [291, 66] on button "Show no-show/cancelled" at bounding box center [283, 64] width 25 height 25
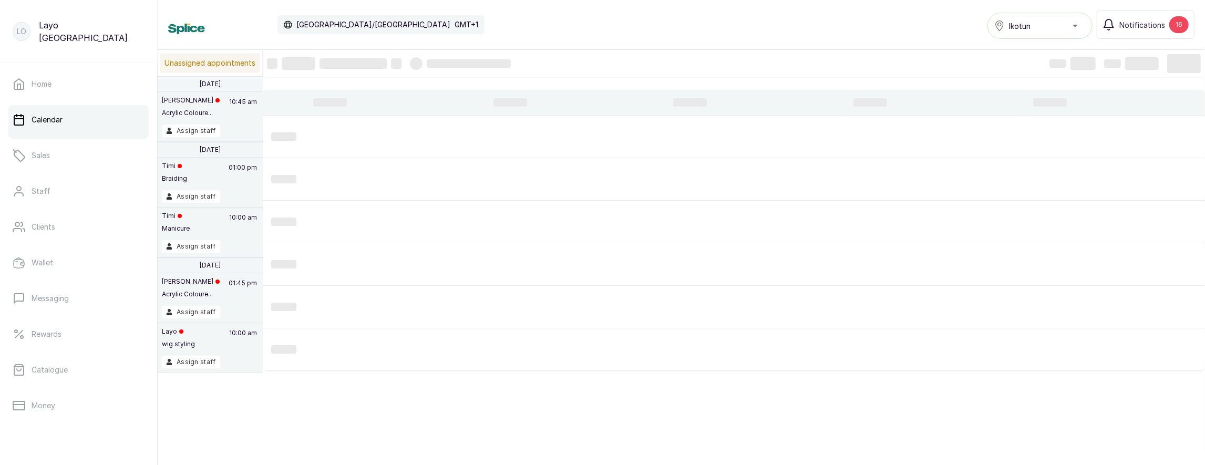
scroll to position [354, 0]
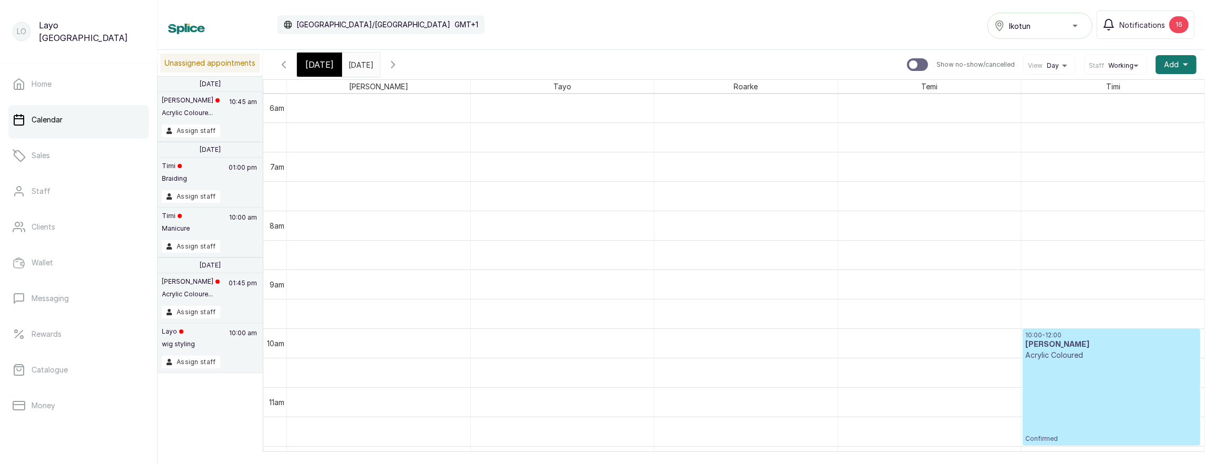
click at [360, 63] on input "[DATE]" at bounding box center [351, 62] width 17 height 18
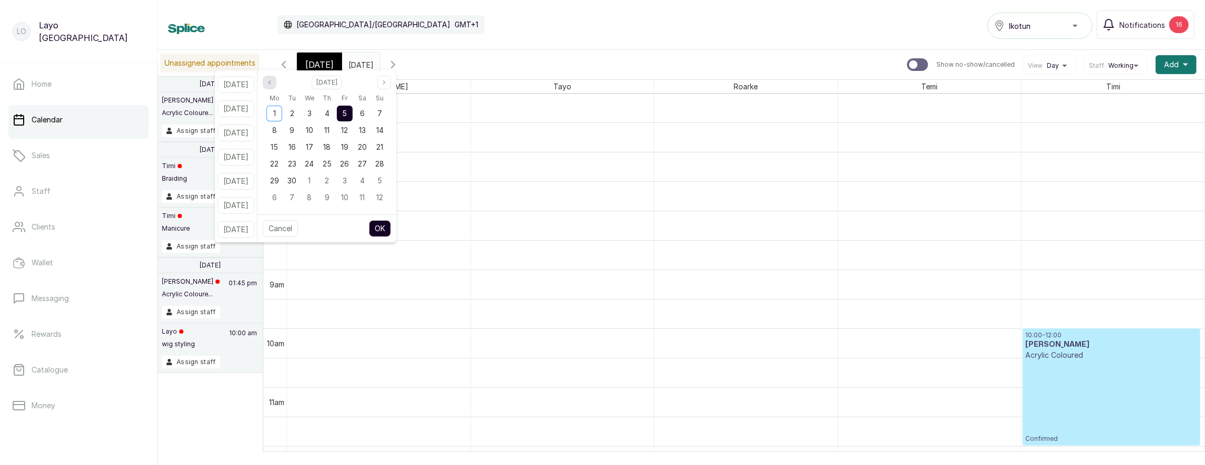
click at [277, 84] on button "Previous month" at bounding box center [270, 83] width 14 height 14
click at [386, 183] on div "31" at bounding box center [380, 181] width 16 height 16
click at [389, 226] on button "OK" at bounding box center [380, 228] width 22 height 17
type input "31/08/2025"
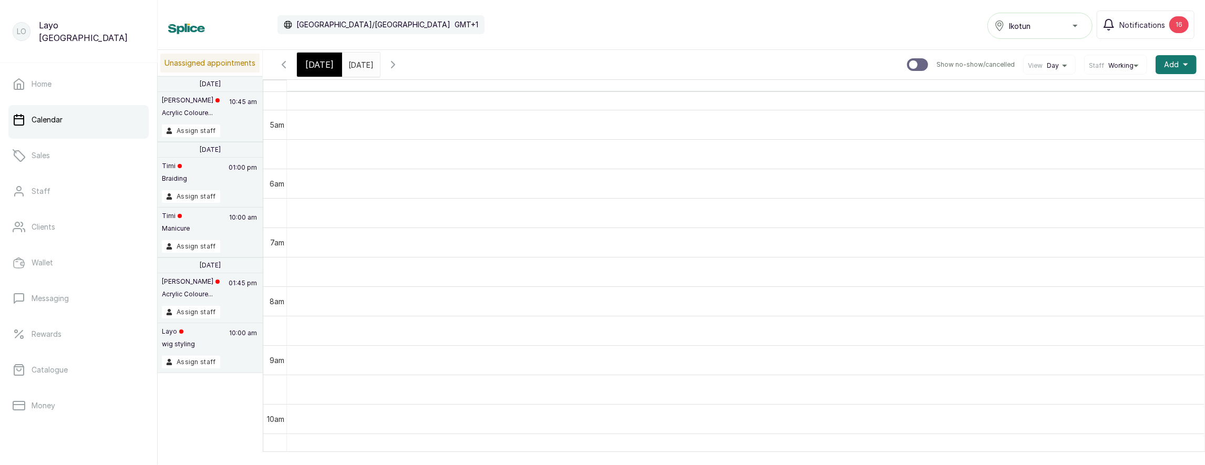
scroll to position [130, 0]
drag, startPoint x: 1126, startPoint y: 62, endPoint x: 1114, endPoint y: 73, distance: 16.0
click at [1126, 62] on span "Working" at bounding box center [1121, 66] width 25 height 8
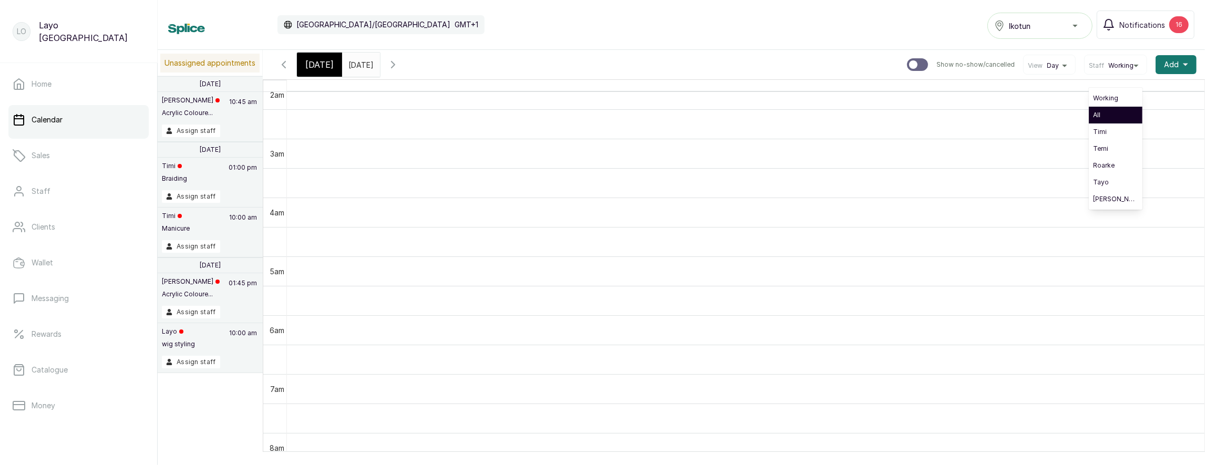
click at [1100, 107] on li "All" at bounding box center [1116, 115] width 54 height 17
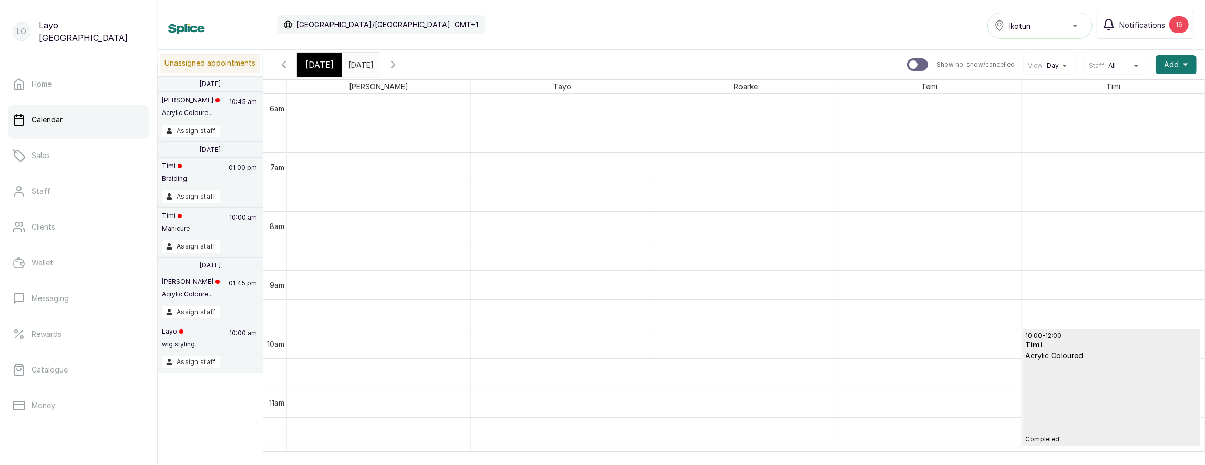
scroll to position [460, 0]
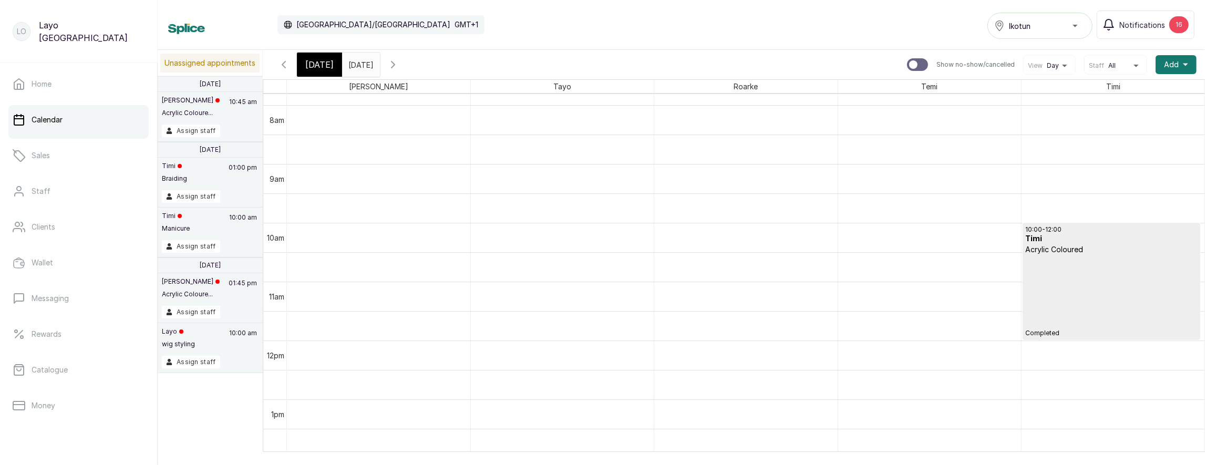
click at [1076, 294] on div "10:00 - 12:00 Timi Acrylic Coloured Completed" at bounding box center [1112, 282] width 172 height 112
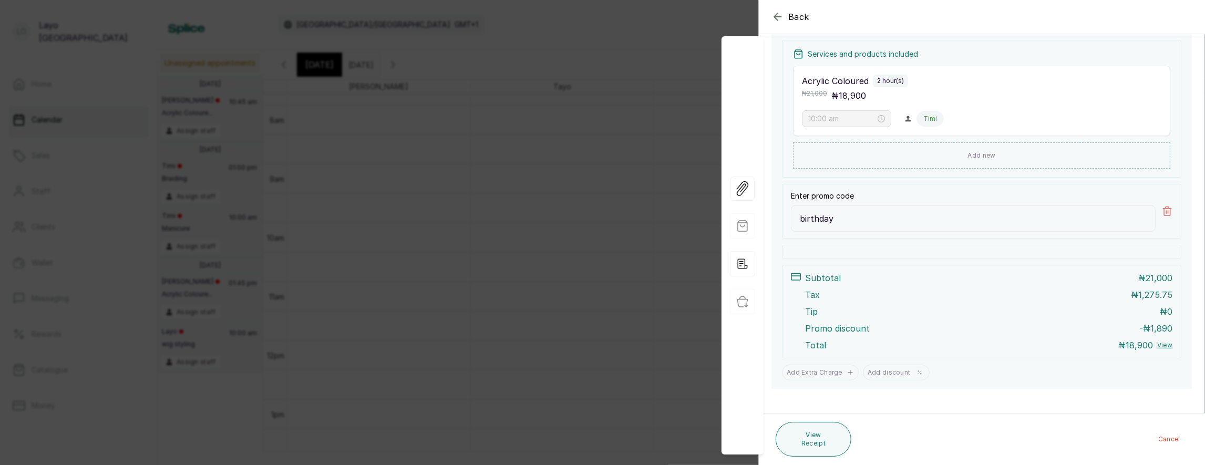
scroll to position [211, 0]
click at [796, 448] on button "View Receipt" at bounding box center [814, 439] width 76 height 35
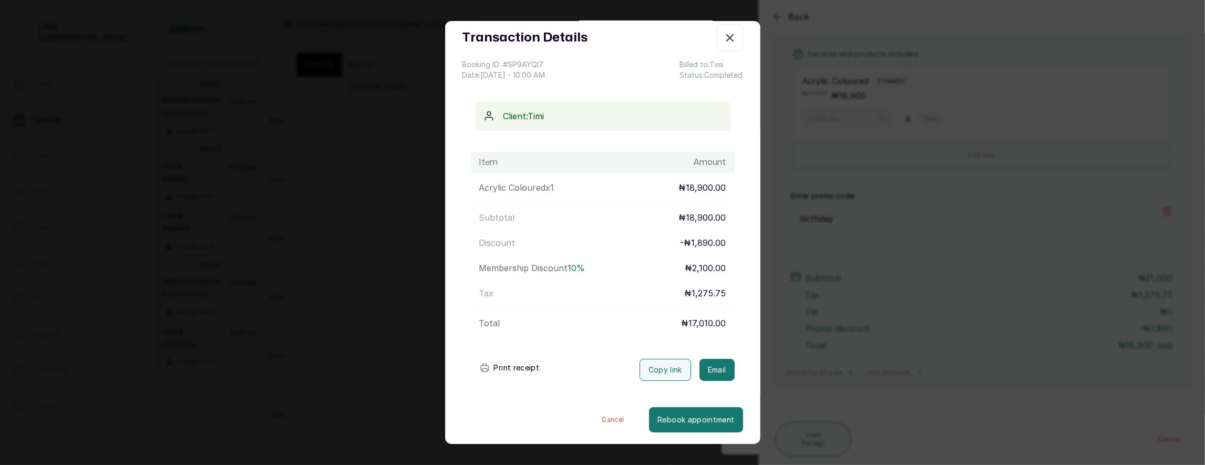
scroll to position [25, 0]
click at [734, 37] on icon "button" at bounding box center [730, 39] width 13 height 13
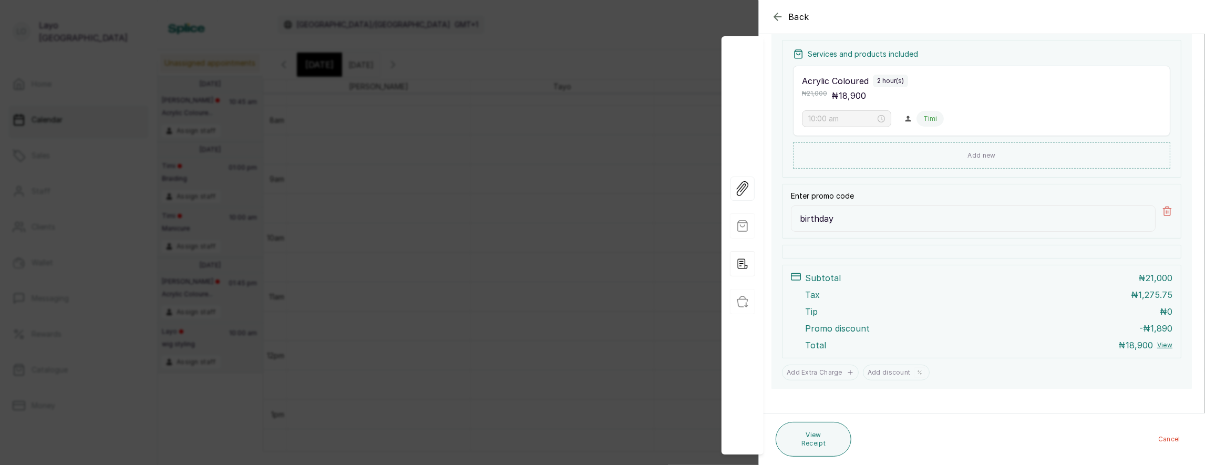
click at [773, 19] on icon "button" at bounding box center [778, 17] width 13 height 13
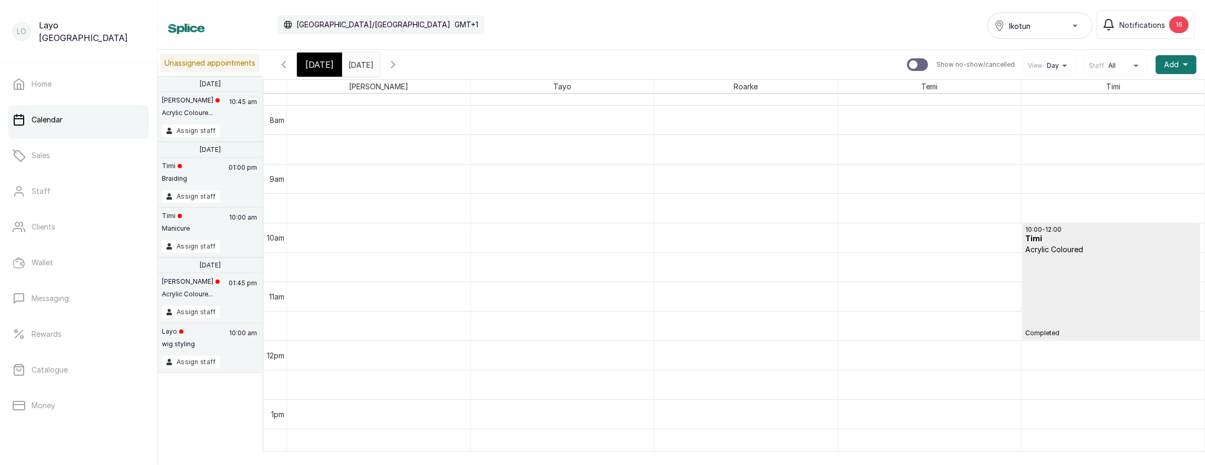
click at [1057, 246] on p "Acrylic Coloured" at bounding box center [1112, 249] width 172 height 11
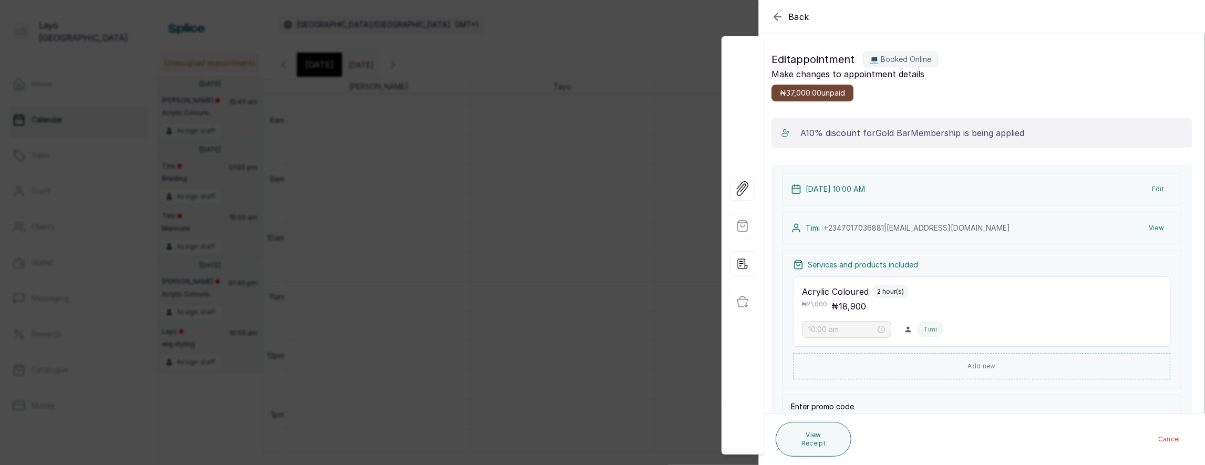
click at [590, 313] on div "Back Appointment Details Edit appointment 💻 Booked Online Make changes to appoi…" at bounding box center [602, 232] width 1205 height 465
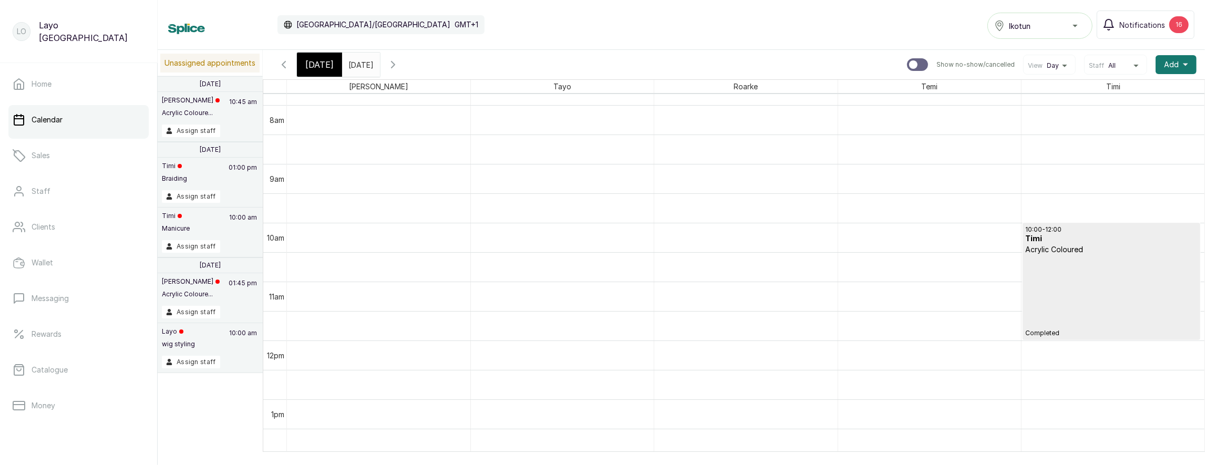
click at [360, 65] on input "31/08/2025" at bounding box center [351, 62] width 17 height 18
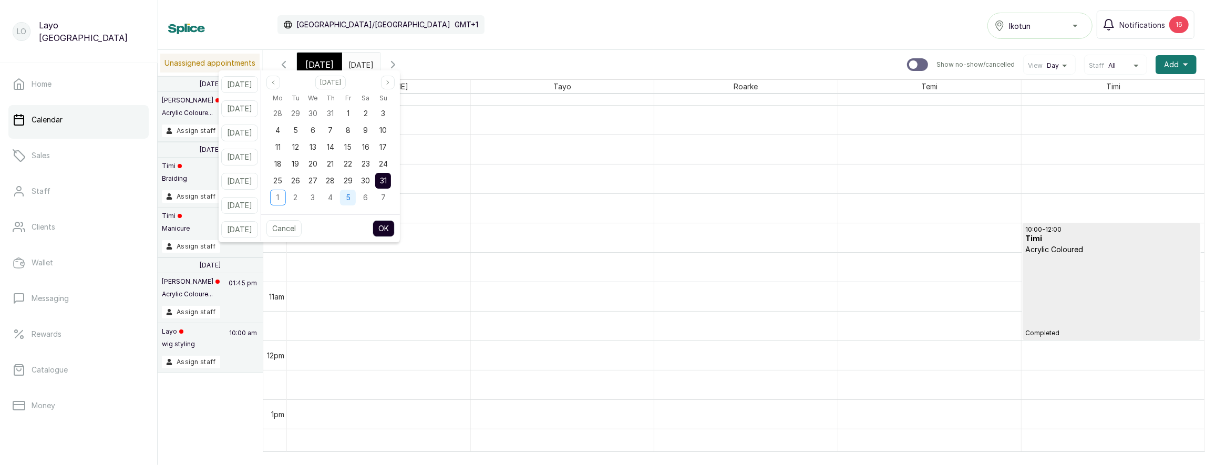
click at [356, 199] on div "5" at bounding box center [348, 198] width 16 height 16
click at [388, 224] on button "OK" at bounding box center [384, 228] width 22 height 17
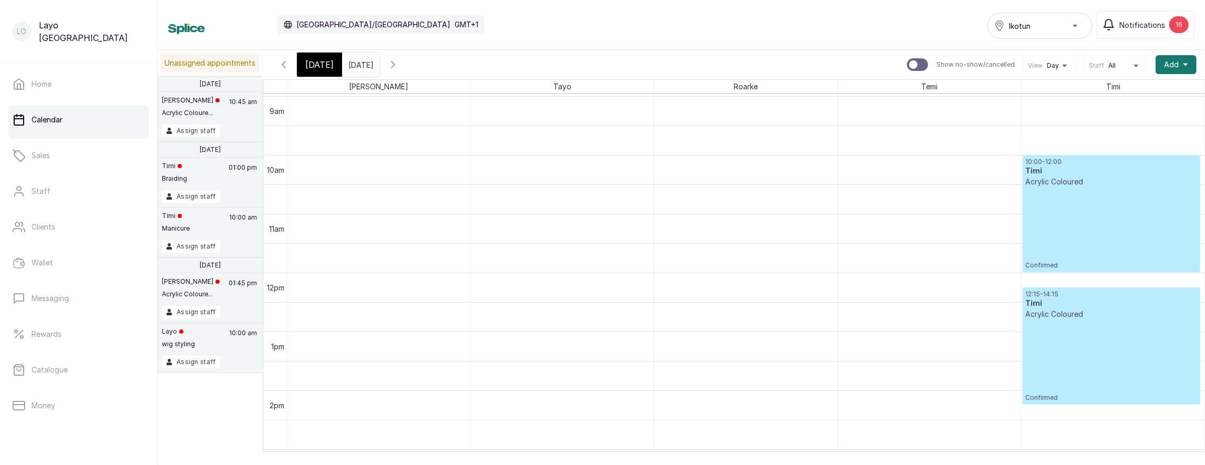
scroll to position [0, 0]
click at [1075, 190] on div "10:00 - 12:00 Timi Acrylic Coloured Confirmed" at bounding box center [1112, 214] width 172 height 112
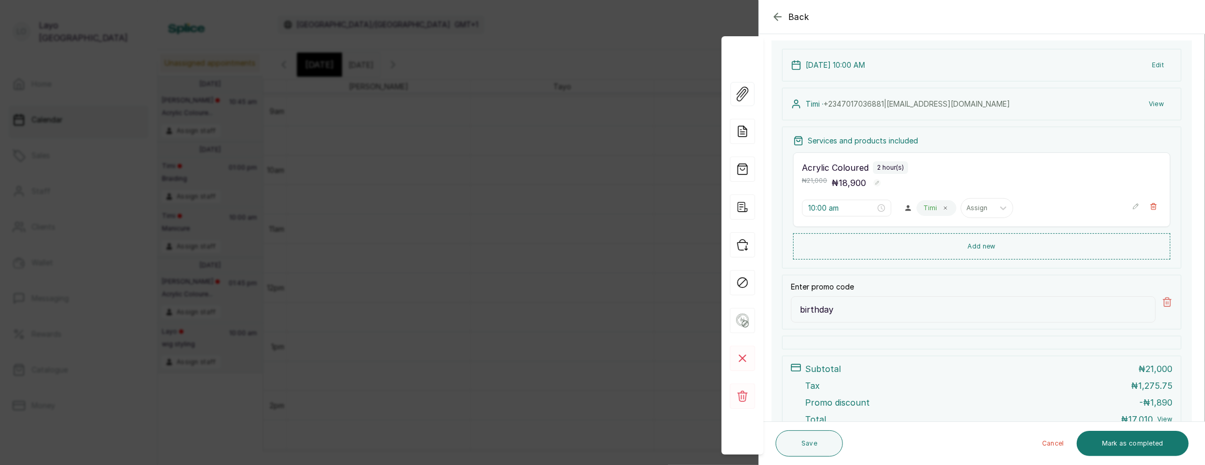
scroll to position [240, 0]
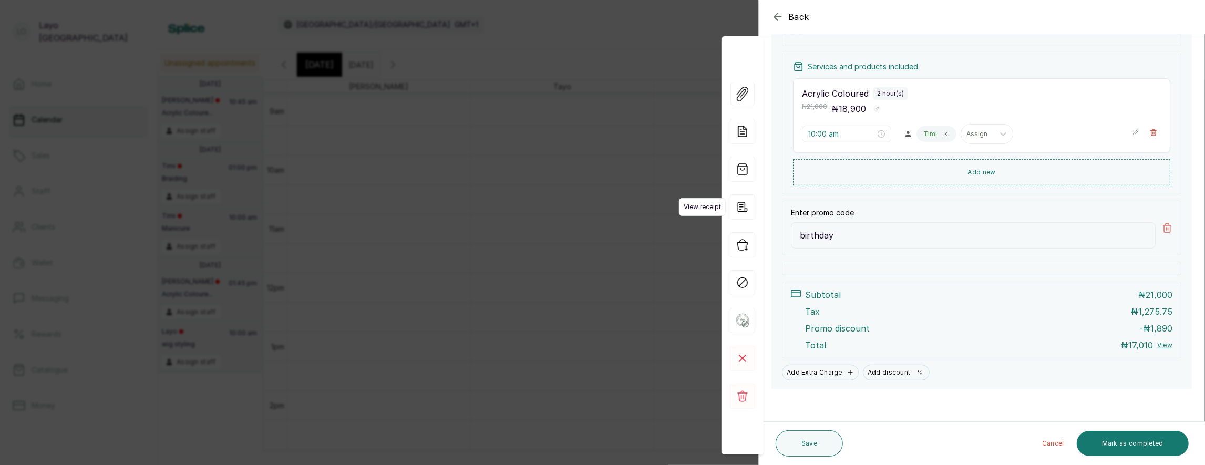
click at [746, 214] on icon "button" at bounding box center [742, 207] width 25 height 25
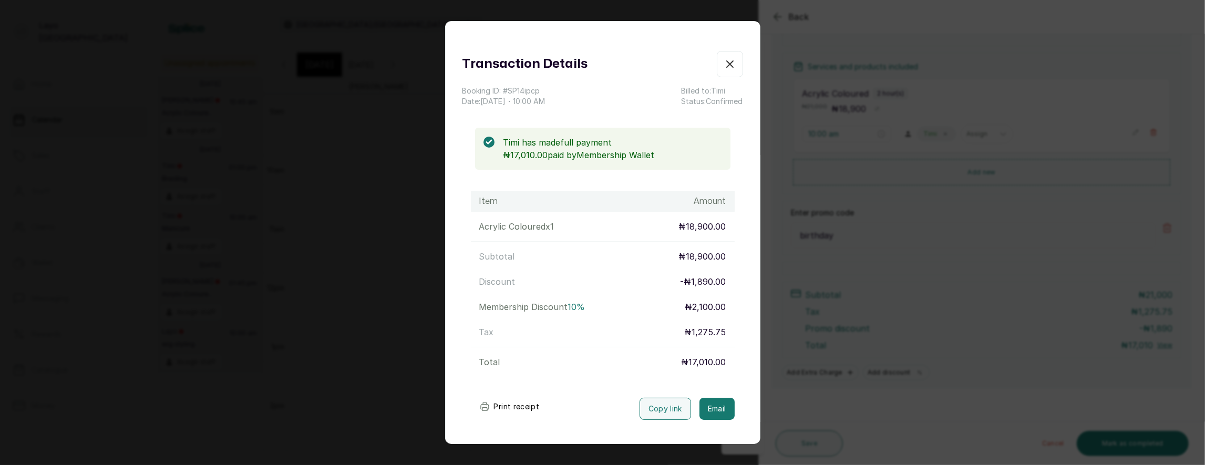
scroll to position [20, 0]
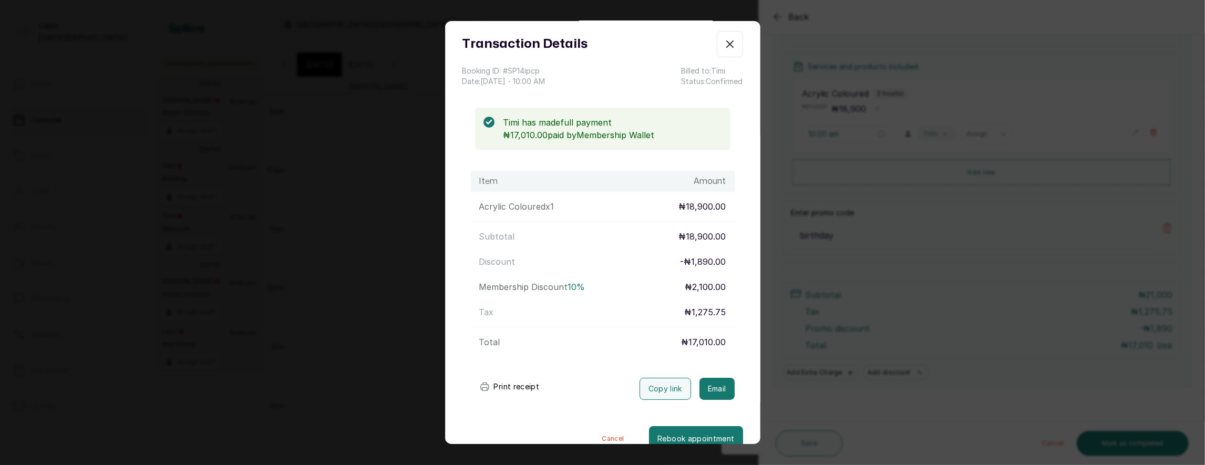
click at [730, 47] on icon "button" at bounding box center [730, 44] width 13 height 13
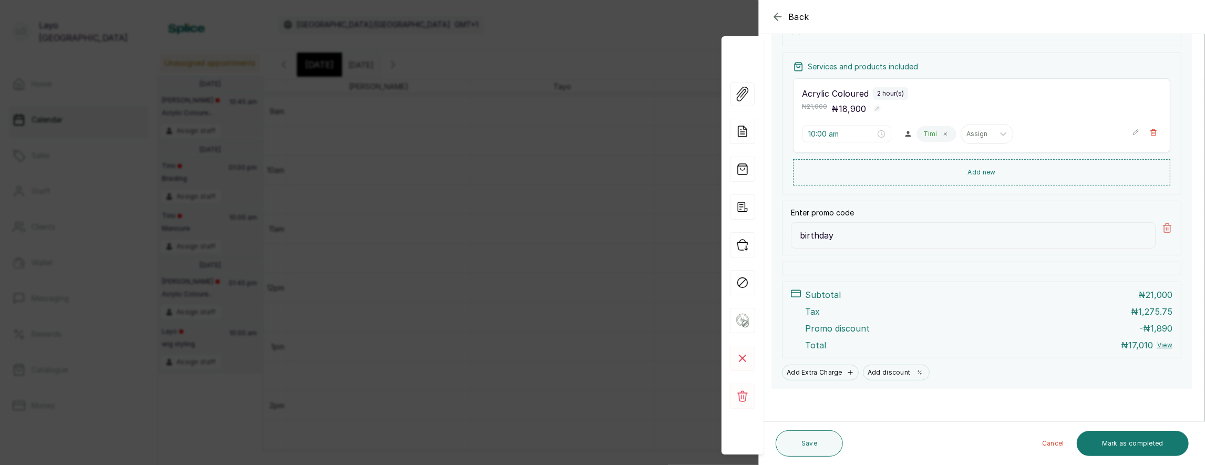
scroll to position [0, 0]
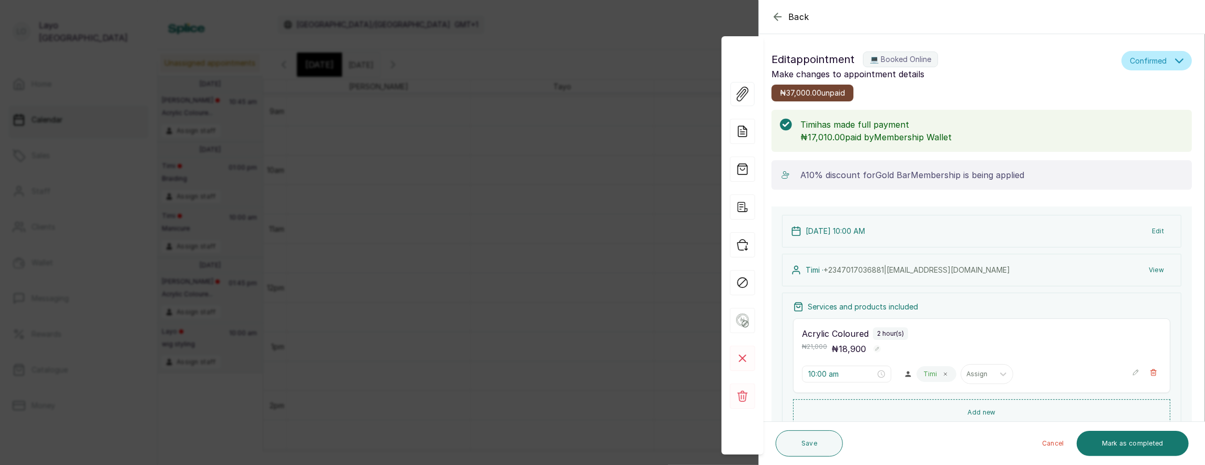
click at [596, 186] on div "Back Appointment Details Edit appointment 💻 Booked Online Make changes to appoi…" at bounding box center [602, 232] width 1205 height 465
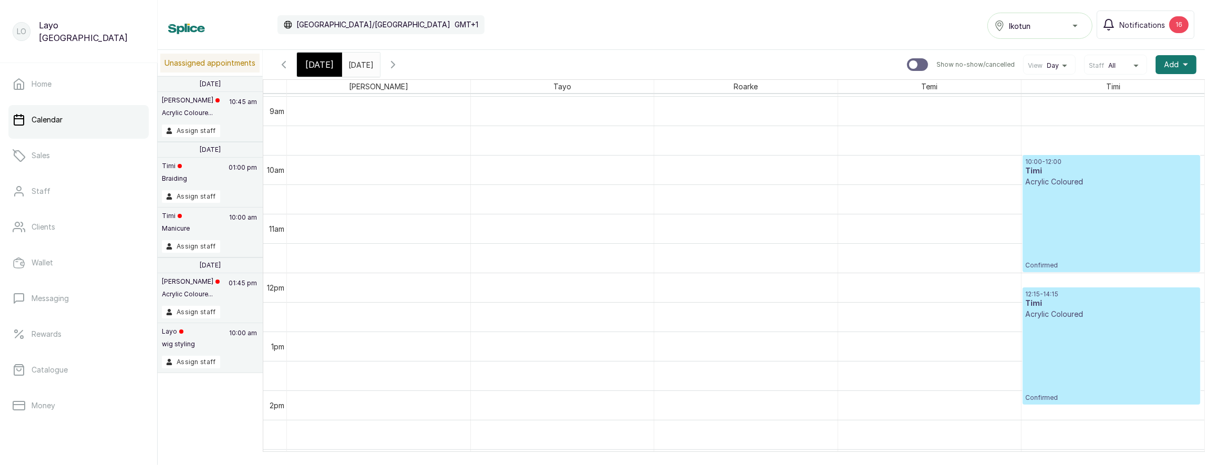
scroll to position [0, 2]
click at [1085, 215] on div "10:00 - 12:00 Timi Acrylic Coloured Confirmed" at bounding box center [1112, 214] width 172 height 112
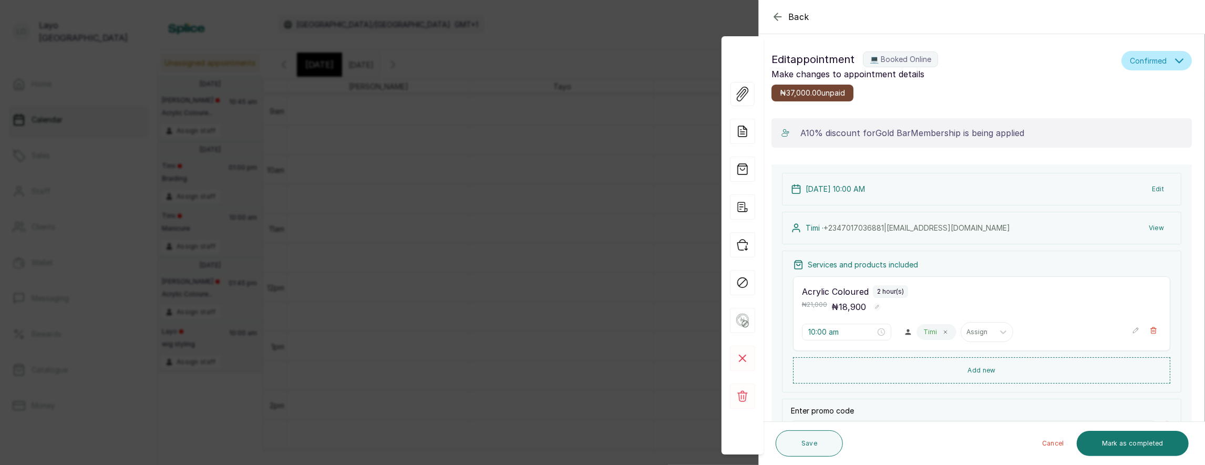
scroll to position [0, 0]
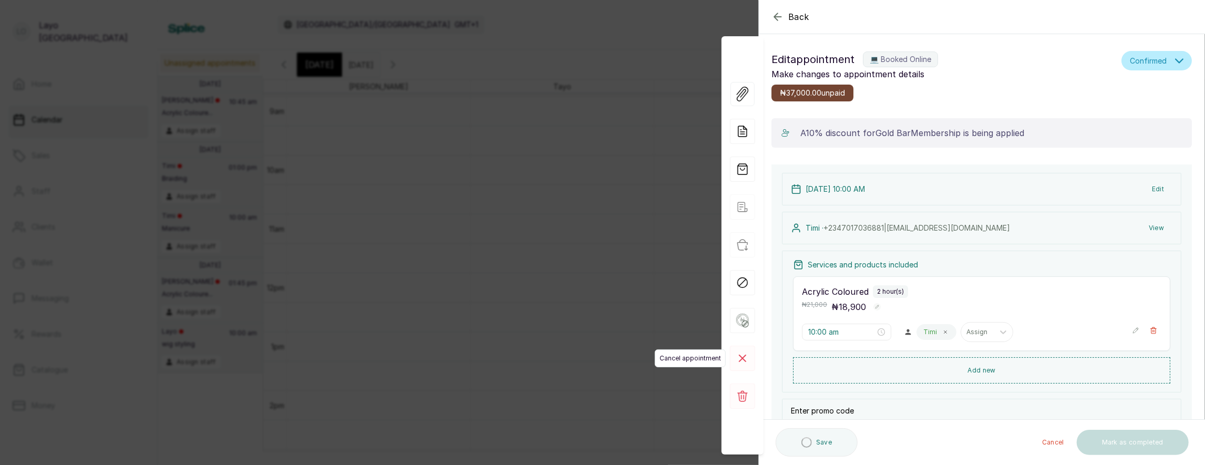
click at [740, 360] on rect at bounding box center [742, 358] width 25 height 25
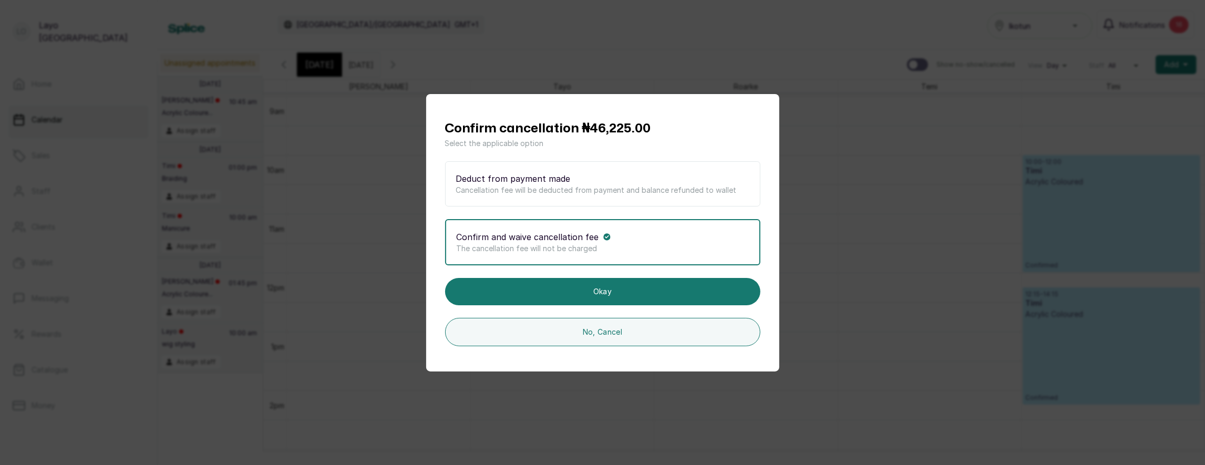
scroll to position [0, 2]
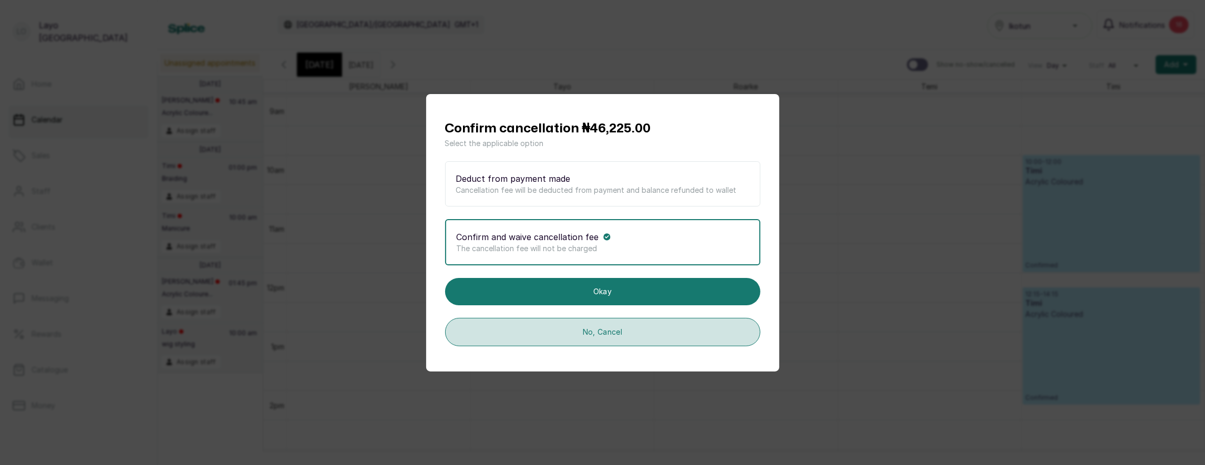
click at [656, 335] on button "No, Cancel" at bounding box center [602, 332] width 315 height 28
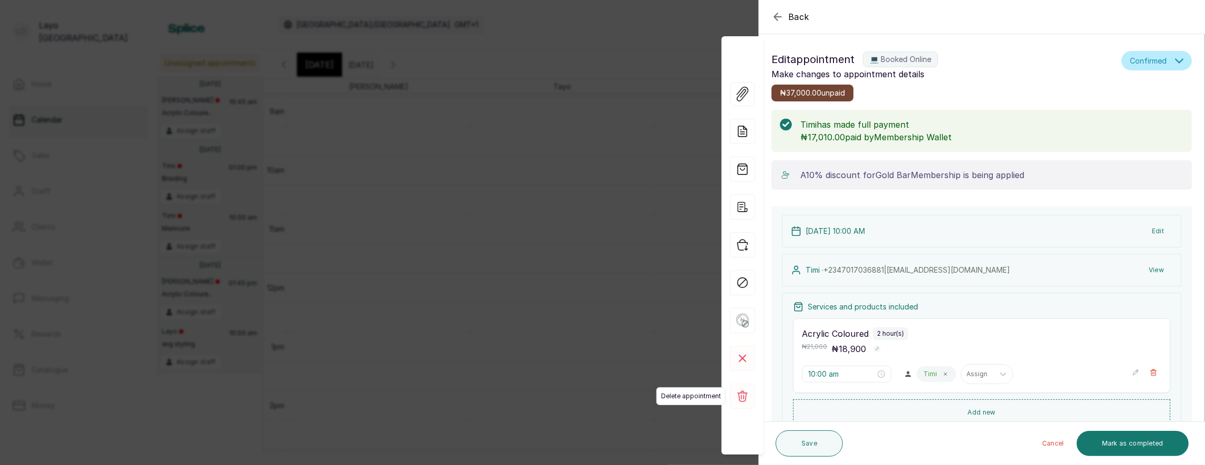
click at [743, 389] on rect at bounding box center [742, 396] width 25 height 25
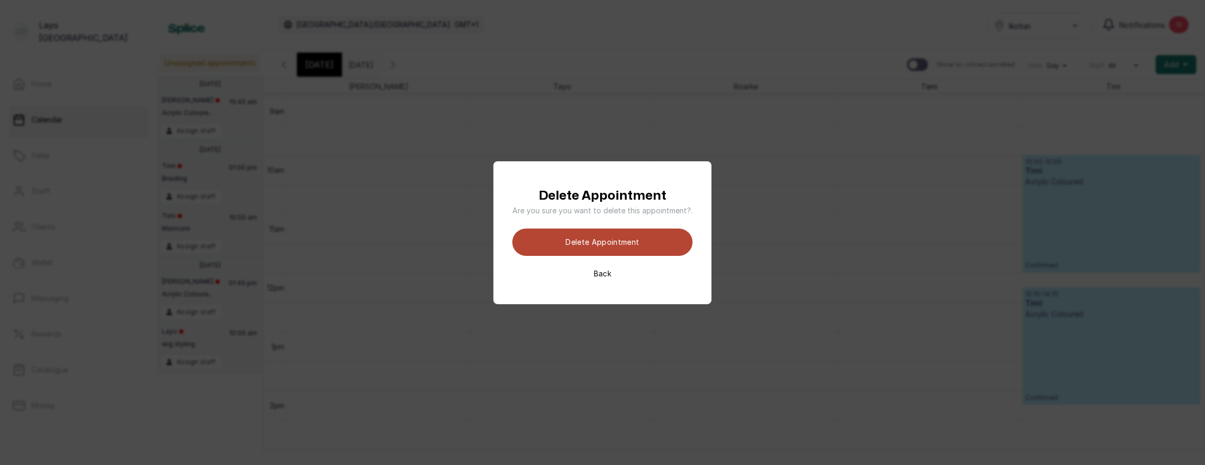
click at [680, 249] on button "Delete appointment" at bounding box center [603, 242] width 180 height 27
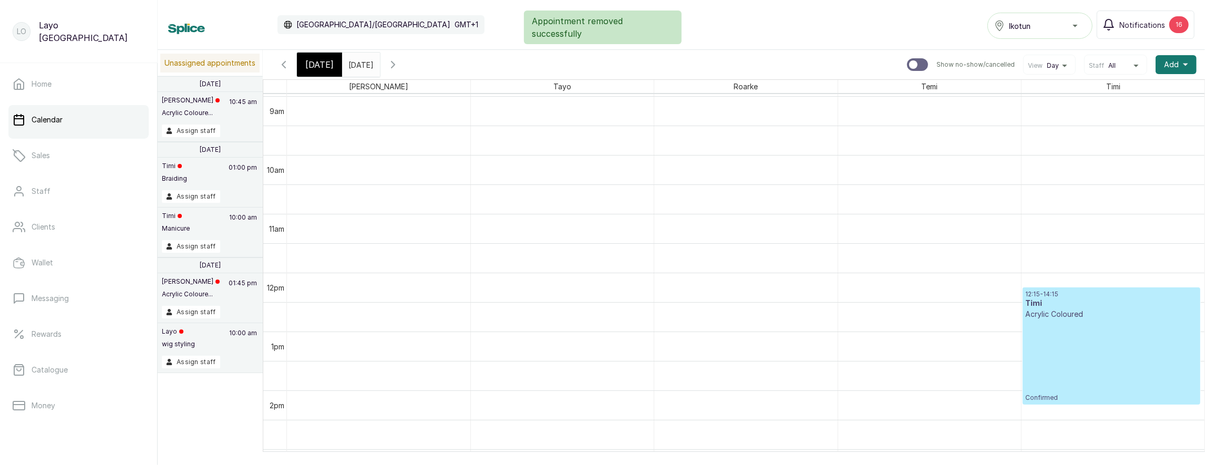
click at [1108, 330] on div "12:15 - 14:15 Timi Acrylic Coloured Confirmed" at bounding box center [1112, 346] width 172 height 112
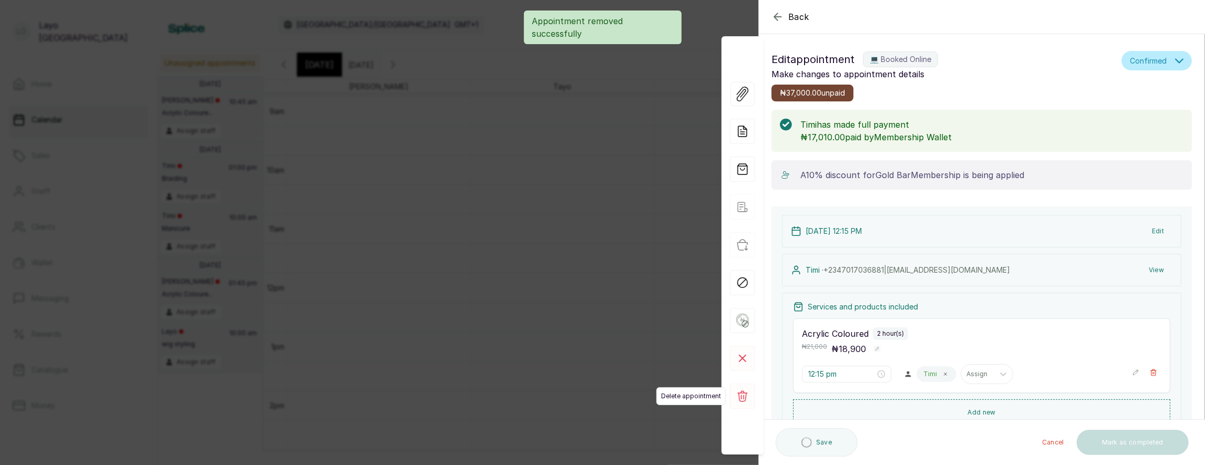
click at [745, 393] on rect at bounding box center [742, 396] width 25 height 25
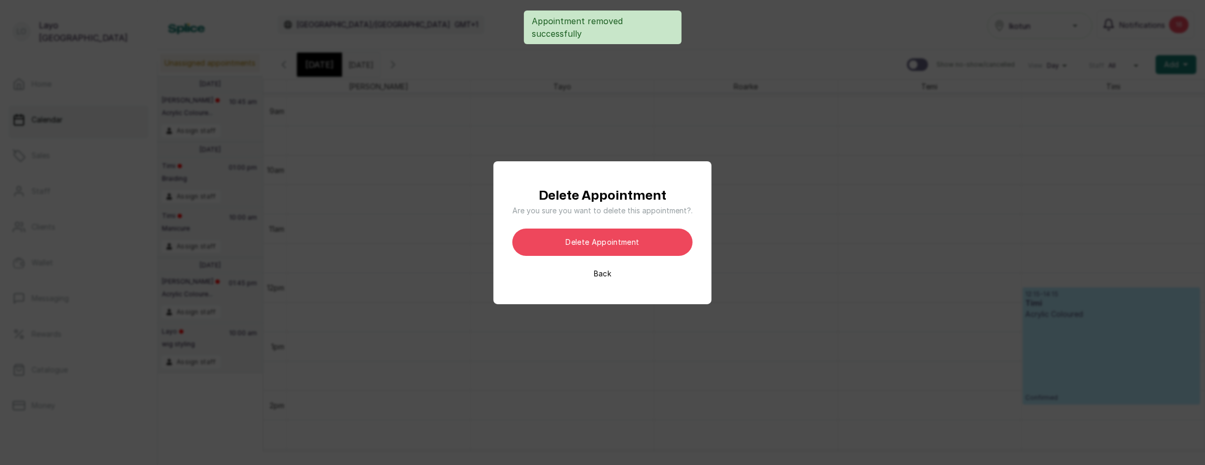
click at [658, 251] on button "Delete appointment" at bounding box center [603, 242] width 180 height 27
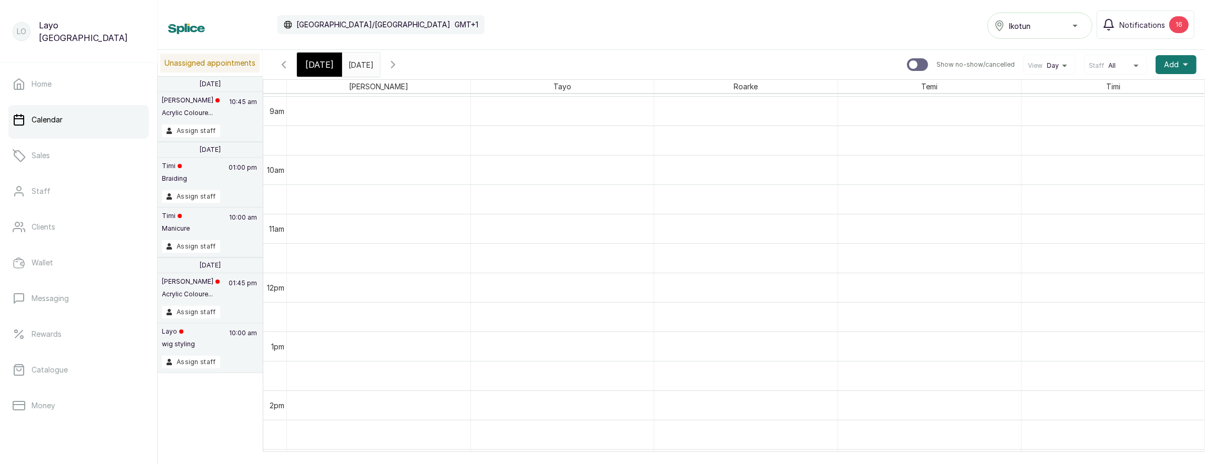
click at [352, 57] on input "[DATE]" at bounding box center [351, 62] width 17 height 18
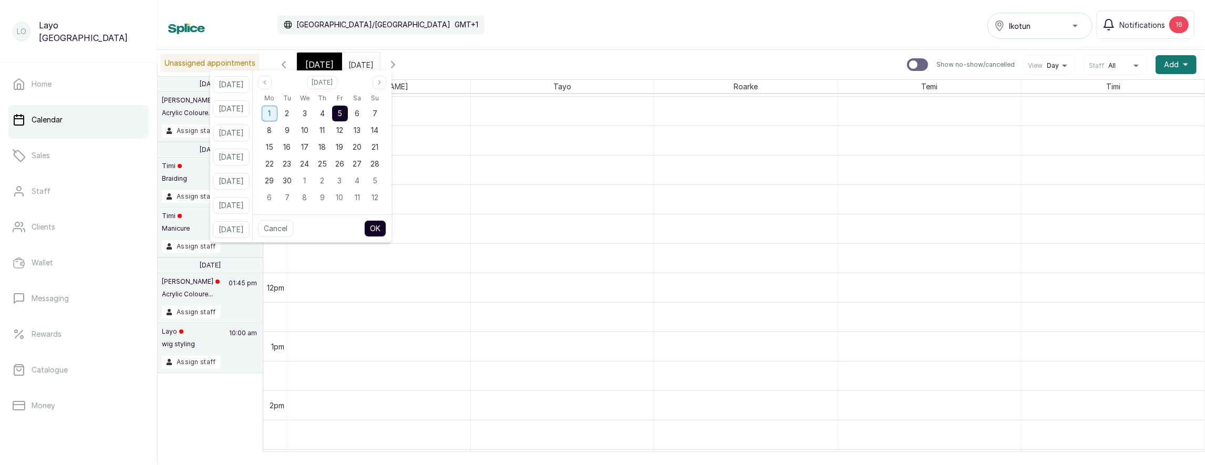
click at [276, 111] on div "1" at bounding box center [270, 114] width 16 height 16
click at [380, 222] on button "OK" at bounding box center [375, 228] width 22 height 17
type input "01/09/2025"
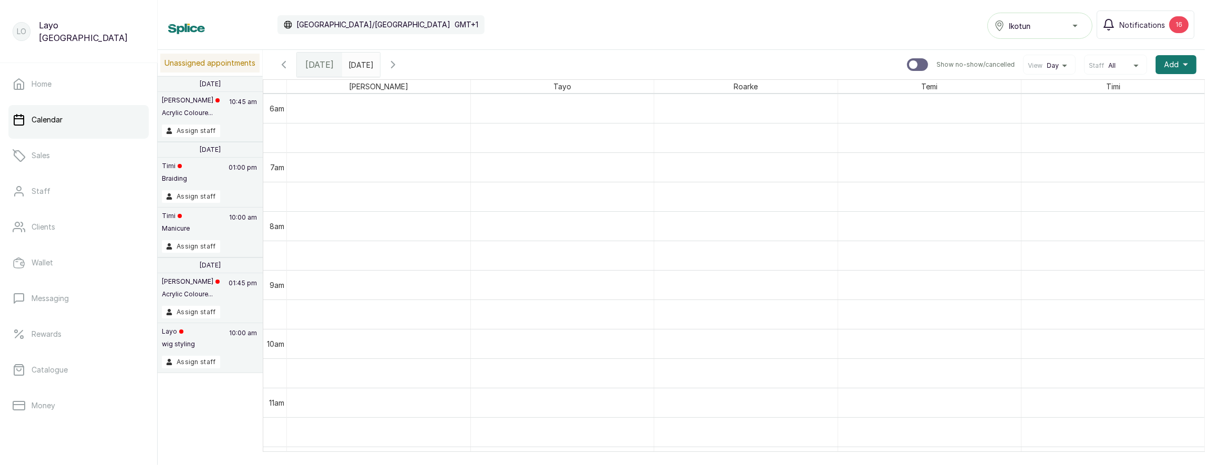
click at [286, 63] on icon "button" at bounding box center [284, 64] width 13 height 13
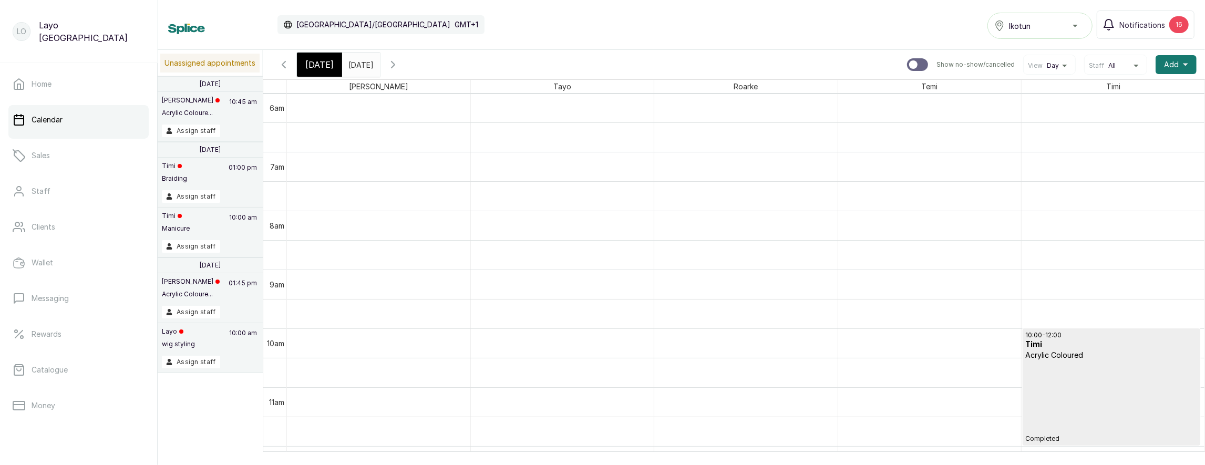
scroll to position [428, 0]
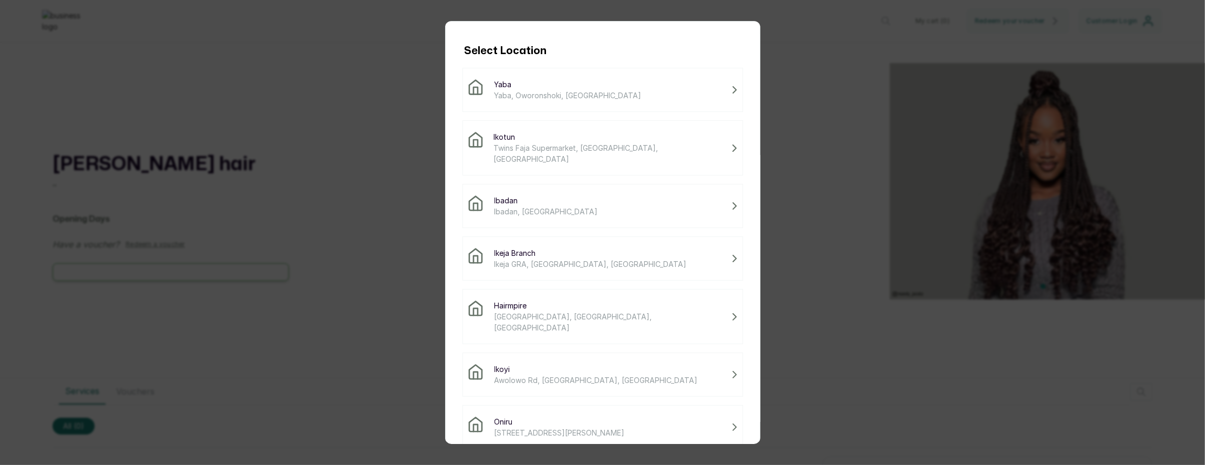
click at [499, 133] on span "Ikotun" at bounding box center [610, 136] width 233 height 11
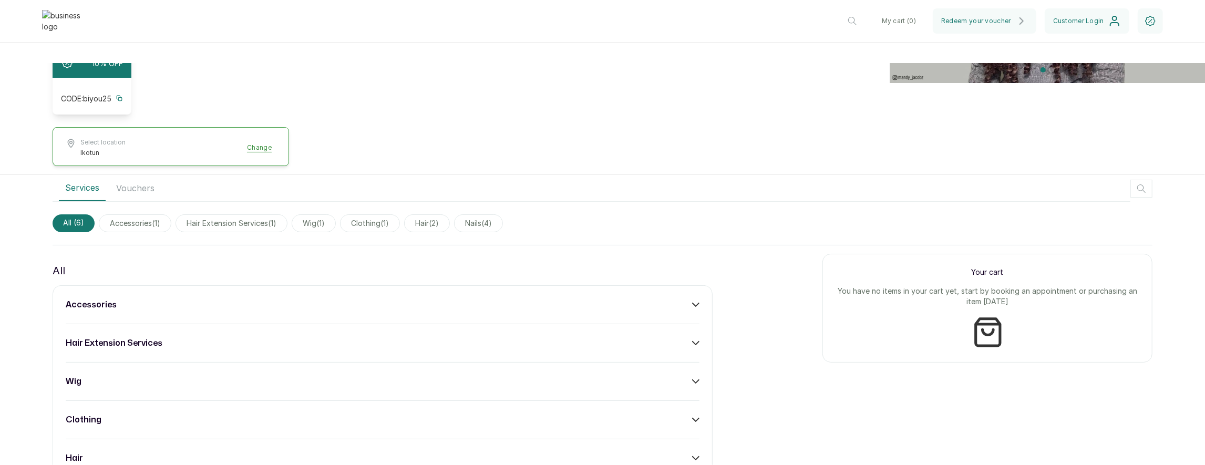
scroll to position [268, 0]
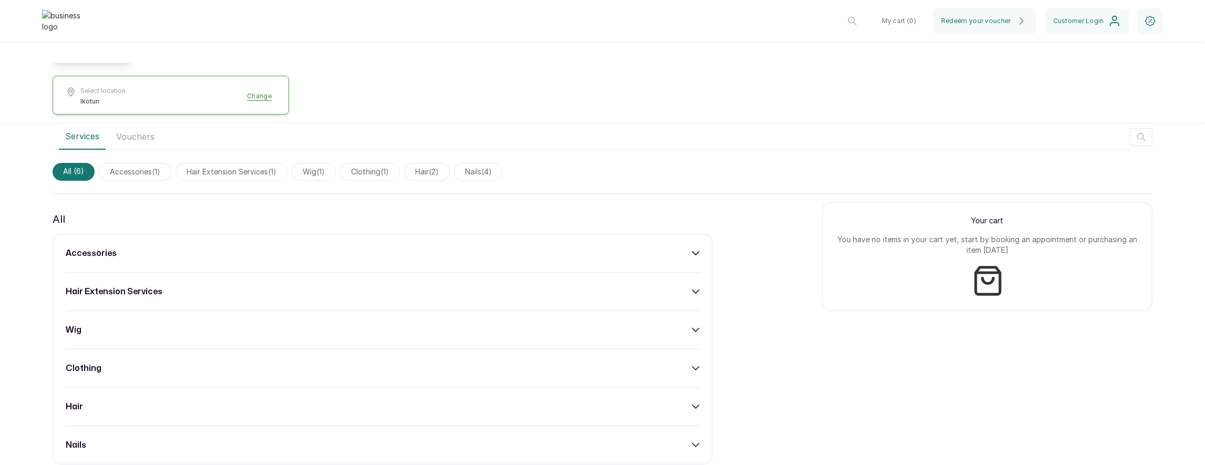
click at [628, 247] on div "accessories" at bounding box center [383, 253] width 634 height 13
click at [689, 281] on button "Add" at bounding box center [684, 284] width 31 height 20
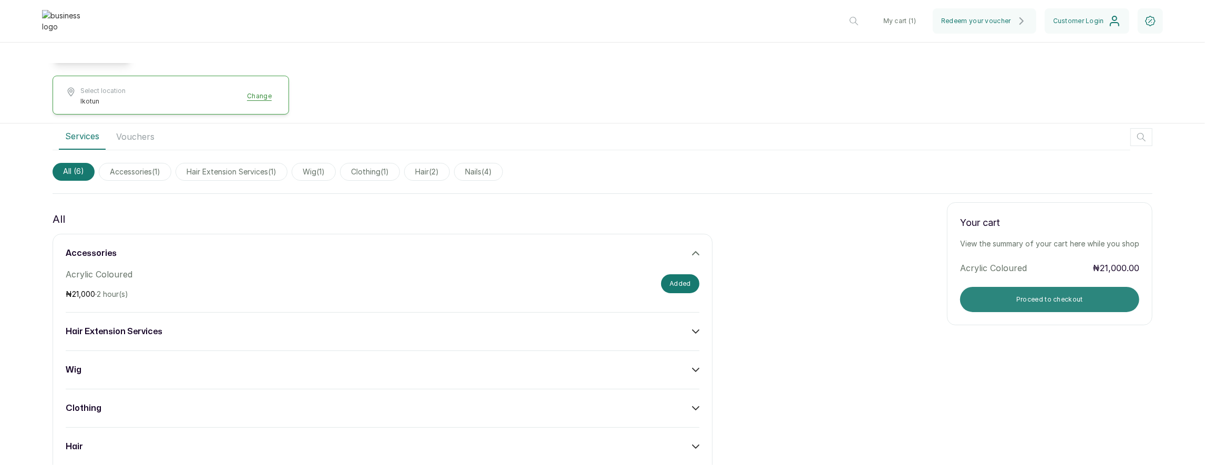
click at [1020, 289] on button "Proceed to checkout" at bounding box center [1049, 299] width 179 height 25
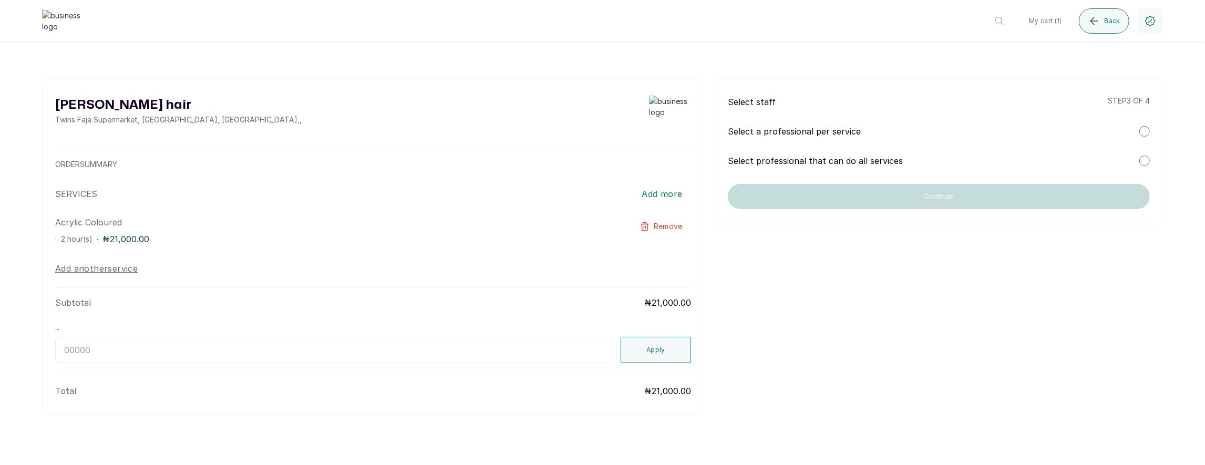
scroll to position [0, 0]
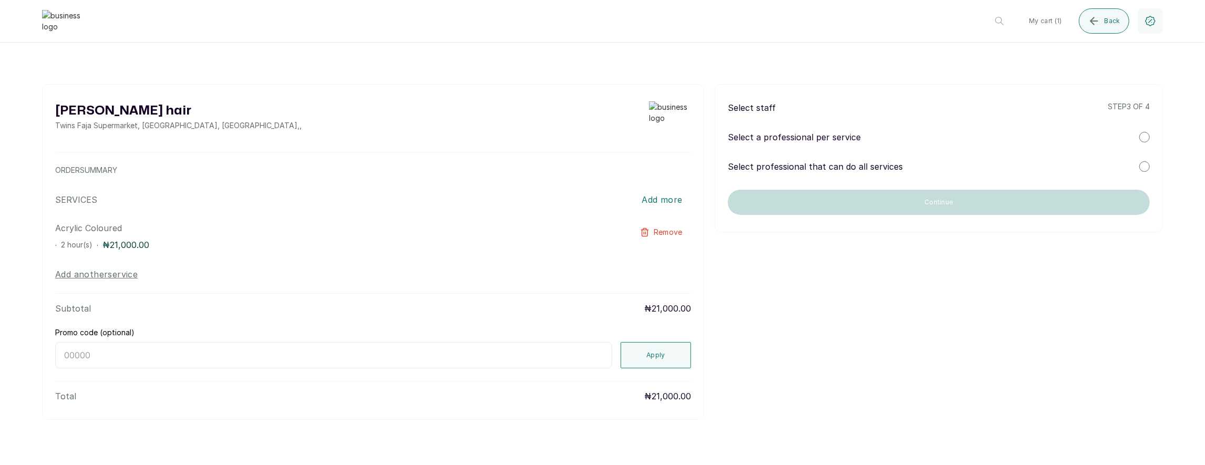
click at [913, 163] on div "Select professional that can do all services" at bounding box center [939, 166] width 422 height 13
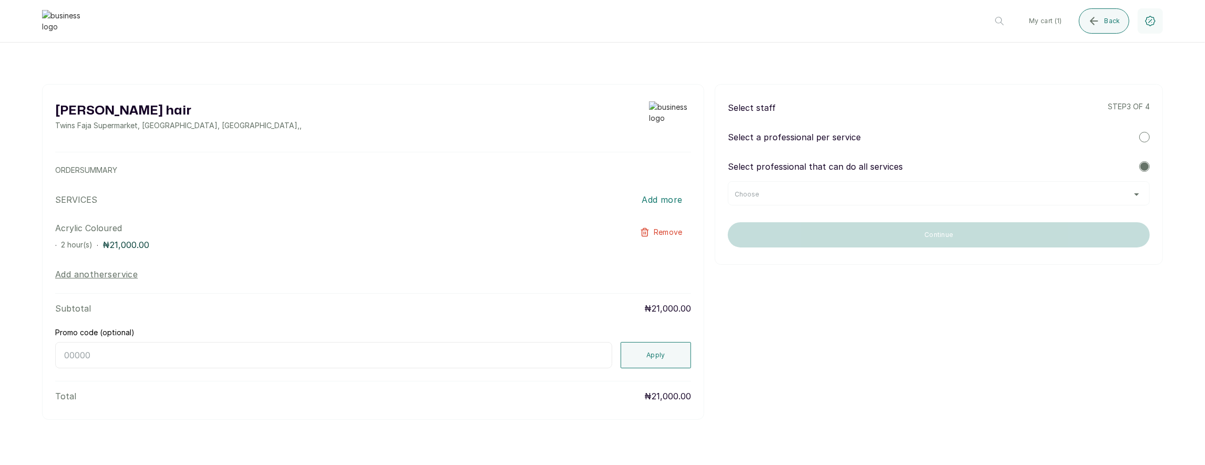
click at [901, 197] on div "Choose" at bounding box center [939, 194] width 408 height 8
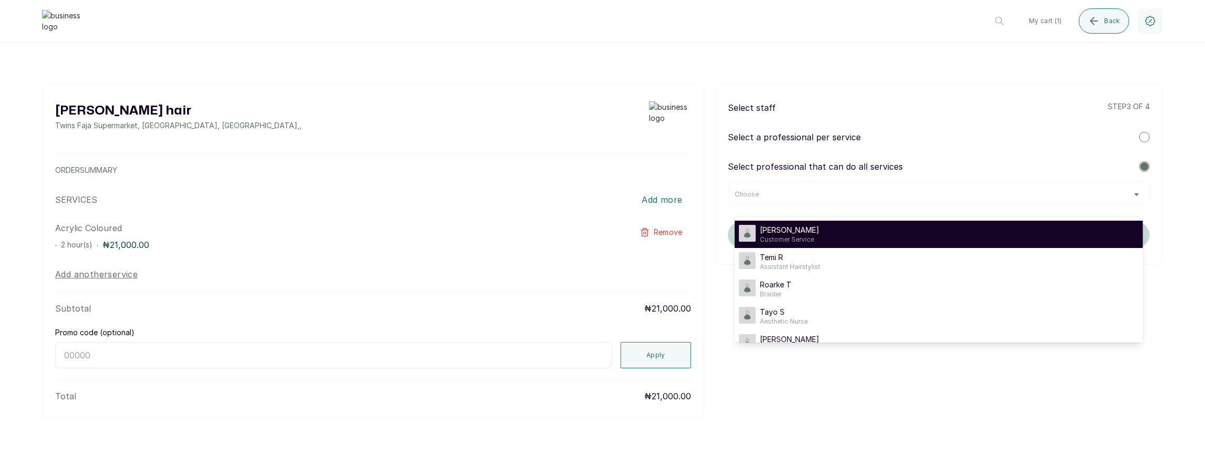
click at [885, 226] on div "[PERSON_NAME] Customer Service" at bounding box center [939, 234] width 400 height 19
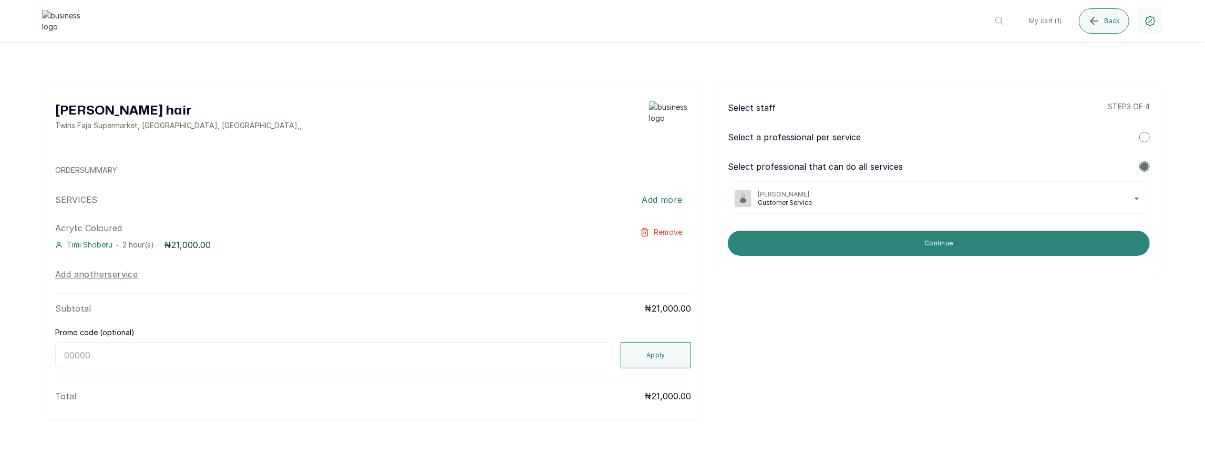
click at [891, 234] on button "Continue" at bounding box center [939, 243] width 422 height 25
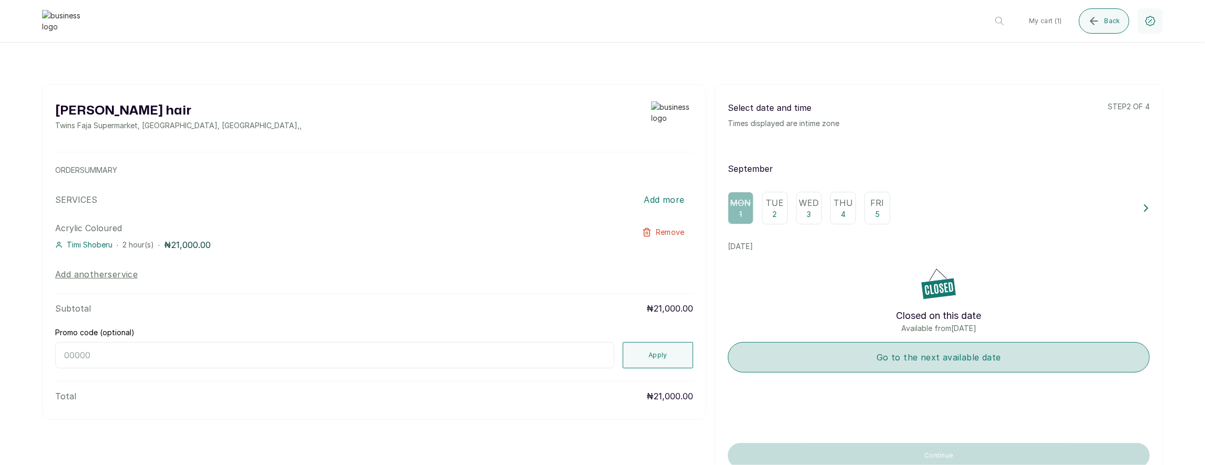
click at [884, 343] on button "Go to the next available date" at bounding box center [939, 357] width 422 height 30
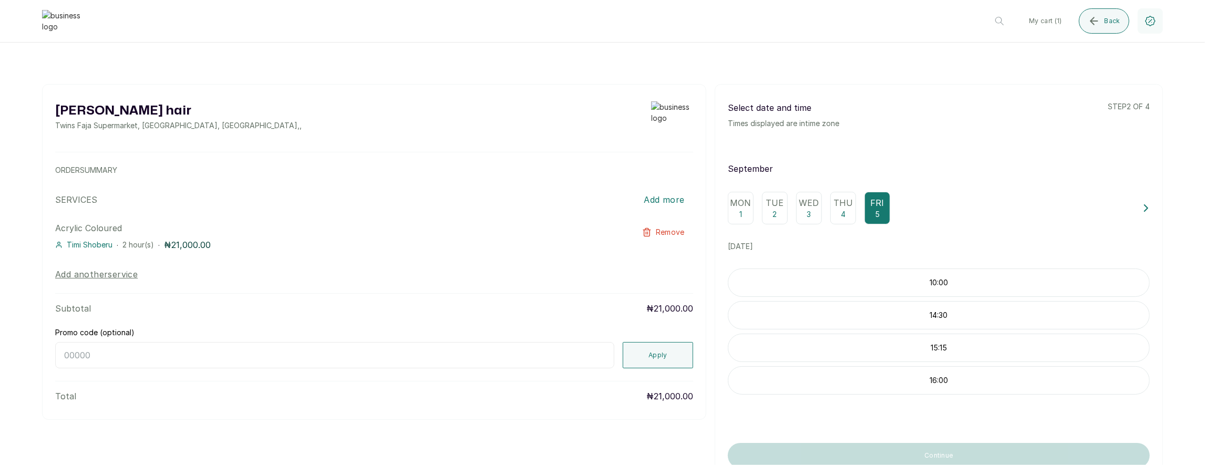
click at [926, 283] on p "10:00" at bounding box center [939, 283] width 421 height 11
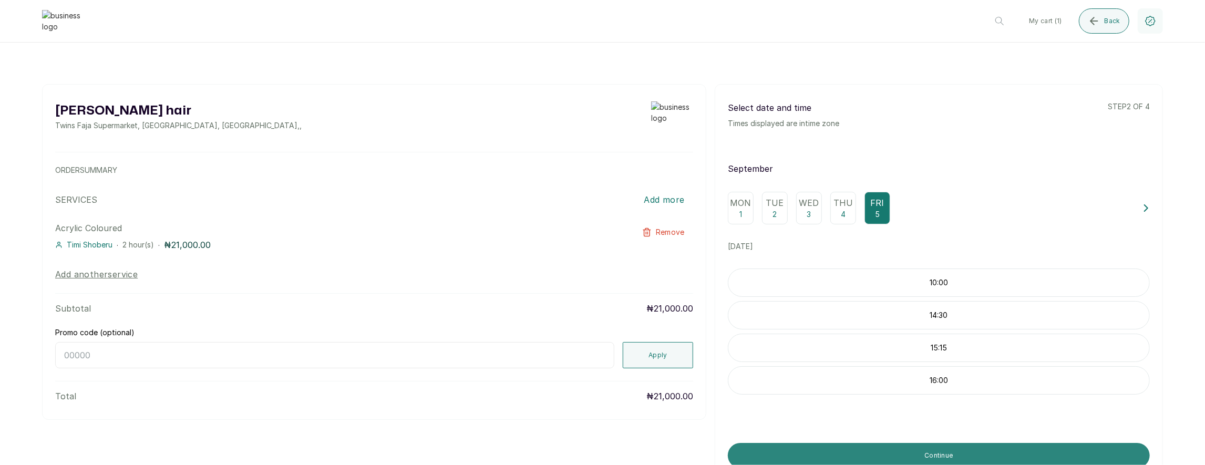
click at [867, 448] on button "Continue" at bounding box center [939, 455] width 422 height 25
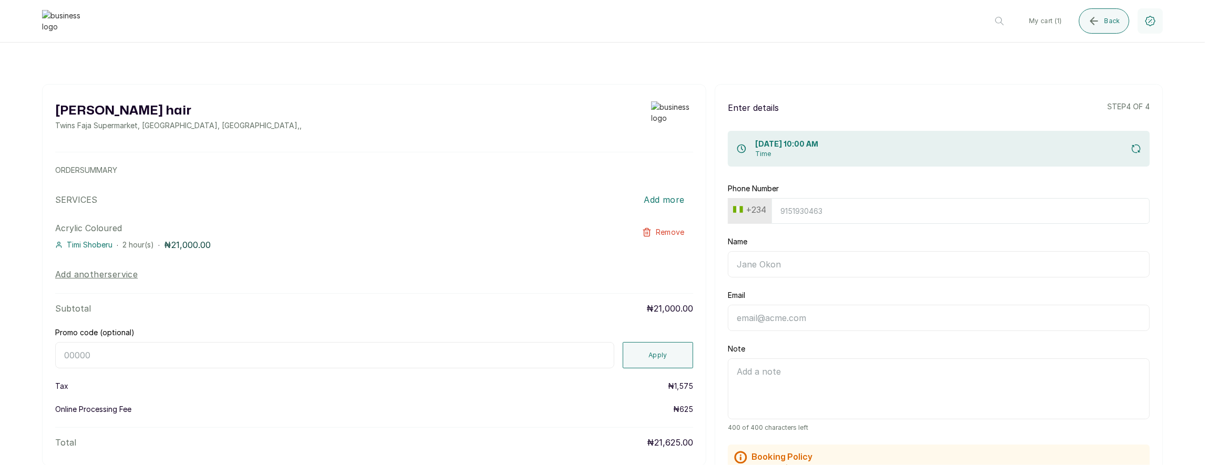
click at [780, 211] on input "Phone Number" at bounding box center [961, 211] width 379 height 26
paste input "7017036881"
type input "7017036881"
type input "Timi"
type input "[EMAIL_ADDRESS][DOMAIN_NAME]"
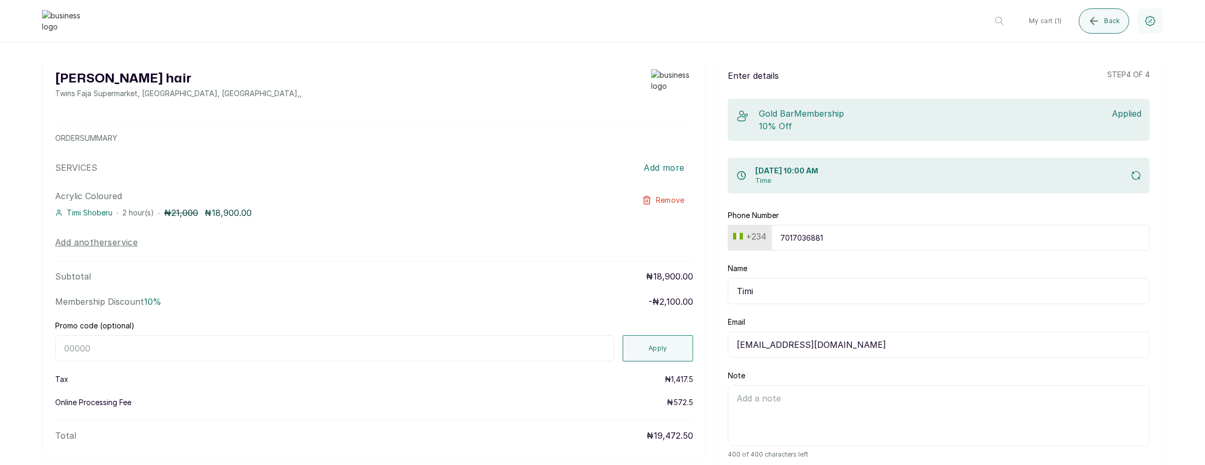
scroll to position [32, 0]
type input "7017036881"
click at [365, 350] on input "Promo code (optional)" at bounding box center [334, 349] width 559 height 26
type input "BIRTHDAY"
click at [635, 352] on button "Apply" at bounding box center [658, 349] width 70 height 26
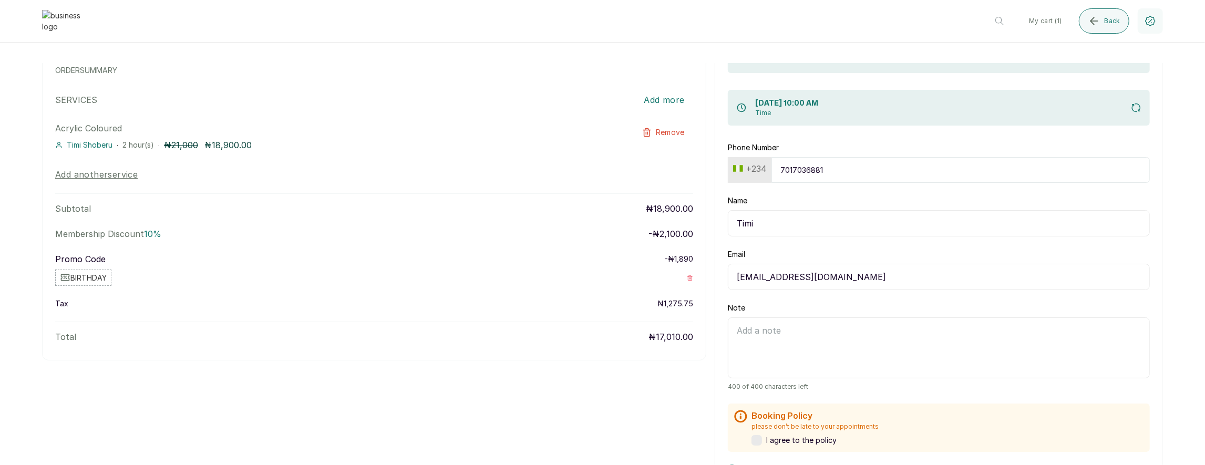
scroll to position [100, 0]
drag, startPoint x: 658, startPoint y: 259, endPoint x: 710, endPoint y: 257, distance: 51.6
click at [710, 257] on div "Layos hair Twins Faja Supermarket, Ikotun - Idimu Road, Lagos, Nigeria , , ORDE…" at bounding box center [602, 270] width 1121 height 572
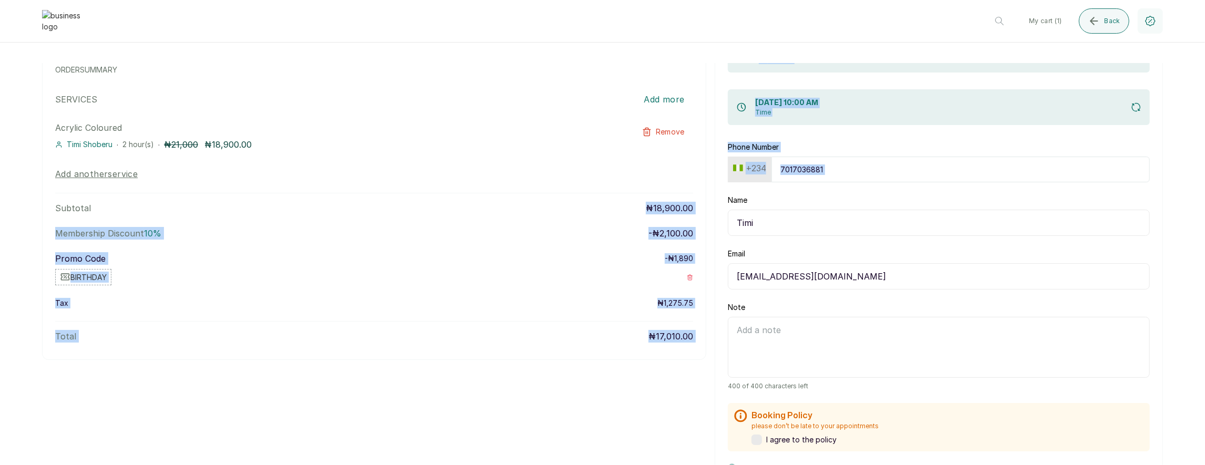
drag, startPoint x: 646, startPoint y: 211, endPoint x: 722, endPoint y: 201, distance: 77.0
click at [722, 201] on div "Layos hair Twins Faja Supermarket, Ikotun - Idimu Road, Lagos, Nigeria , , ORDE…" at bounding box center [602, 270] width 1121 height 572
click at [586, 291] on div "Layos hair Twins Faja Supermarket, Ikotun - Idimu Road, Lagos, Nigeria , , ORDE…" at bounding box center [374, 172] width 665 height 376
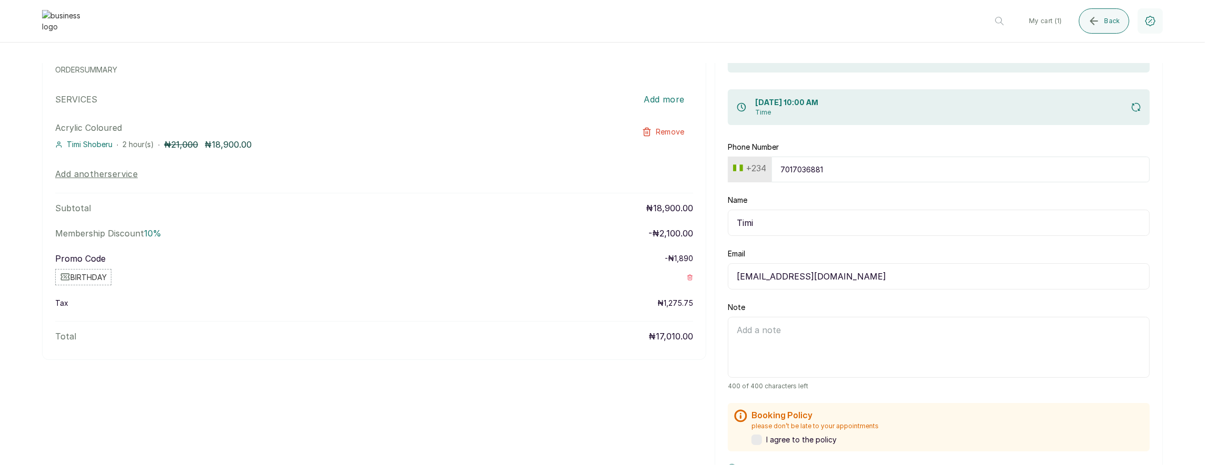
scroll to position [272, 0]
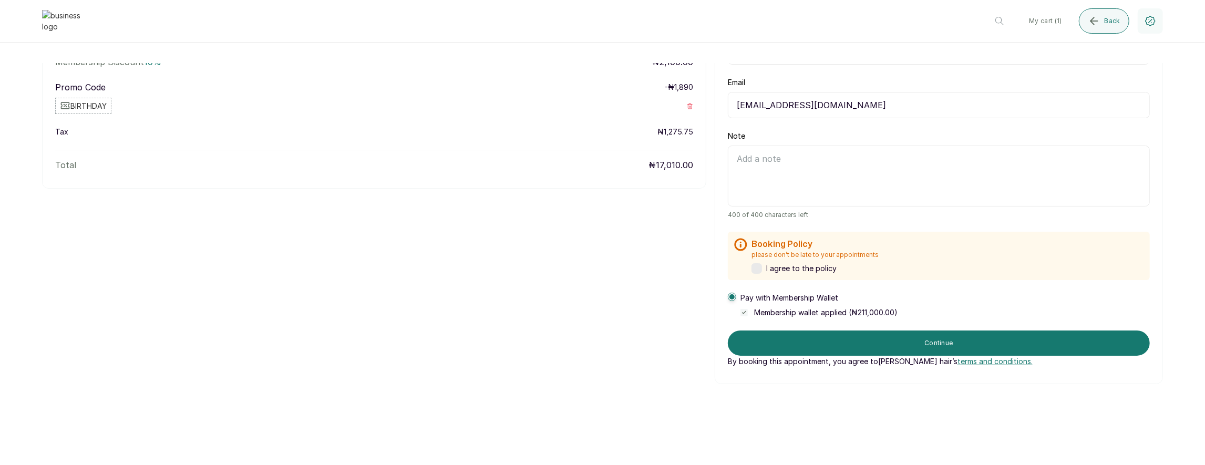
click at [758, 269] on label at bounding box center [757, 268] width 11 height 11
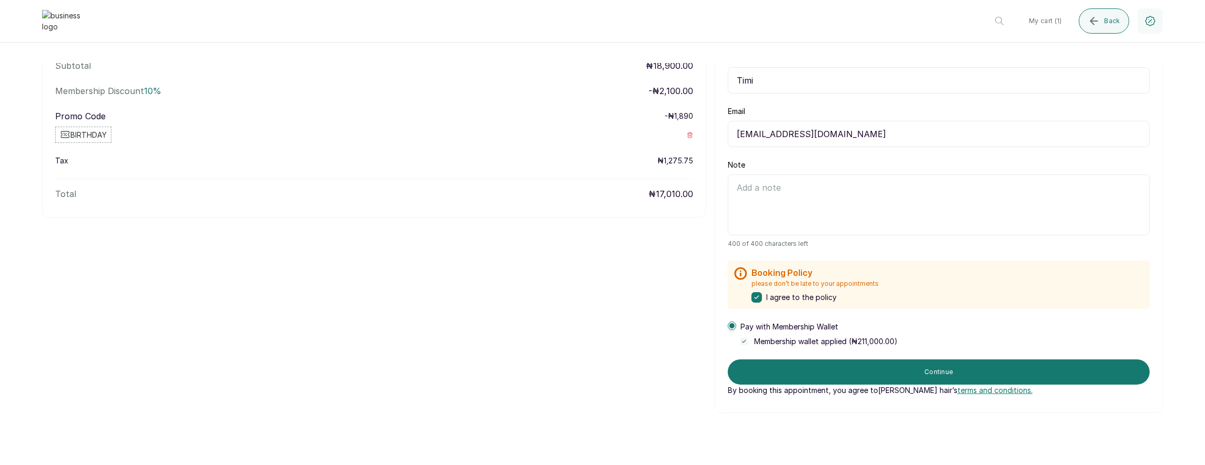
scroll to position [196, 0]
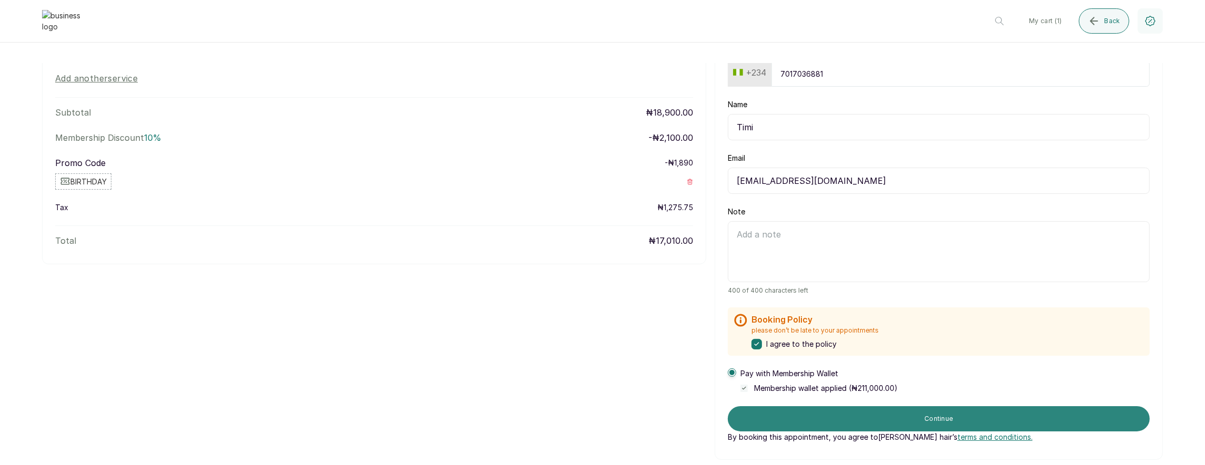
click at [923, 415] on button "Continue" at bounding box center [939, 418] width 422 height 25
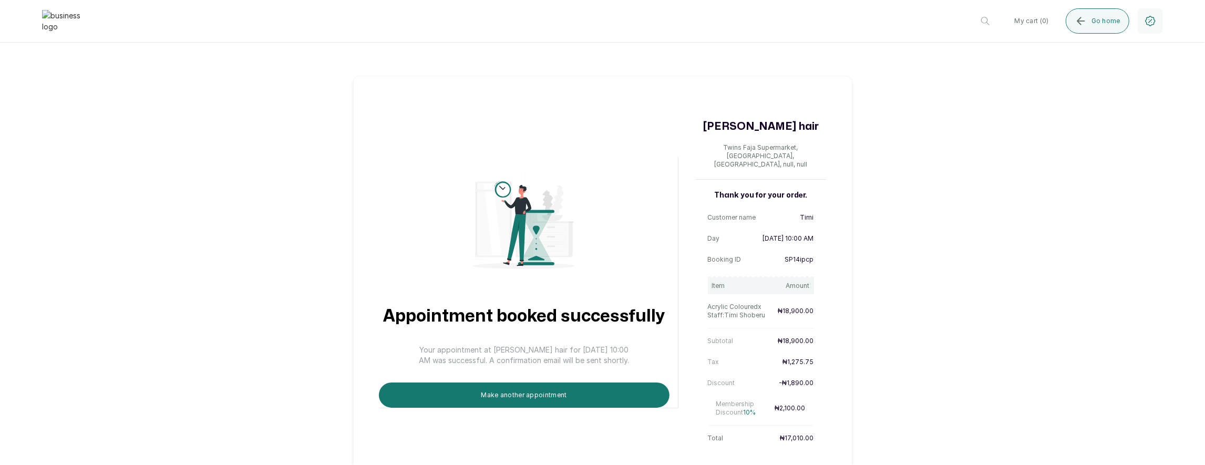
scroll to position [18, 0]
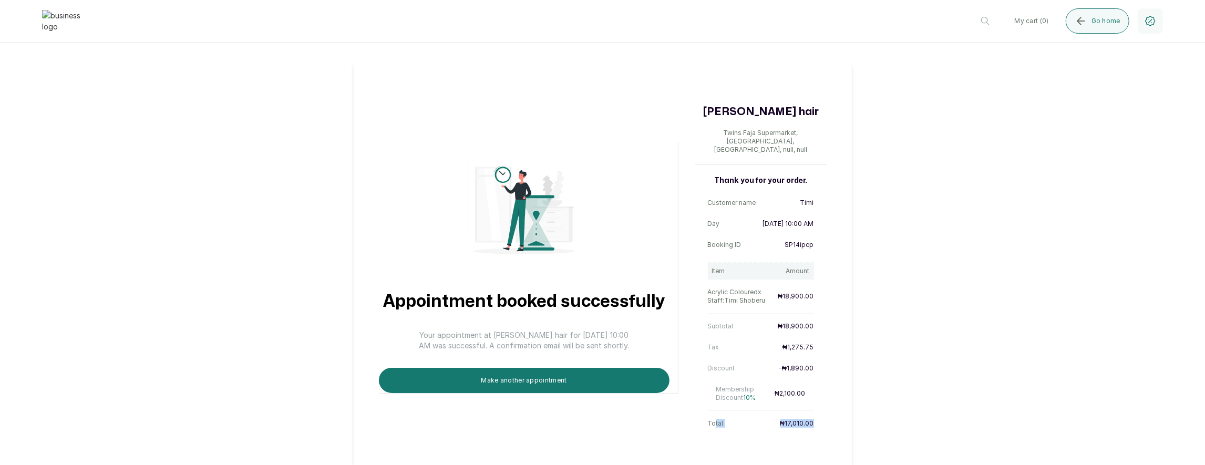
drag, startPoint x: 744, startPoint y: 420, endPoint x: 829, endPoint y: 419, distance: 85.2
click at [829, 419] on div "Appointment booked successfully Your appointment at Layos hair for 5 Sep 2025, …" at bounding box center [602, 268] width 499 height 414
click at [820, 416] on div "Thank you for your order. Customer name Timi Day 5 Sep 2025, 10:00 AM Booking I…" at bounding box center [761, 304] width 131 height 257
click at [582, 373] on button "Make another appointment" at bounding box center [524, 380] width 291 height 25
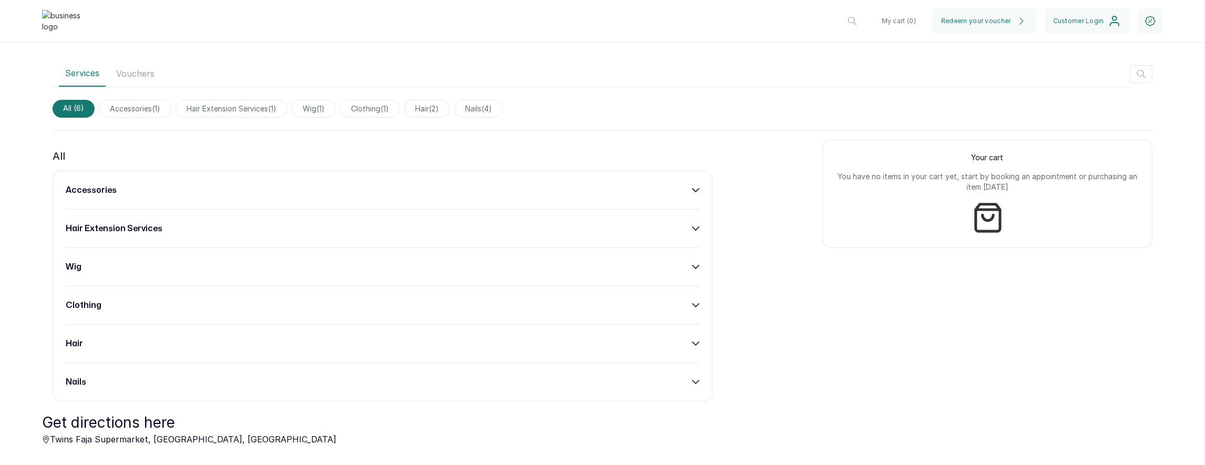
scroll to position [374, 0]
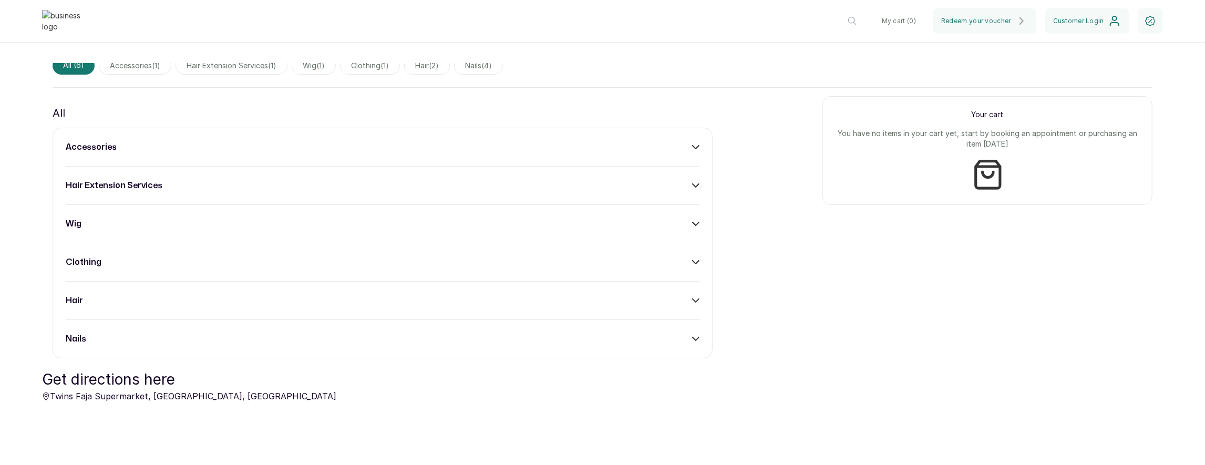
click at [581, 145] on div "accessories" at bounding box center [383, 147] width 634 height 13
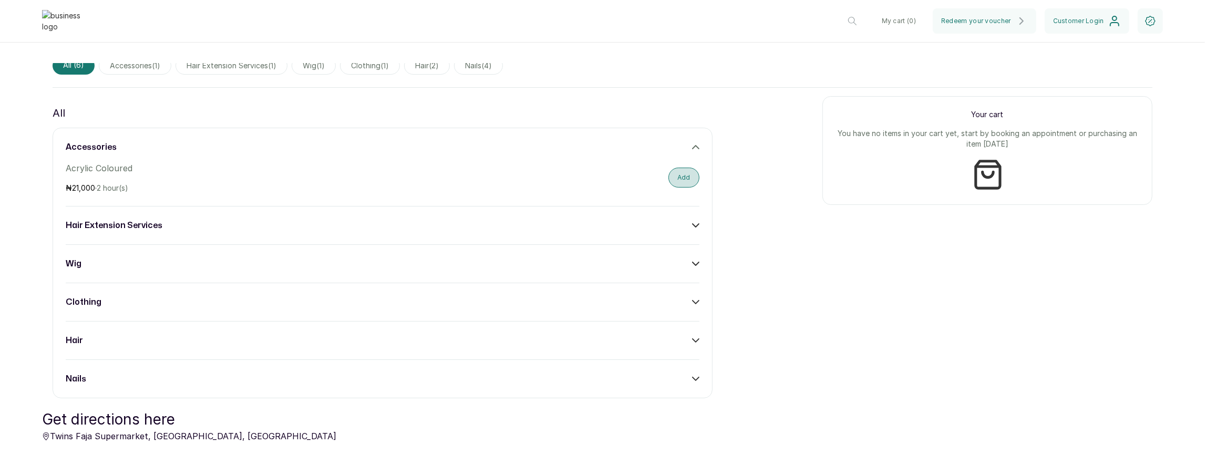
click at [687, 175] on button "Add" at bounding box center [684, 178] width 31 height 20
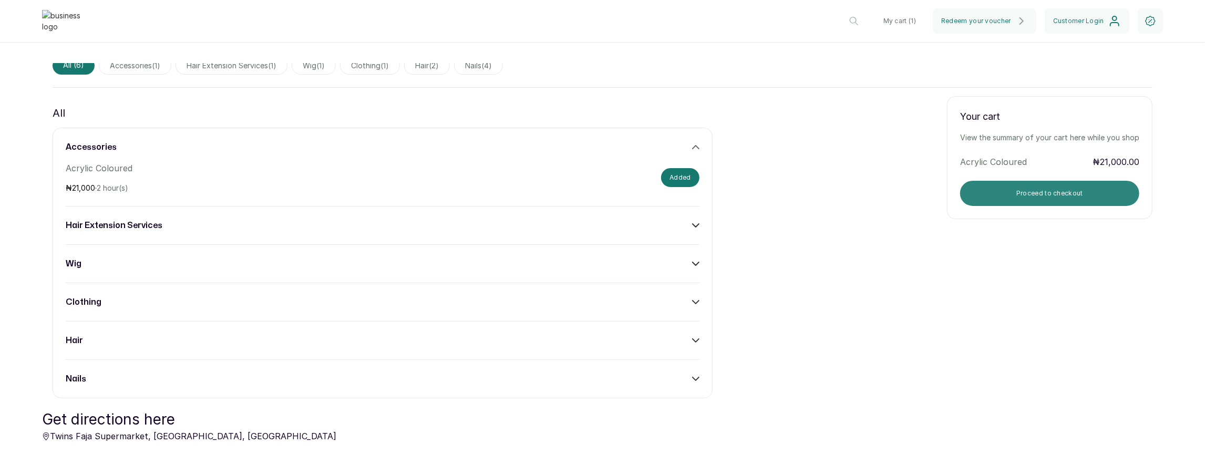
click at [1071, 192] on button "Proceed to checkout" at bounding box center [1049, 193] width 179 height 25
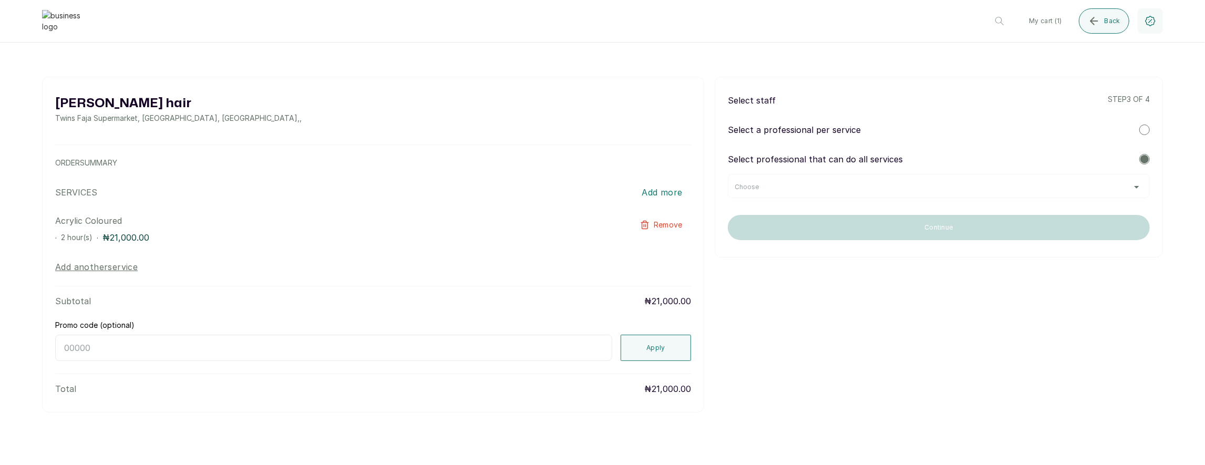
scroll to position [0, 0]
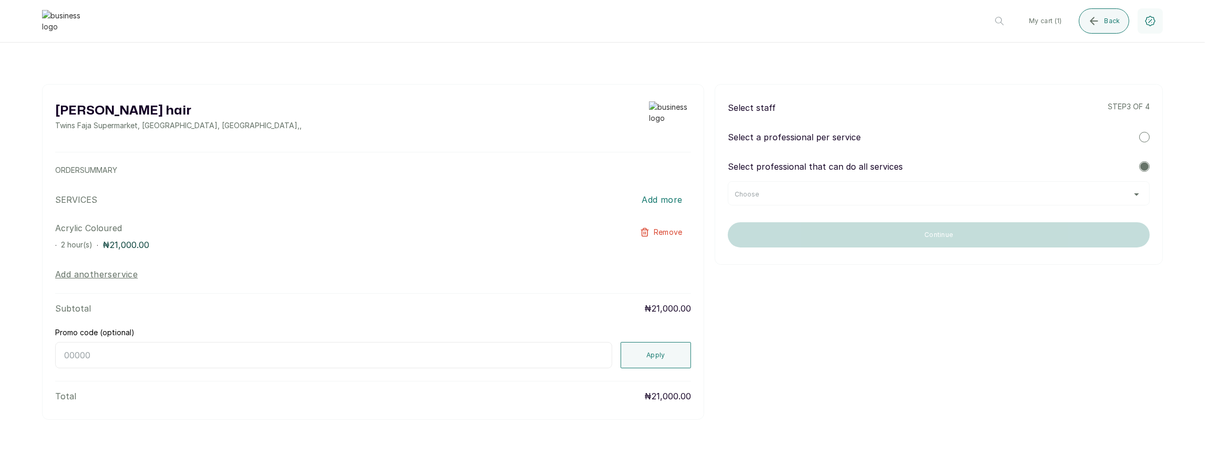
click at [896, 190] on div "Choose" at bounding box center [939, 194] width 408 height 8
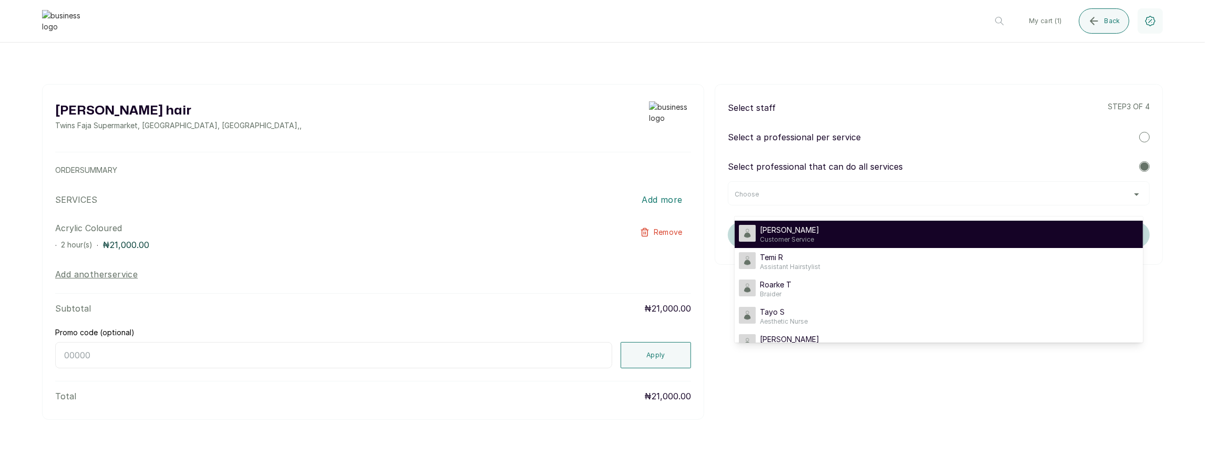
click at [852, 223] on li "Timi Shoberu Customer Service" at bounding box center [939, 234] width 408 height 27
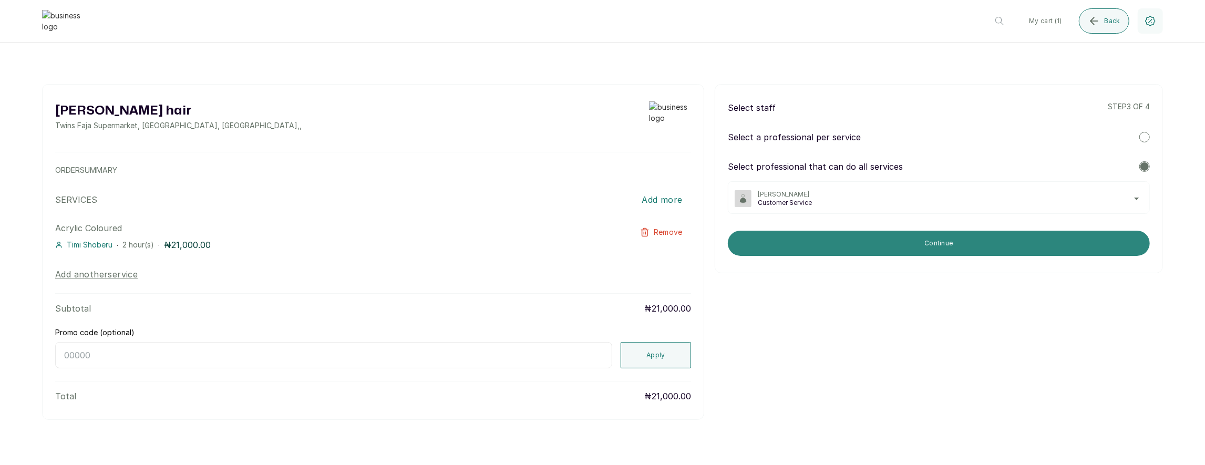
click at [818, 239] on button "Continue" at bounding box center [939, 243] width 422 height 25
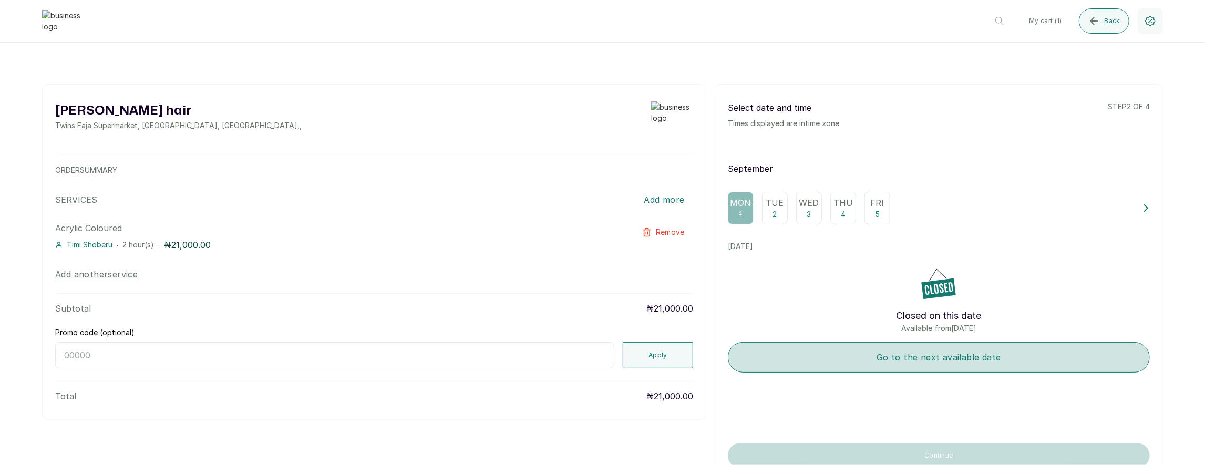
click at [854, 353] on button "Go to the next available date" at bounding box center [939, 357] width 422 height 30
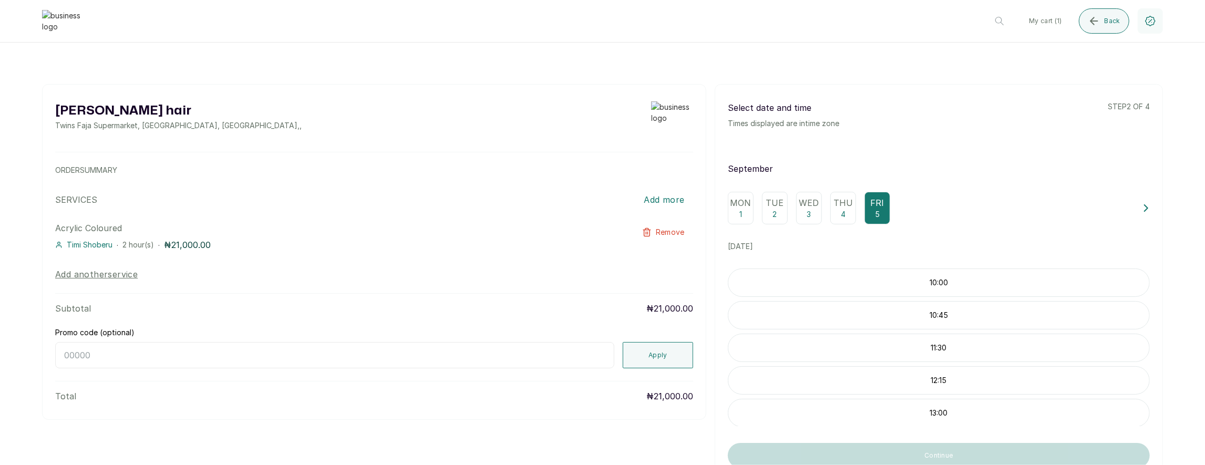
click at [872, 285] on p "10:00" at bounding box center [939, 283] width 421 height 11
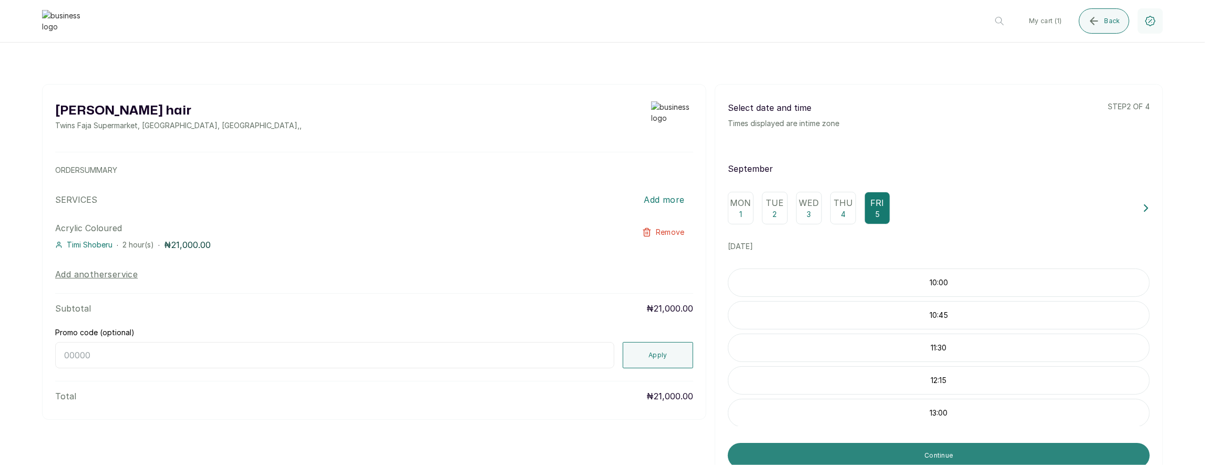
click at [891, 449] on button "Continue" at bounding box center [939, 455] width 422 height 25
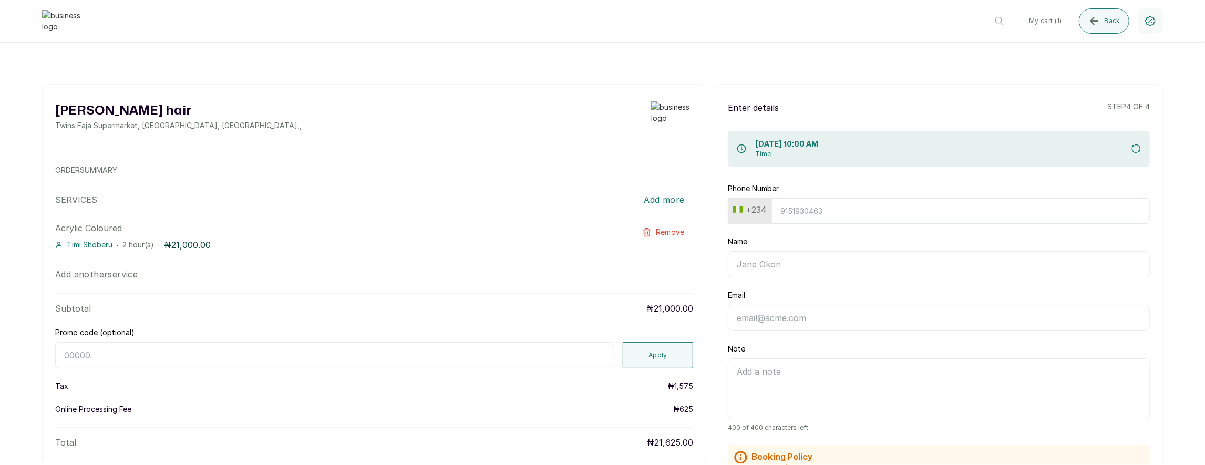
click at [788, 212] on input "Phone Number" at bounding box center [961, 211] width 379 height 26
paste input "7017036881"
type input "7017036881"
type input "Timi"
type input "[EMAIL_ADDRESS][DOMAIN_NAME]"
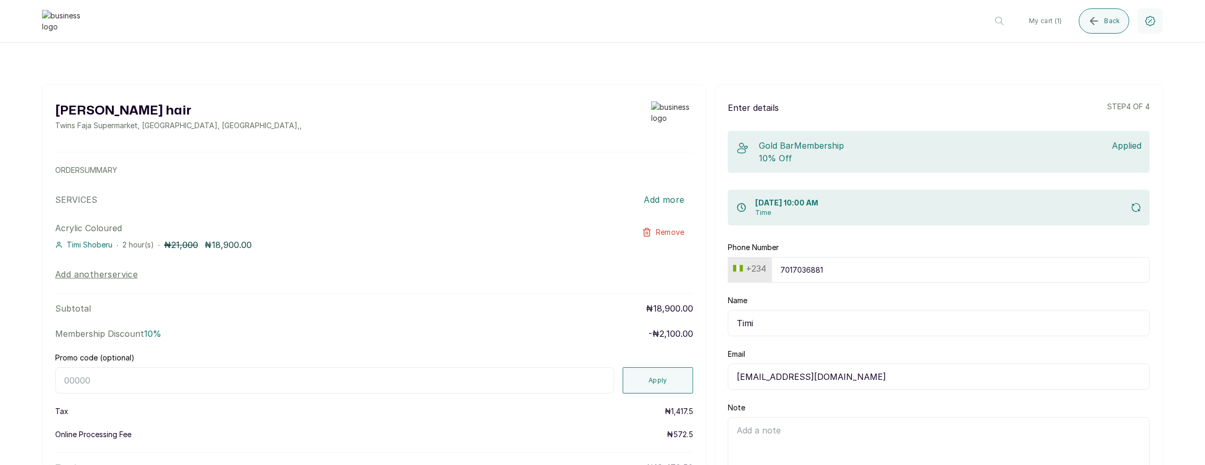
type input "7017036881"
click at [421, 389] on input "Promo code (optional)" at bounding box center [334, 380] width 559 height 26
type input "RETURN"
click at [626, 369] on button "Apply" at bounding box center [658, 380] width 70 height 26
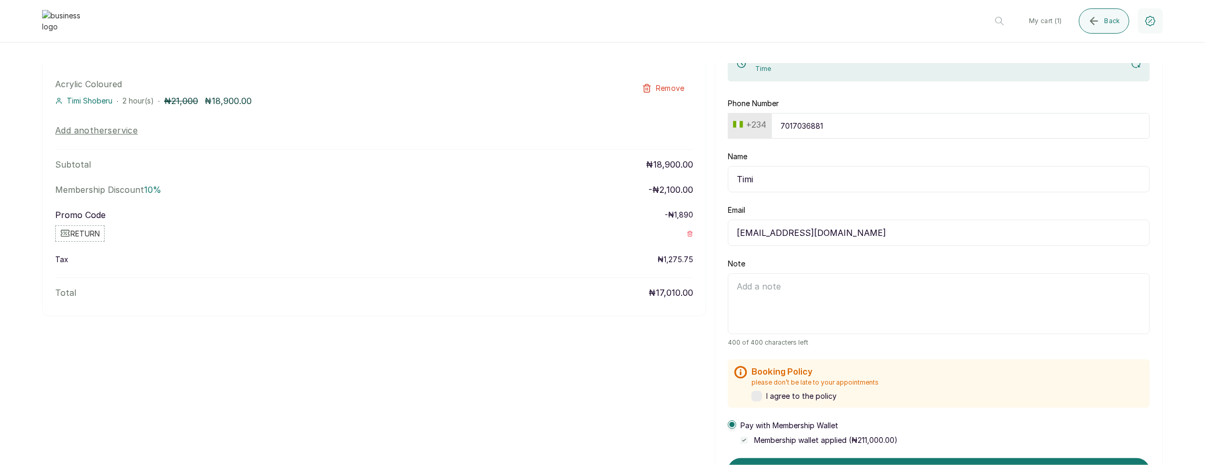
scroll to position [187, 0]
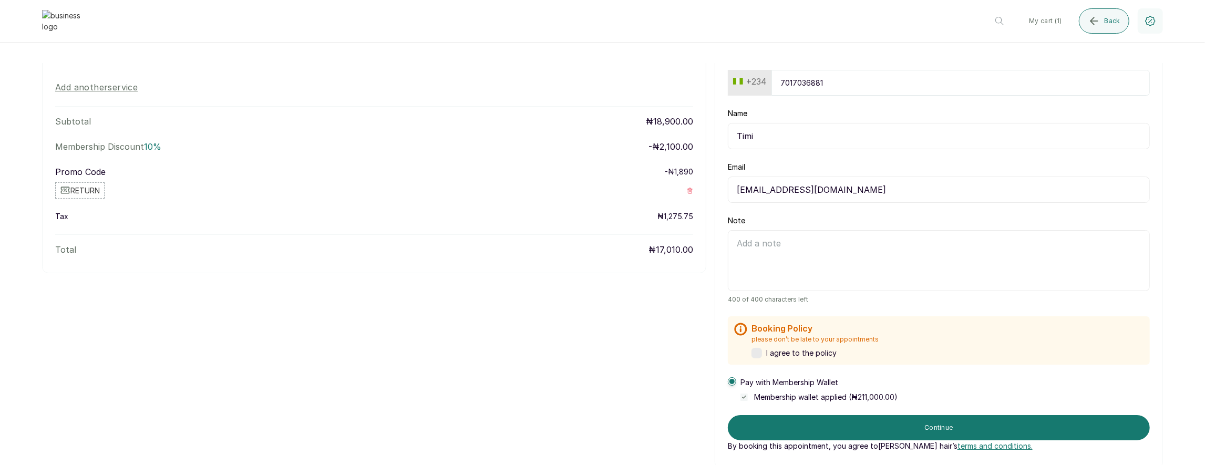
click at [759, 349] on label at bounding box center [757, 353] width 11 height 11
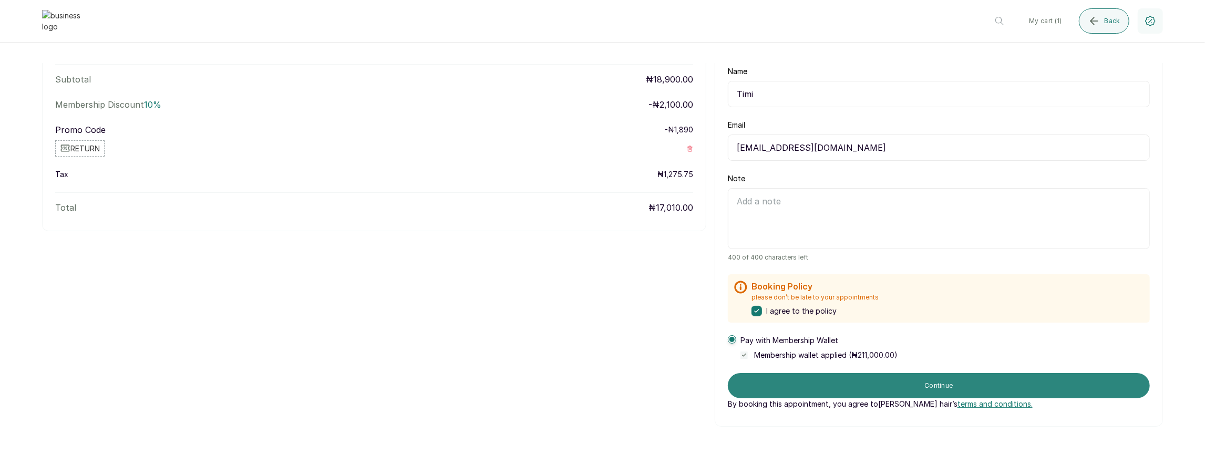
click at [904, 387] on button "Continue" at bounding box center [939, 385] width 422 height 25
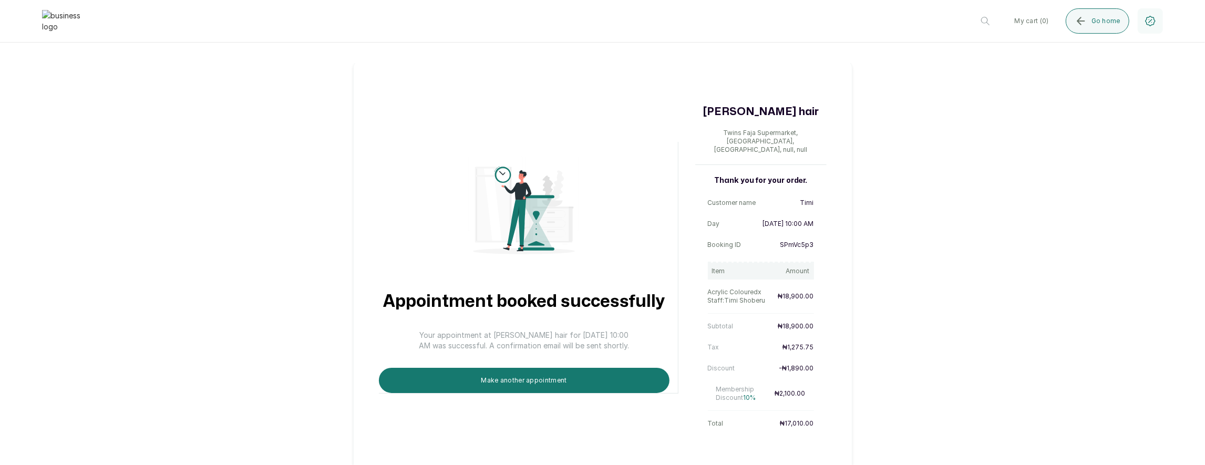
scroll to position [17, 0]
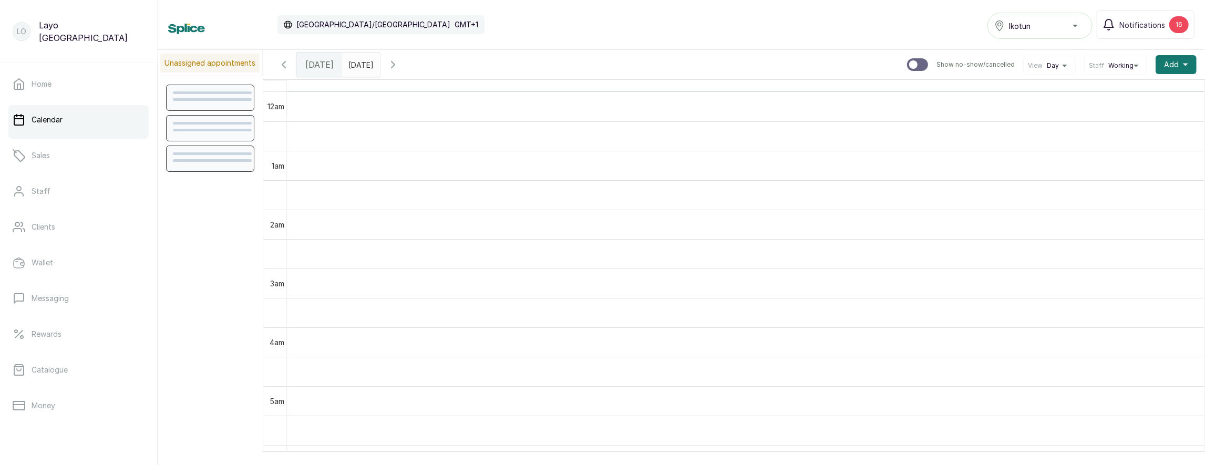
scroll to position [354, 0]
click at [380, 66] on span at bounding box center [370, 62] width 20 height 18
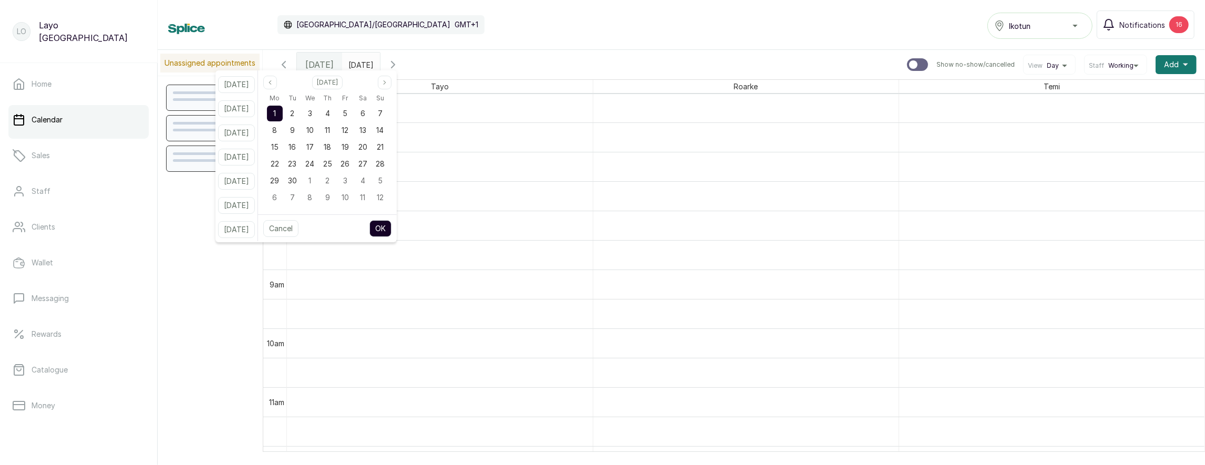
scroll to position [354, 0]
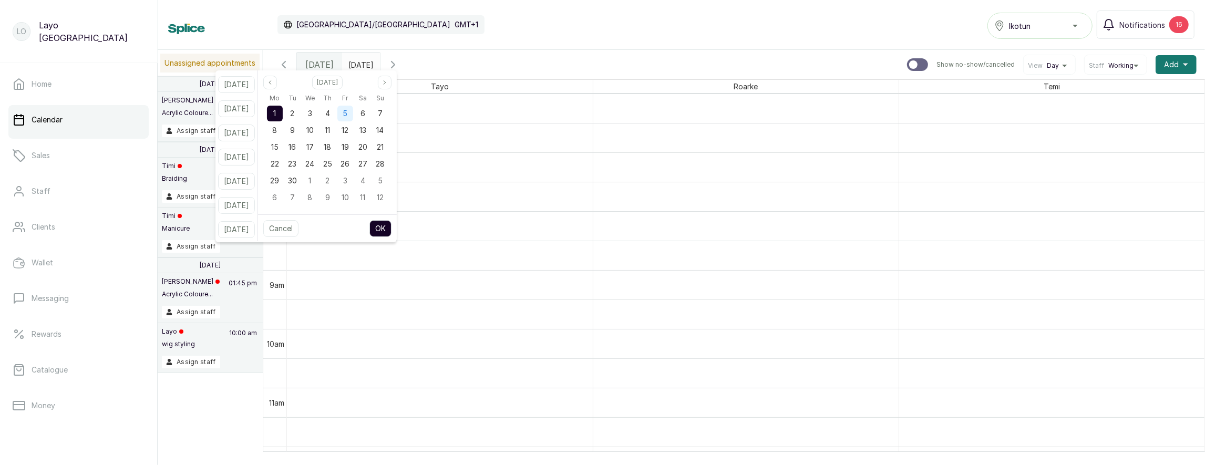
click at [349, 110] on div "5" at bounding box center [344, 113] width 17 height 17
click at [392, 223] on button "OK" at bounding box center [381, 228] width 22 height 17
type input "[DATE]"
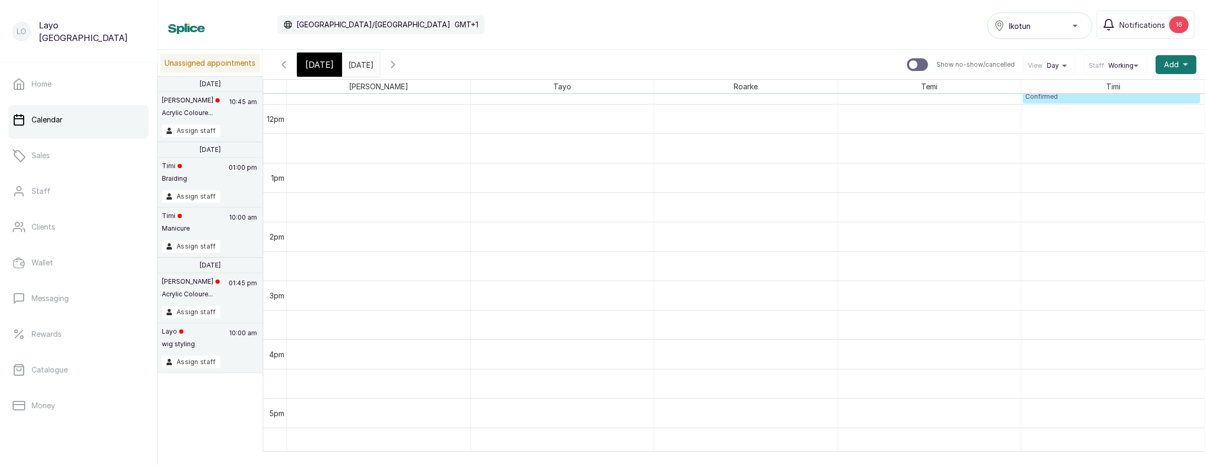
scroll to position [539, 0]
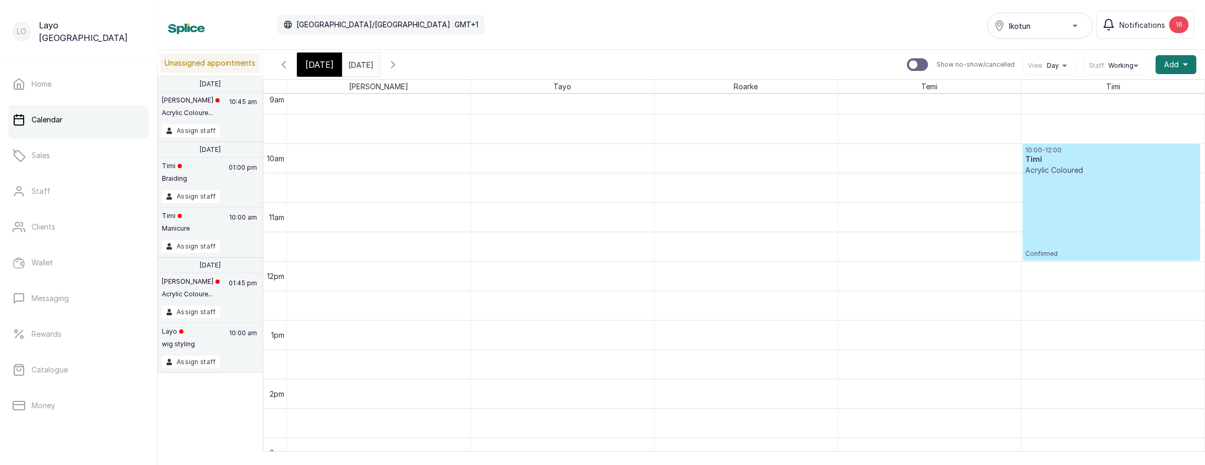
click at [1112, 181] on div "10:00 - 12:00 Timi Acrylic Coloured Confirmed" at bounding box center [1112, 202] width 172 height 112
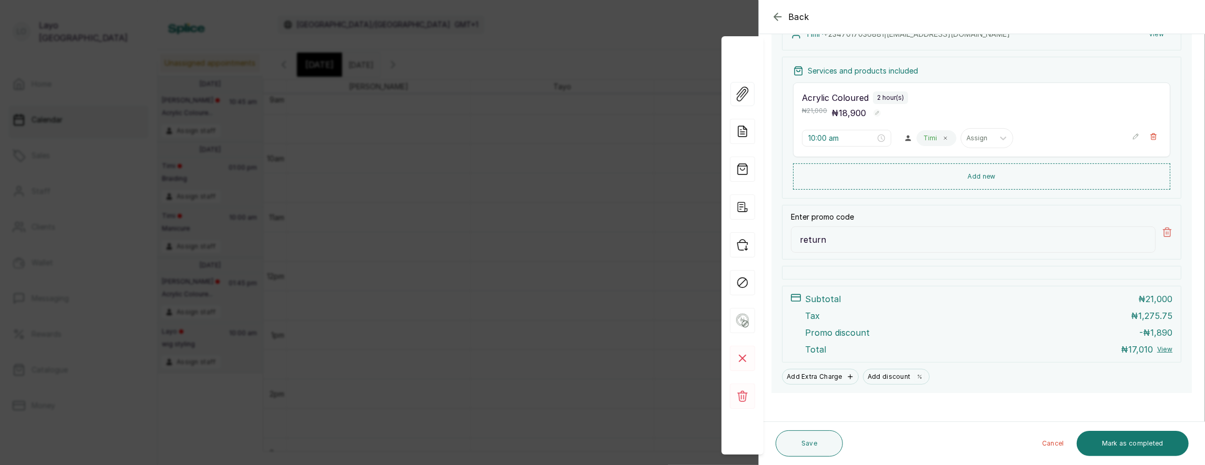
scroll to position [240, 0]
click at [589, 301] on div "Back Appointment Details Edit appointment 💻 Booked Online Make changes to appoi…" at bounding box center [602, 232] width 1205 height 465
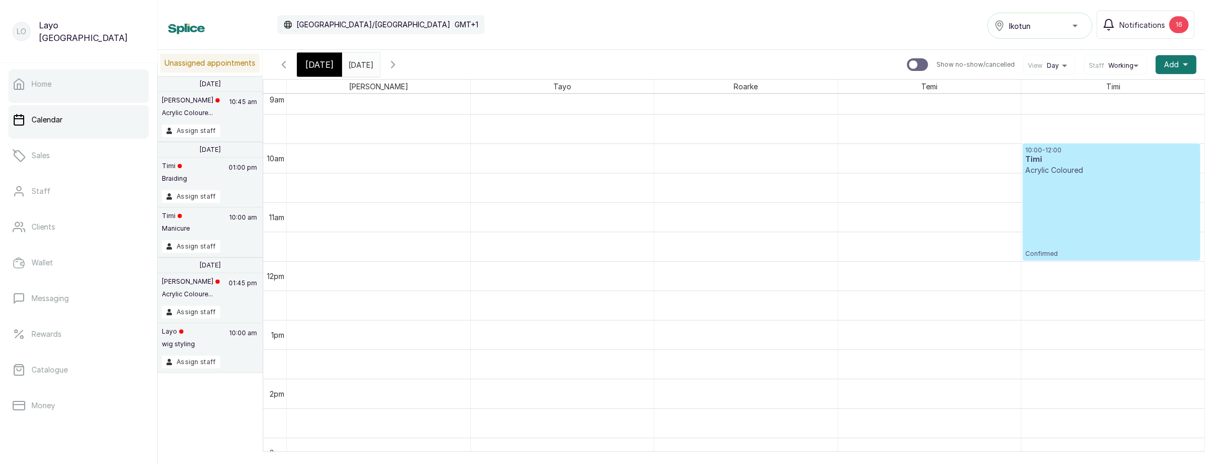
click at [78, 93] on link "Home" at bounding box center [78, 83] width 140 height 29
